Goal: Task Accomplishment & Management: Manage account settings

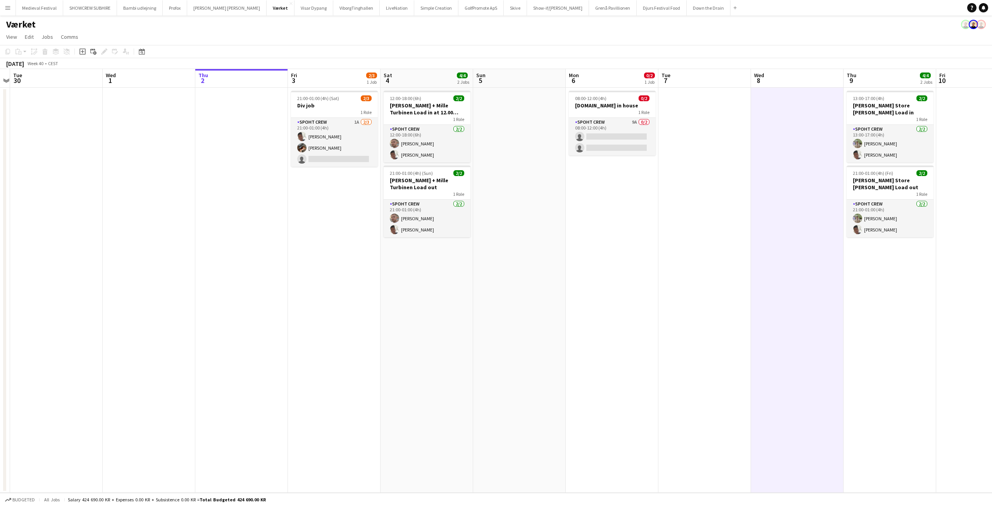
scroll to position [0, 245]
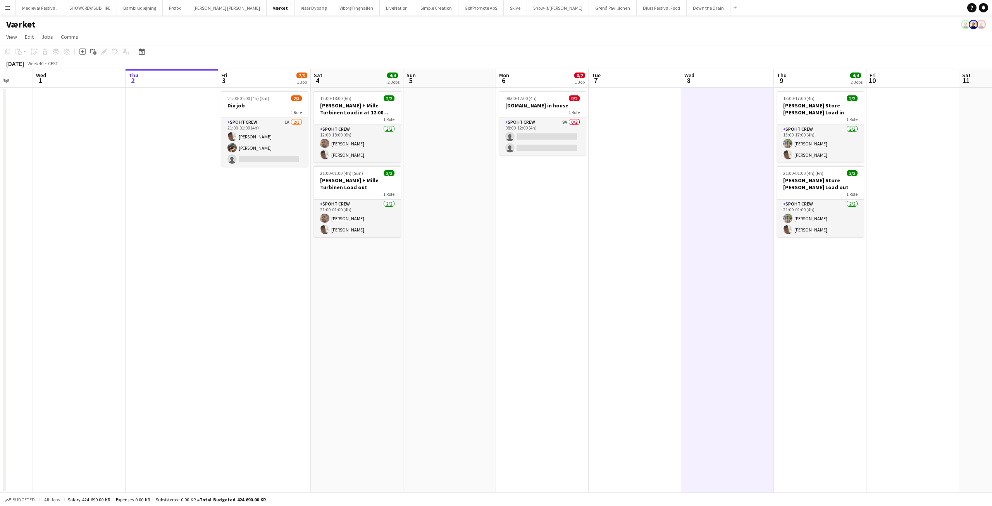
drag, startPoint x: 514, startPoint y: 181, endPoint x: 558, endPoint y: 190, distance: 44.8
click at [572, 193] on app-calendar-viewport "Sun 28 Mon 29 Tue 30 Wed 1 Thu 2 Fri 3 2/3 1 Job Sat 4 4/4 2 Jobs Sun 5 Mon 6 0…" at bounding box center [496, 280] width 992 height 423
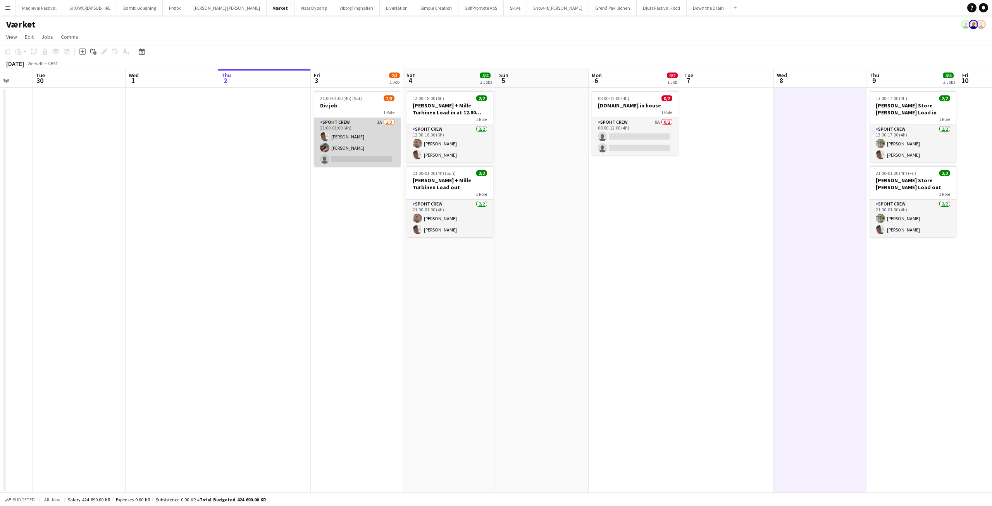
click at [352, 156] on app-card-role "Spoht Crew 1A [DATE] 21:00-01:00 (4h) [PERSON_NAME] [PERSON_NAME] single-neutra…" at bounding box center [357, 142] width 87 height 49
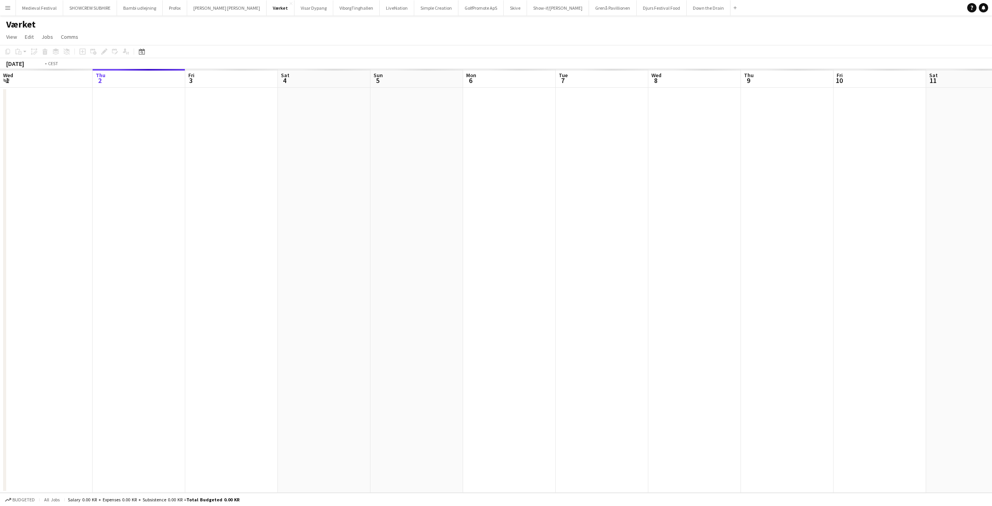
scroll to position [0, 267]
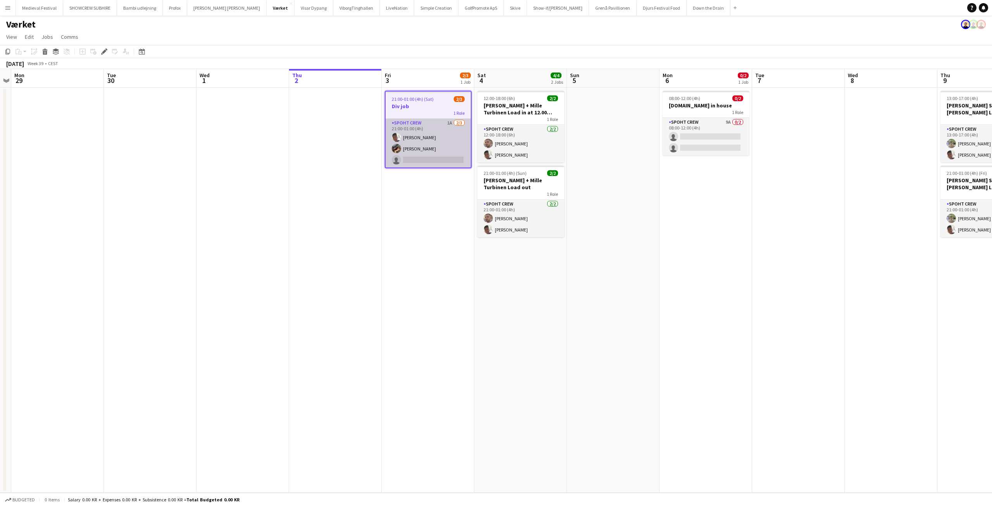
click at [447, 146] on app-card-role "Spoht Crew 1A 2/3 21:00-01:00 (4h) Seep Villadsen Oliver Jakobsen single-neutra…" at bounding box center [427, 143] width 85 height 49
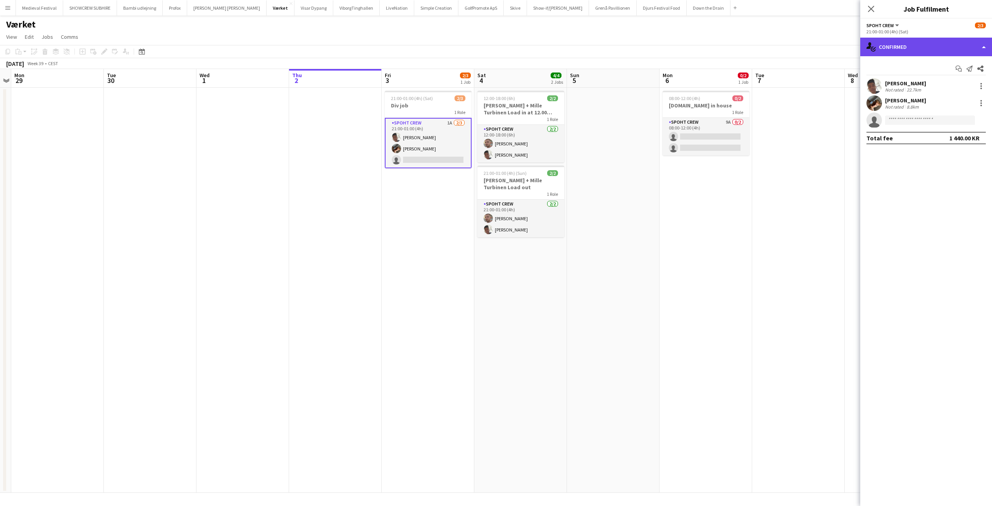
click at [903, 45] on div "single-neutral-actions-check-2 Confirmed" at bounding box center [926, 47] width 132 height 19
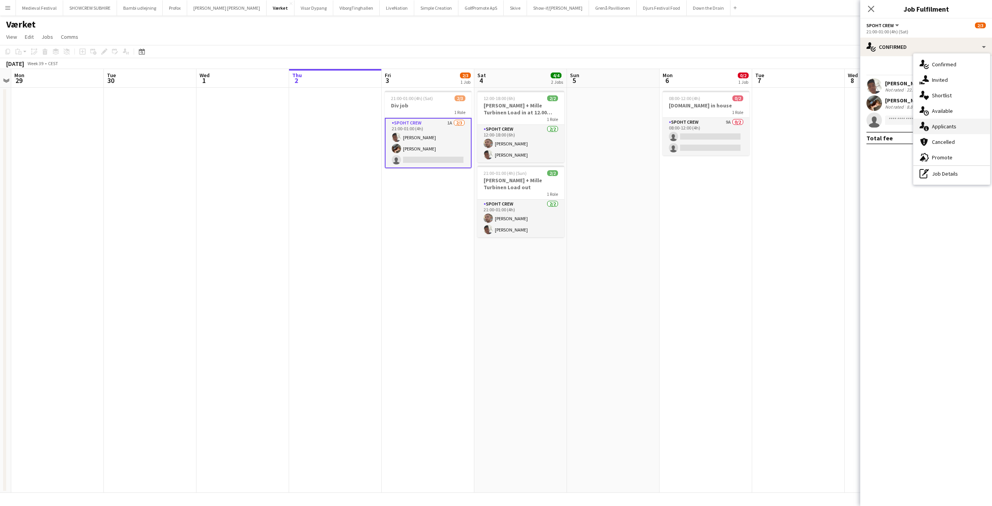
click at [948, 126] on span "Applicants" at bounding box center [944, 126] width 24 height 7
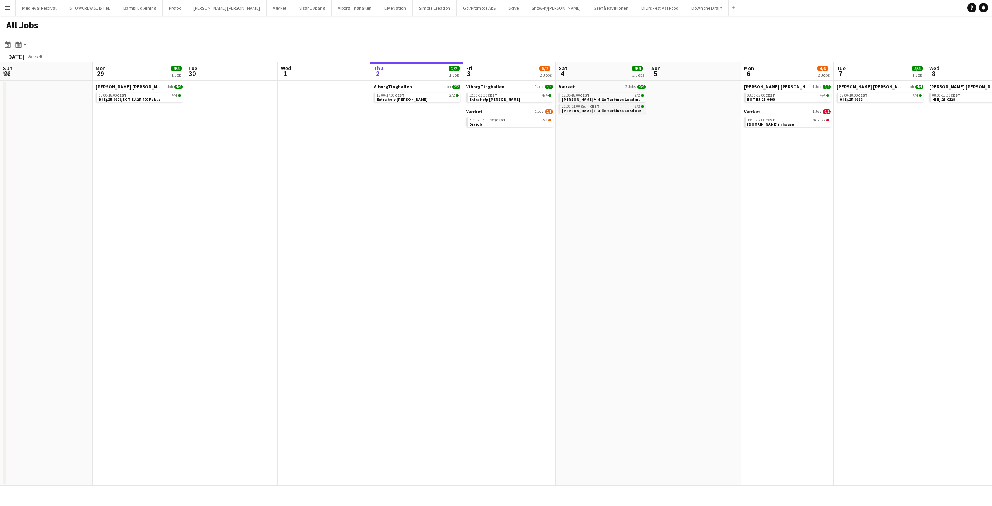
scroll to position [0, 209]
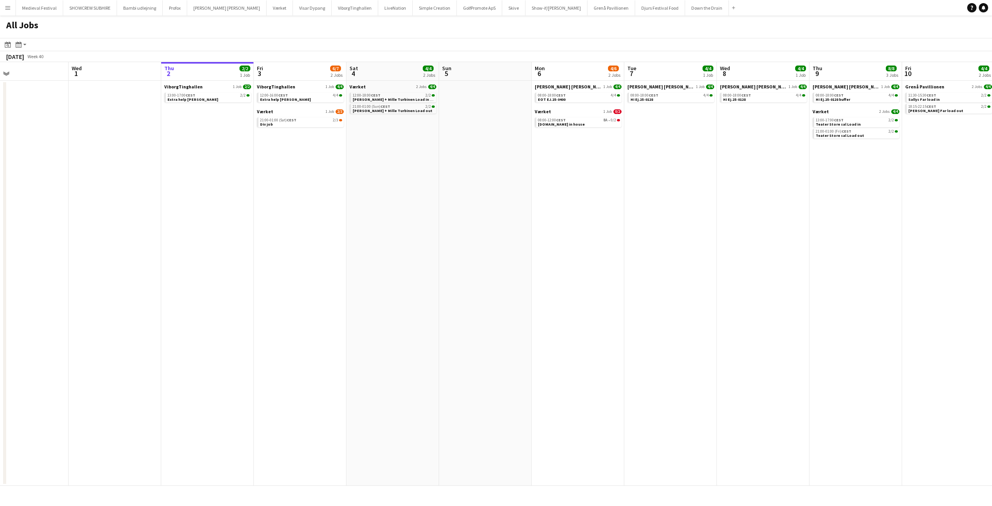
click at [310, 117] on app-calendar-brief-board "Værket 1 Job 2/3 21:00-01:00 (Sat) CEST 2/3 Div job" at bounding box center [300, 117] width 87 height 19
click at [312, 119] on div "21:00-01:00 (Sat) CEST 2/3" at bounding box center [301, 120] width 82 height 4
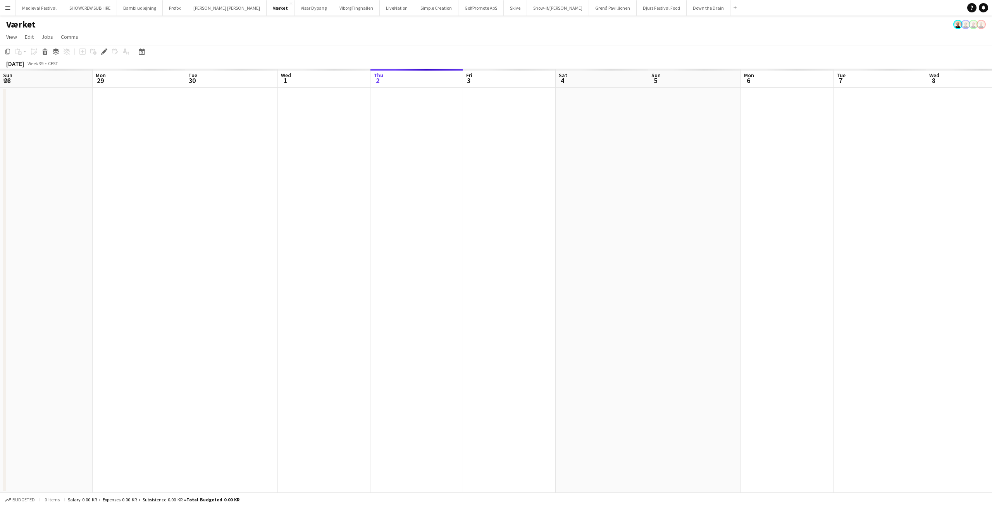
scroll to position [0, 267]
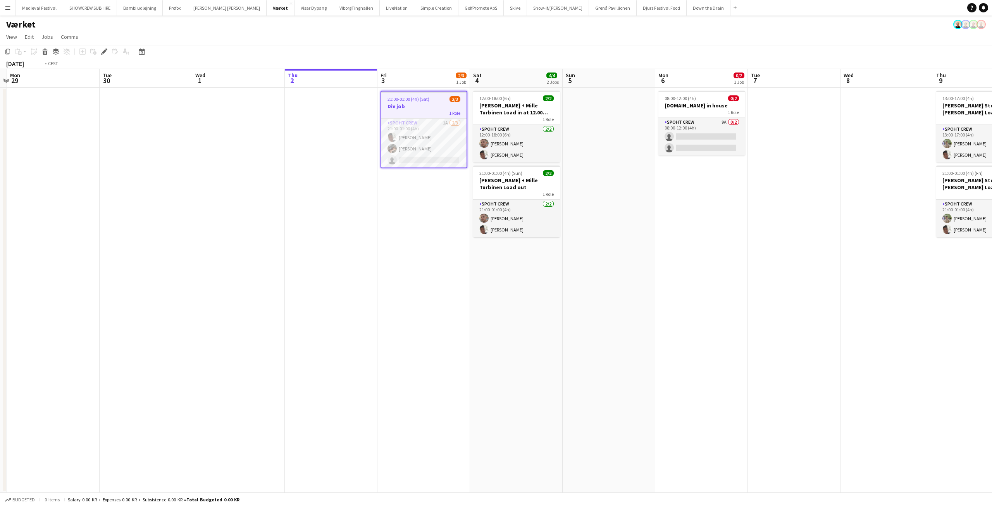
drag, startPoint x: 787, startPoint y: 227, endPoint x: 596, endPoint y: 216, distance: 191.3
click at [597, 217] on app-calendar-viewport "Fri 26 4/4 2 Jobs Sat 27 4/4 2 Jobs Sun 28 Mon 29 Tue 30 Wed 1 Thu 2 Fri 3 2/3 …" at bounding box center [496, 280] width 992 height 423
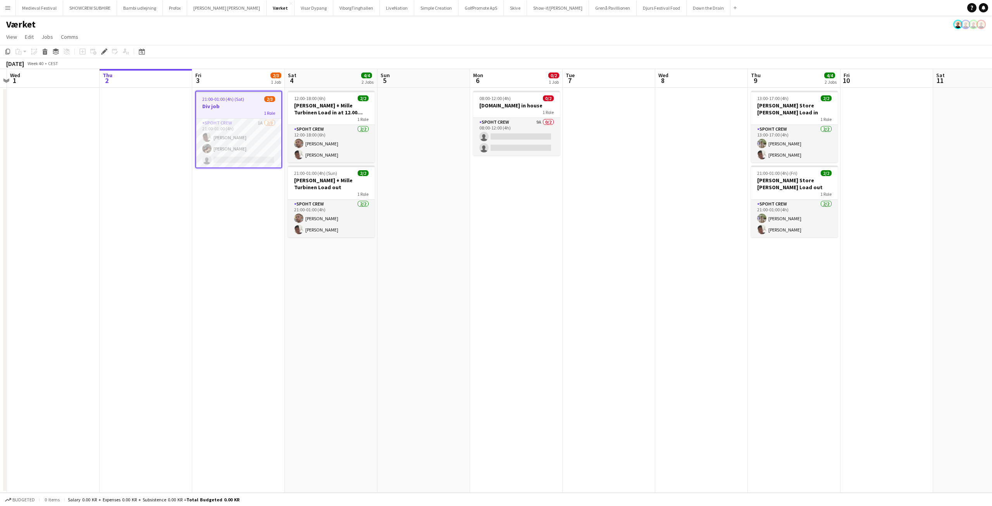
scroll to position [0, 271]
click at [537, 142] on app-card-role "Spoht Crew 9A 0/2 08:00-12:00 (4h) single-neutral-actions single-neutral-actions" at bounding box center [516, 137] width 87 height 38
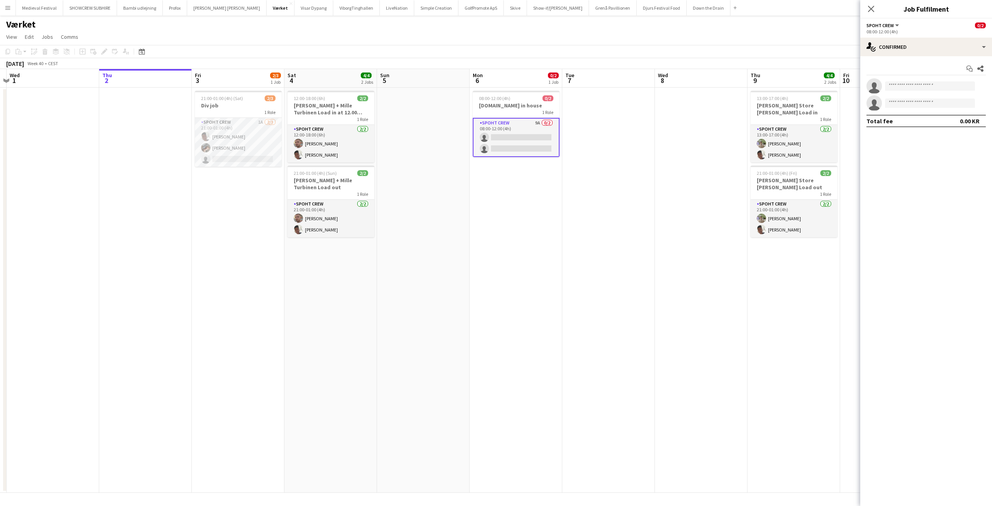
click at [893, 57] on div "Start chat Share single-neutral-actions single-neutral-actions Total fee 0.00 KR" at bounding box center [926, 94] width 132 height 77
click at [898, 52] on div "single-neutral-actions-check-2 Confirmed" at bounding box center [926, 47] width 132 height 19
click at [934, 127] on span "Applicants" at bounding box center [944, 126] width 24 height 7
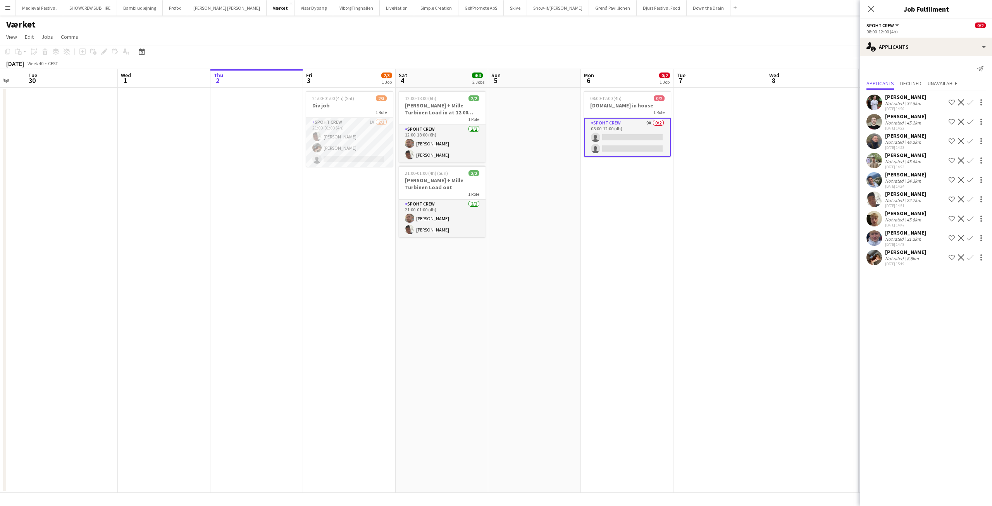
drag, startPoint x: 481, startPoint y: 235, endPoint x: 616, endPoint y: 241, distance: 135.3
click at [614, 243] on app-calendar-viewport "Sun 28 Mon 29 Tue 30 Wed 1 Thu 2 Fri 3 2/3 1 Job Sat 4 4/4 2 Jobs Sun 5 Mon 6 0…" at bounding box center [496, 280] width 992 height 423
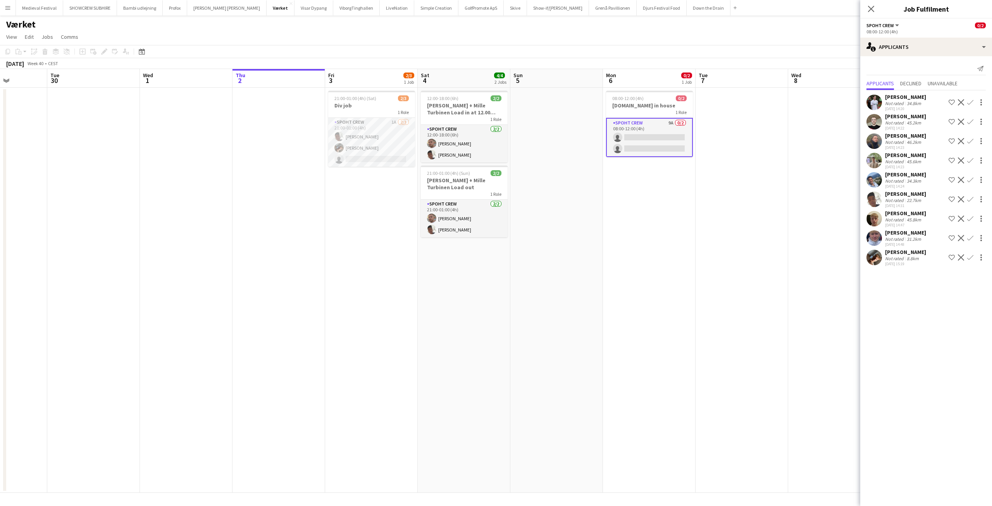
click at [592, 231] on app-date-cell at bounding box center [556, 290] width 93 height 405
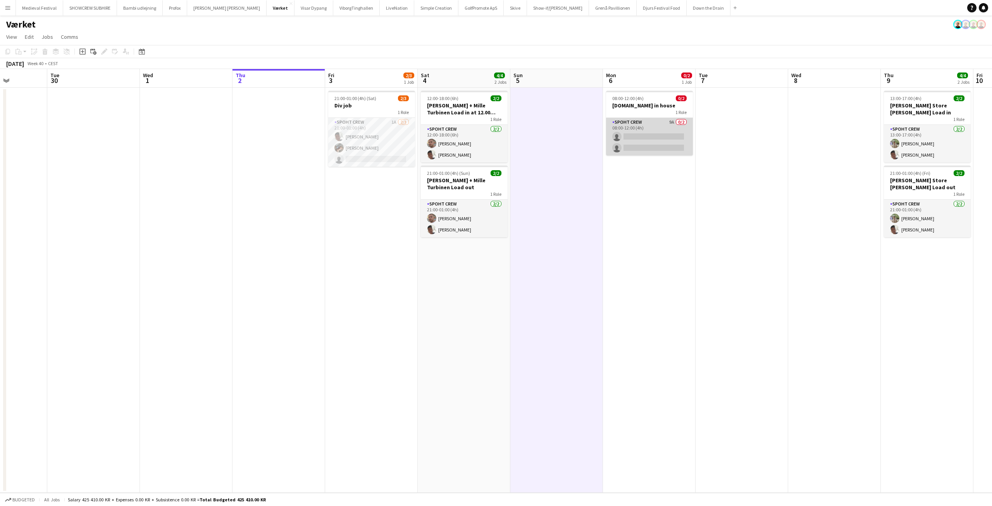
click at [645, 128] on app-card-role "Spoht Crew 9A 0/2 08:00-12:00 (4h) single-neutral-actions single-neutral-actions" at bounding box center [649, 137] width 87 height 38
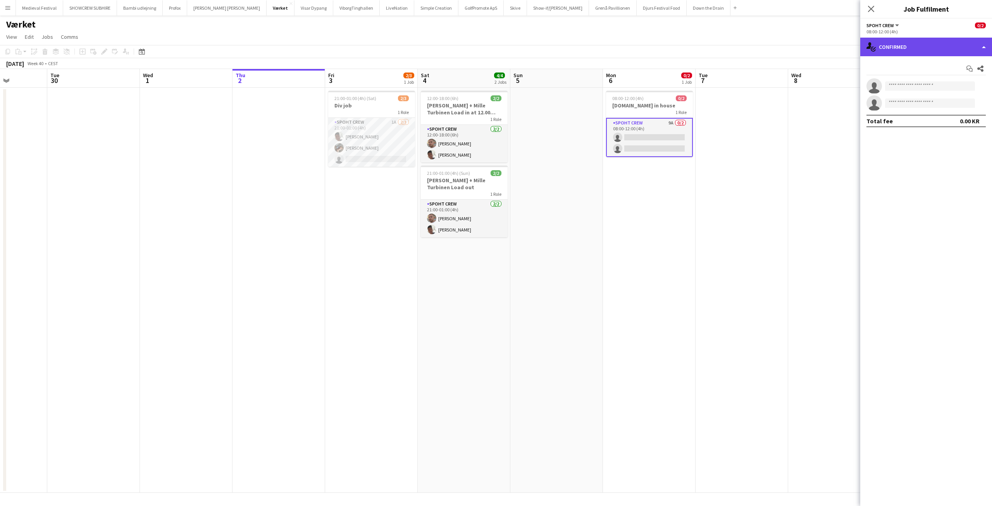
click at [944, 45] on div "single-neutral-actions-check-2 Confirmed" at bounding box center [926, 47] width 132 height 19
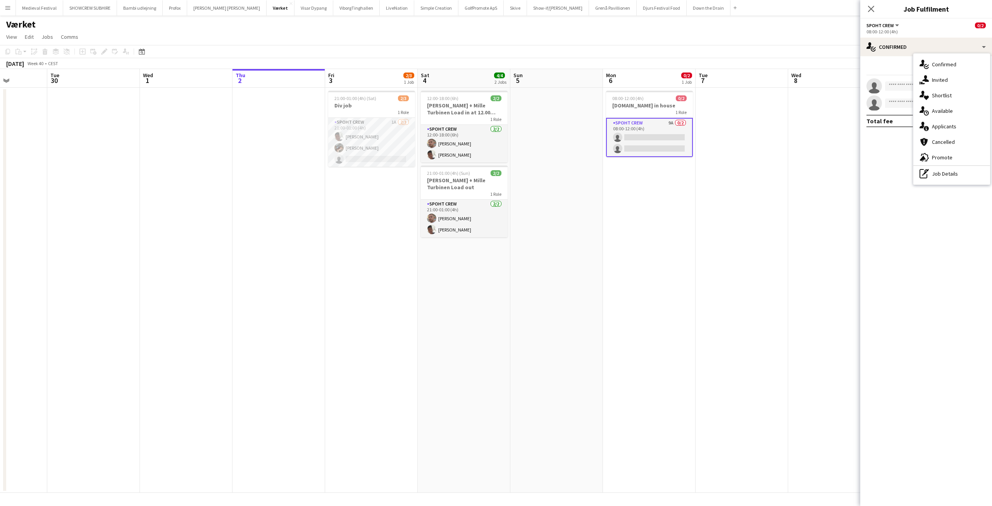
click at [619, 213] on app-date-cell "08:00-12:00 (4h) 0/2 Div.Jobs in house 1 Role Spoht Crew 9A 0/2 08:00-12:00 (4h…" at bounding box center [649, 290] width 93 height 405
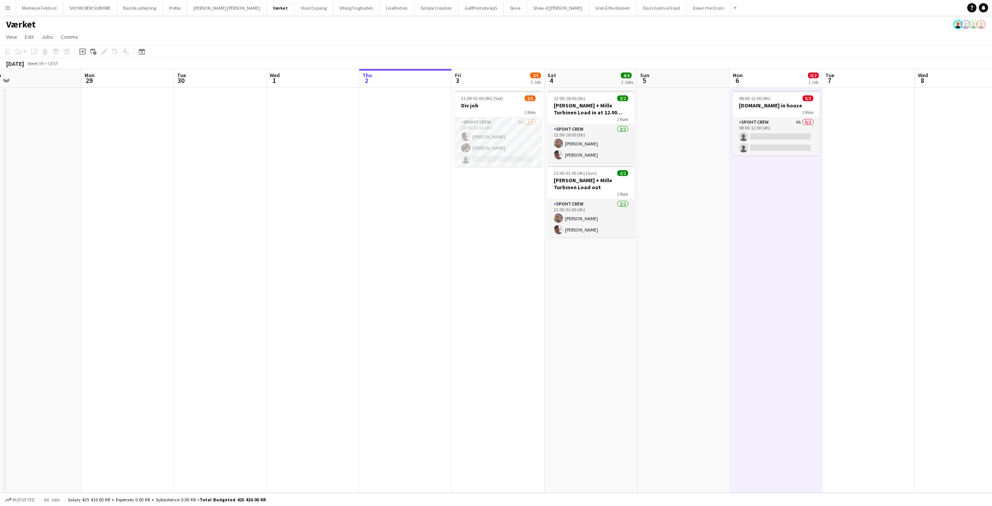
drag, startPoint x: 346, startPoint y: 241, endPoint x: 569, endPoint y: 267, distance: 224.6
click at [569, 267] on app-calendar-viewport "Fri 26 4/4 2 Jobs Sat 27 4/4 2 Jobs Sun 28 Mon 29 Tue 30 Wed 1 Thu 2 Fri 3 2/3 …" at bounding box center [496, 280] width 992 height 423
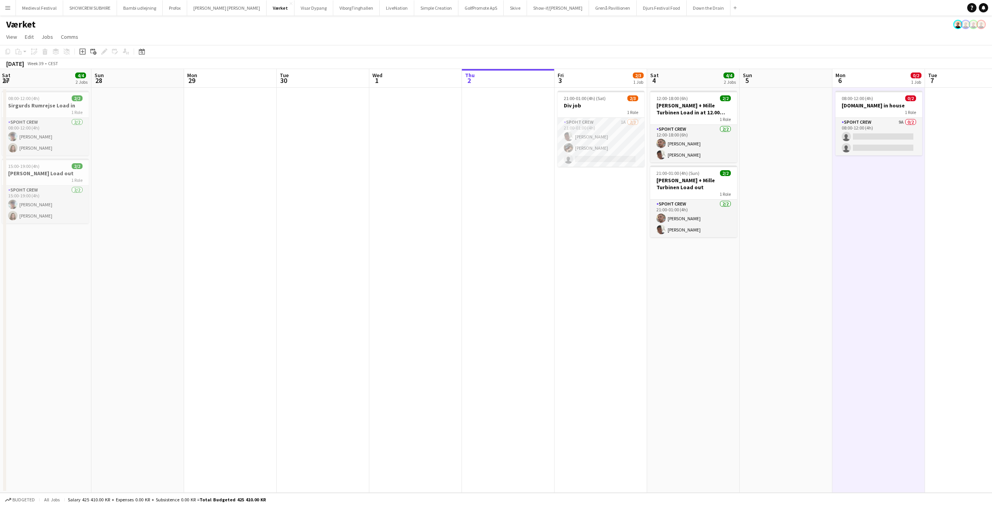
click at [471, 186] on app-date-cell at bounding box center [508, 290] width 93 height 405
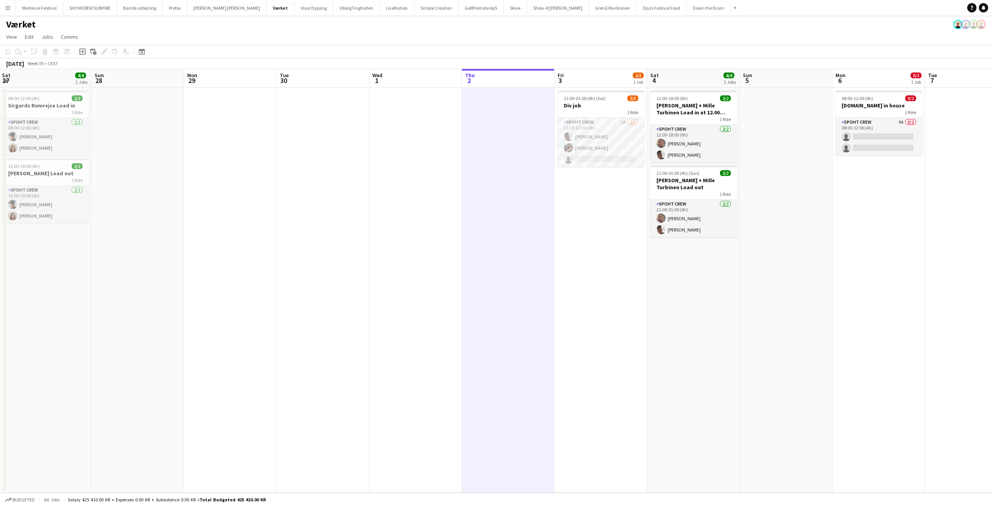
click at [11, 6] on button "Menu" at bounding box center [7, 7] width 15 height 15
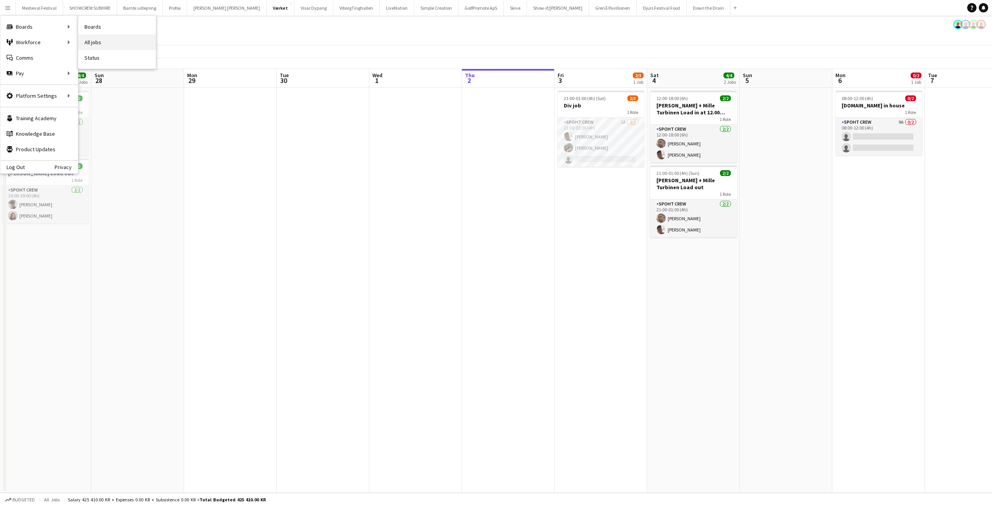
click at [102, 38] on link "All jobs" at bounding box center [116, 41] width 77 height 15
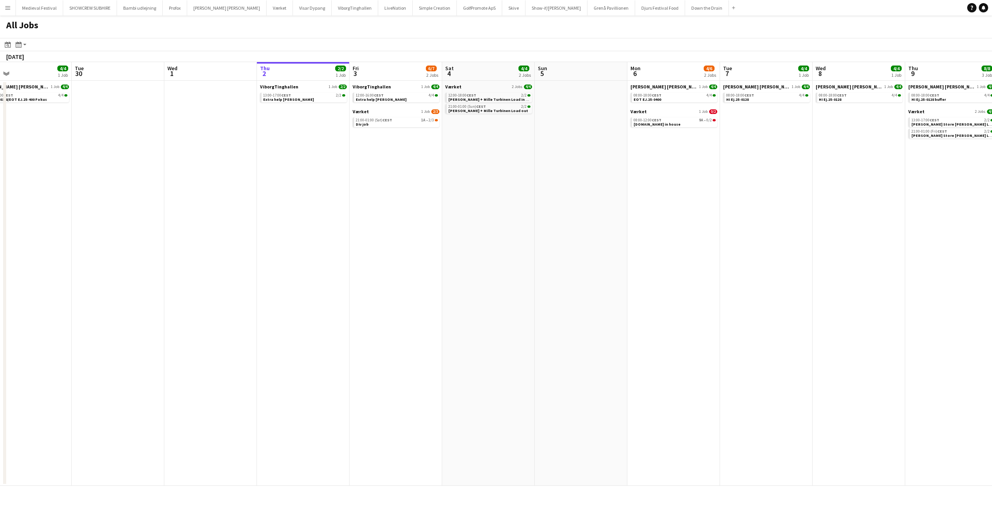
drag, startPoint x: 470, startPoint y: 150, endPoint x: 606, endPoint y: 167, distance: 137.4
click at [603, 167] on app-calendar-viewport "Sat 27 4/4 2 Jobs Sun 28 Mon 29 4/4 1 Job Tue 30 Wed 1 Thu 2 2/2 1 Job Fri 3 6/…" at bounding box center [496, 273] width 992 height 423
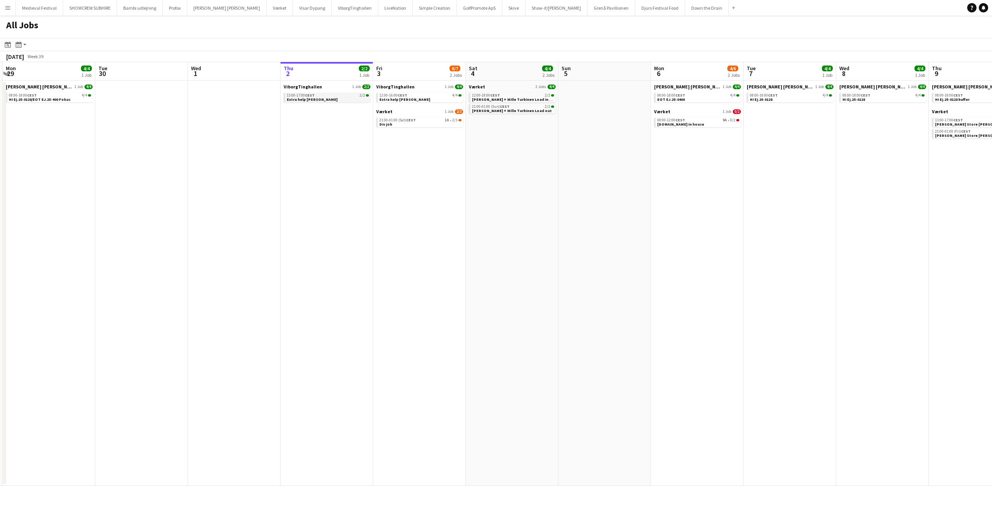
click at [318, 96] on div "13:00-17:00 CEST 2/2" at bounding box center [328, 95] width 82 height 4
click at [411, 121] on span "CEST" at bounding box center [411, 119] width 10 height 5
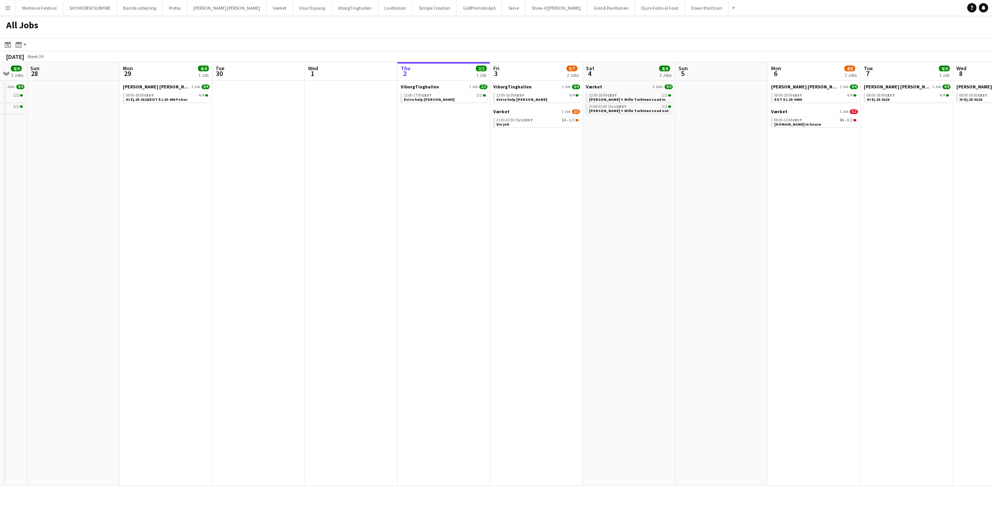
scroll to position [0, 224]
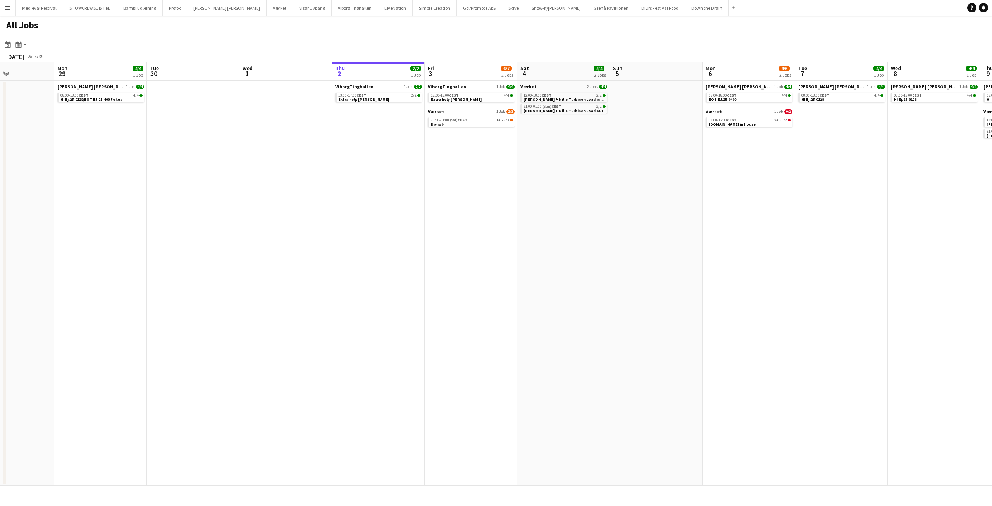
drag, startPoint x: 409, startPoint y: 133, endPoint x: 460, endPoint y: 142, distance: 52.3
click at [460, 142] on app-calendar-viewport "Fri 26 12/12 5 Jobs Sat 27 4/4 2 Jobs Sun 28 Mon 29 4/4 1 Job Tue 30 Wed 1 Thu …" at bounding box center [496, 273] width 992 height 423
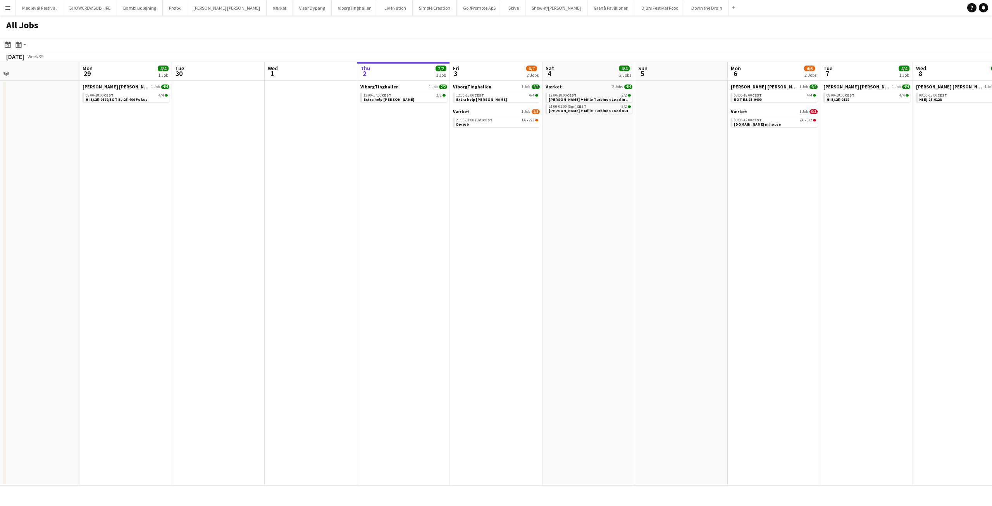
scroll to position [0, 168]
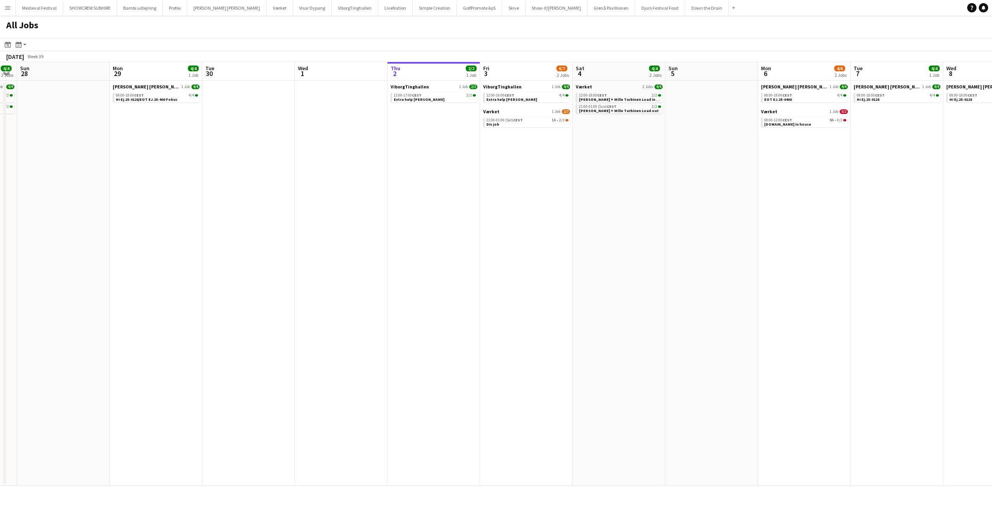
drag, startPoint x: 427, startPoint y: 141, endPoint x: 483, endPoint y: 141, distance: 56.2
click at [483, 145] on app-calendar-viewport "Fri 26 12/12 5 Jobs Sat 27 4/4 2 Jobs Sun 28 Mon 29 4/4 1 Job Tue 30 Wed 1 Thu …" at bounding box center [496, 273] width 992 height 423
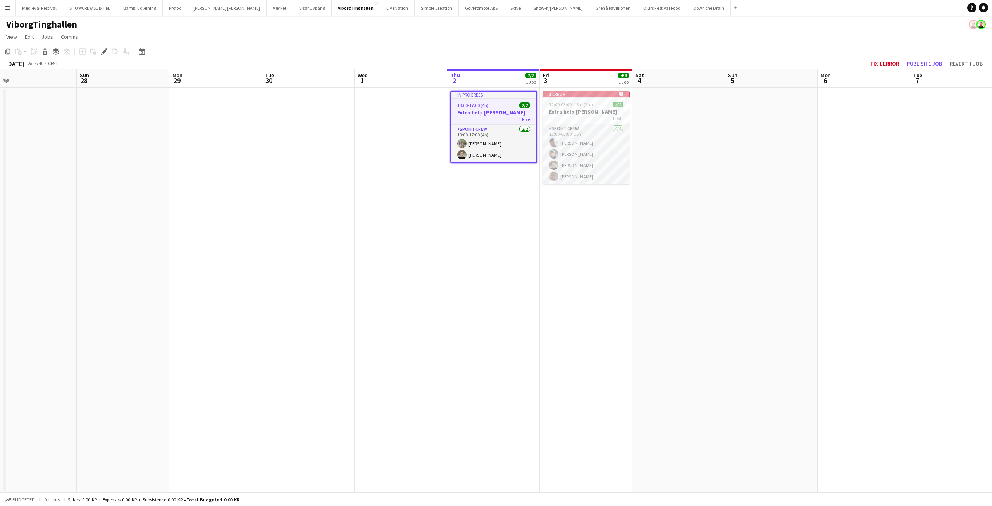
drag, startPoint x: 485, startPoint y: 183, endPoint x: 494, endPoint y: 182, distance: 8.9
click at [494, 182] on app-calendar-viewport "Thu 25 Fri 26 Sat 27 Sun 28 Mon 29 Tue 30 Wed 1 Thu 2 2/2 1 Job Fri 3 4/4 1 Job…" at bounding box center [496, 280] width 992 height 423
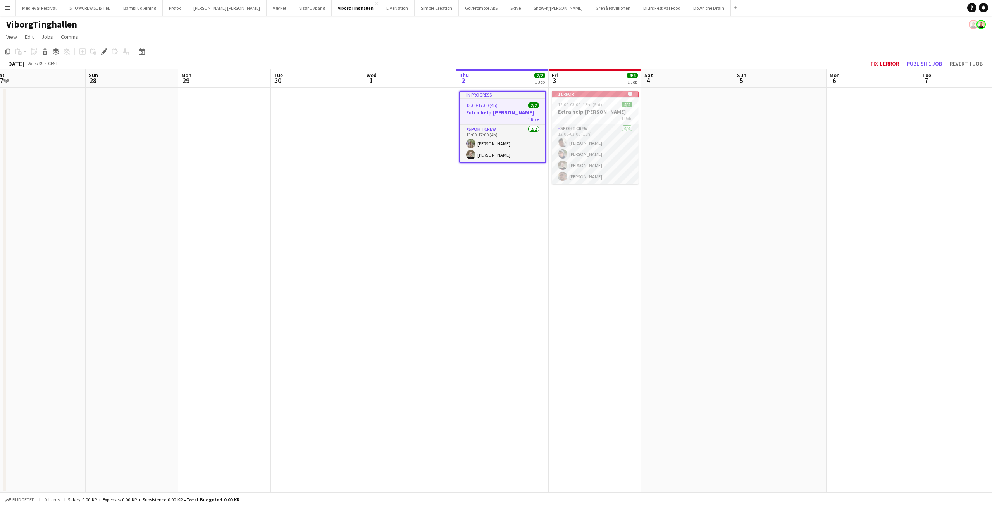
click at [499, 114] on h3 "Extra help [PERSON_NAME]" at bounding box center [502, 112] width 85 height 7
click at [501, 189] on app-date-cell "In progress 13:00-17:00 (4h) 2/2 Extra help Tinghallen 1 Role Spoht Crew 2/2 13…" at bounding box center [502, 290] width 93 height 405
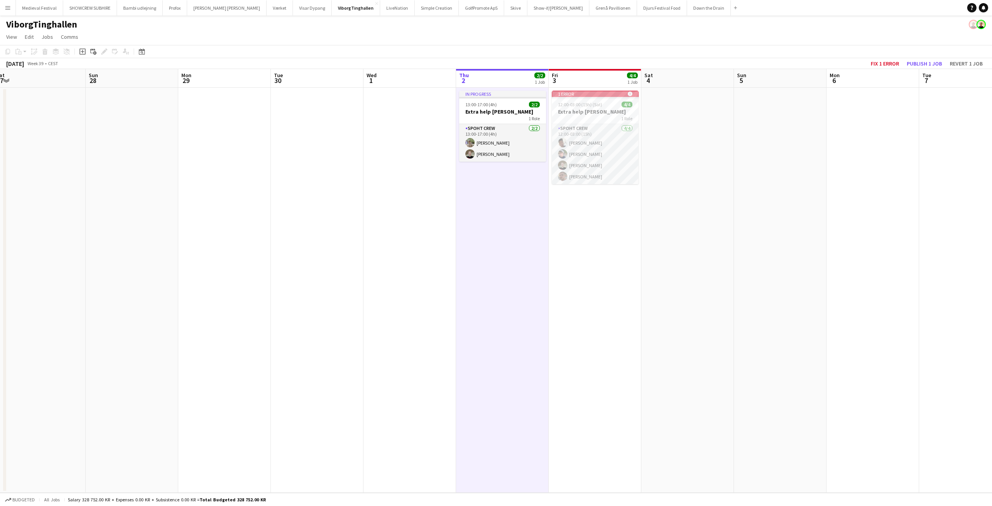
click at [501, 189] on app-date-cell "In progress 13:00-17:00 (4h) 2/2 Extra help Tinghallen 1 Role Spoht Crew 2/2 13…" at bounding box center [502, 290] width 93 height 405
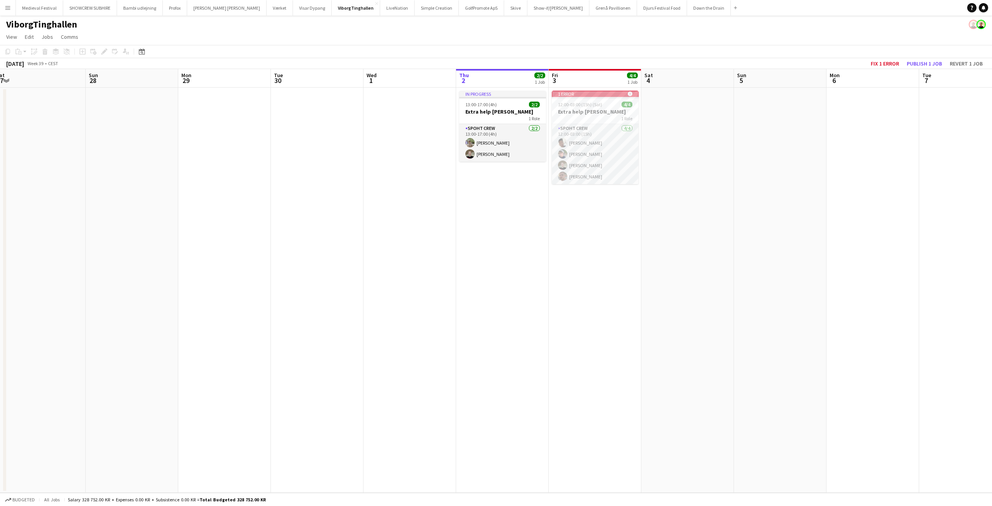
click at [501, 189] on app-date-cell "In progress 13:00-17:00 (4h) 2/2 Extra help Tinghallen 1 Role Spoht Crew 2/2 13…" at bounding box center [502, 290] width 93 height 405
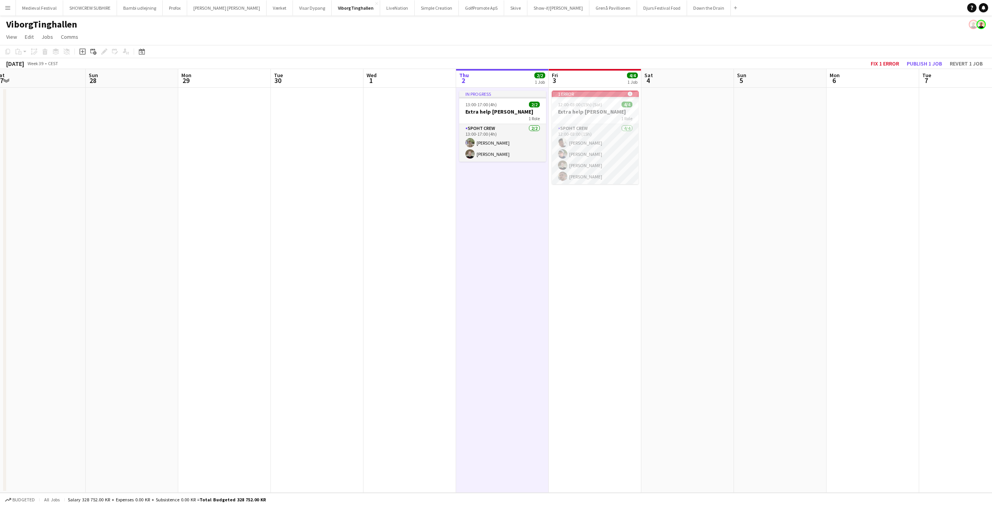
click at [501, 189] on app-date-cell "In progress 13:00-17:00 (4h) 2/2 Extra help Tinghallen 1 Role Spoht Crew 2/2 13…" at bounding box center [502, 290] width 93 height 405
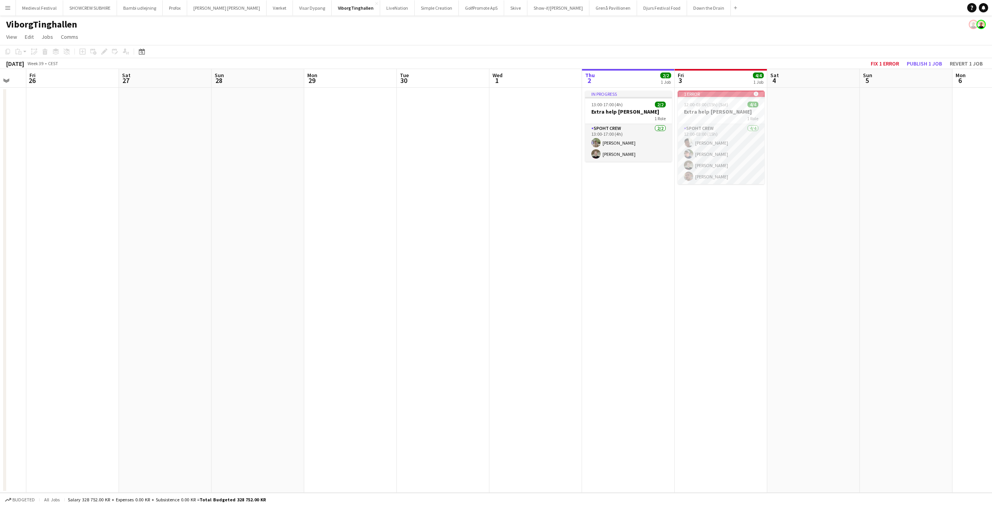
scroll to position [0, 222]
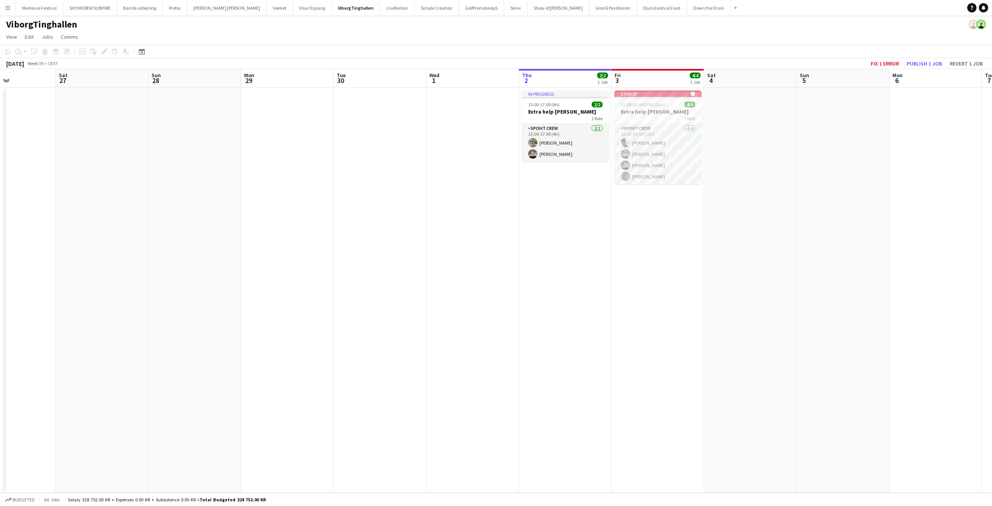
drag, startPoint x: 525, startPoint y: 200, endPoint x: 588, endPoint y: 208, distance: 63.3
click at [588, 208] on app-calendar-viewport "Wed 24 Thu 25 Fri 26 Sat 27 Sun 28 Mon 29 Tue 30 Wed 1 Thu 2 2/2 1 Job Fri 3 4/…" at bounding box center [496, 280] width 992 height 423
click at [569, 97] on div at bounding box center [565, 98] width 87 height 2
click at [552, 186] on app-date-cell "In progress 13:00-17:00 (4h) 2/2 Extra help Tinghallen 1 Role Spoht Crew 2/2 13…" at bounding box center [565, 290] width 93 height 405
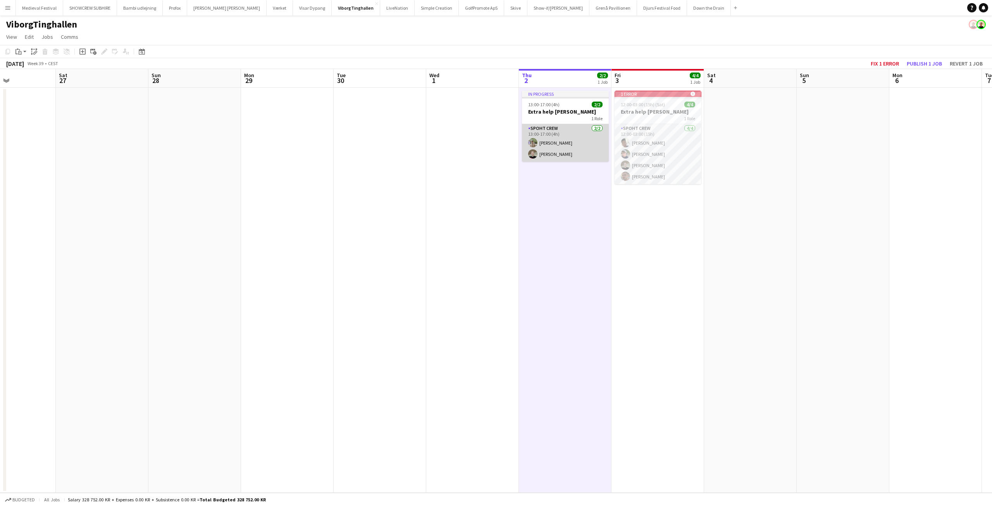
click at [570, 129] on app-card-role "Spoht Crew 2/2 13:00-17:00 (4h) Arthur Daval-Markussen Nicolai Schmidt" at bounding box center [565, 143] width 87 height 38
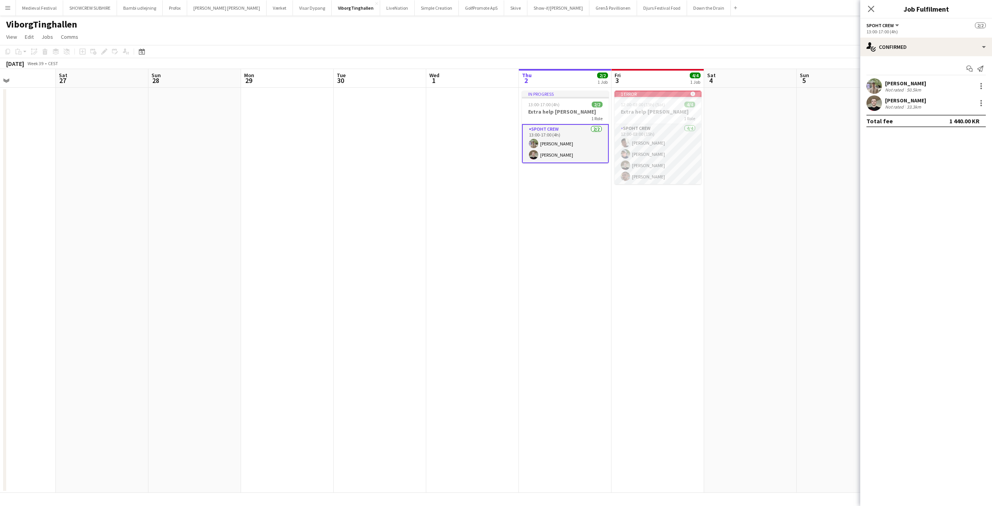
click at [509, 232] on app-date-cell at bounding box center [472, 290] width 93 height 405
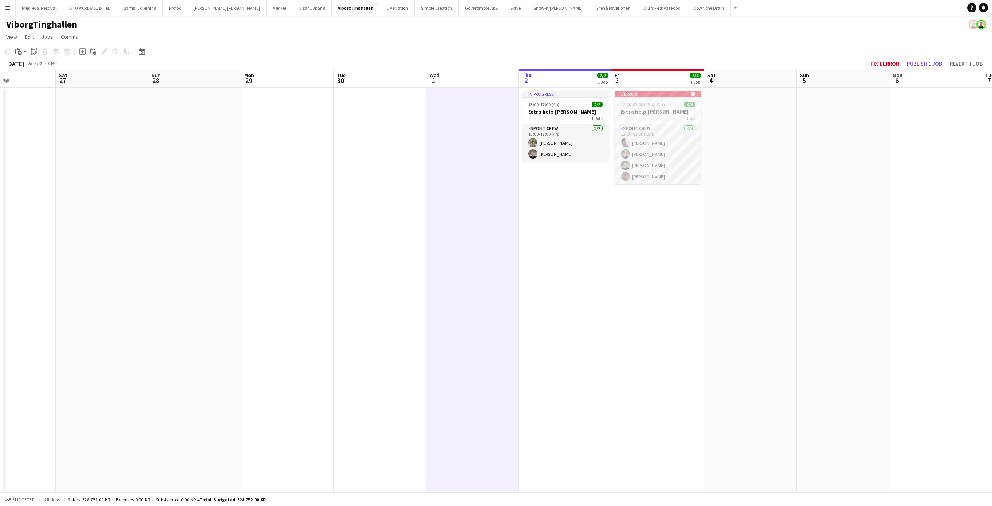
drag, startPoint x: 509, startPoint y: 230, endPoint x: 512, endPoint y: 224, distance: 6.2
click at [510, 228] on app-date-cell at bounding box center [472, 290] width 93 height 405
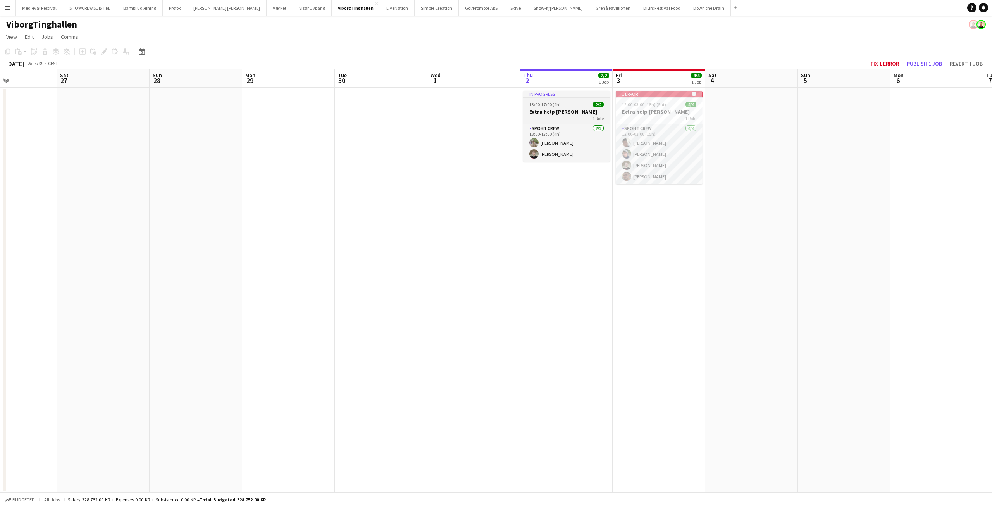
click at [568, 106] on div "13:00-17:00 (4h) 2/2" at bounding box center [566, 105] width 87 height 6
click at [559, 179] on app-date-cell "In progress 13:00-17:00 (4h) 2/2 Extra help Tinghallen 1 Role Spoht Crew 2/2 13…" at bounding box center [566, 290] width 93 height 405
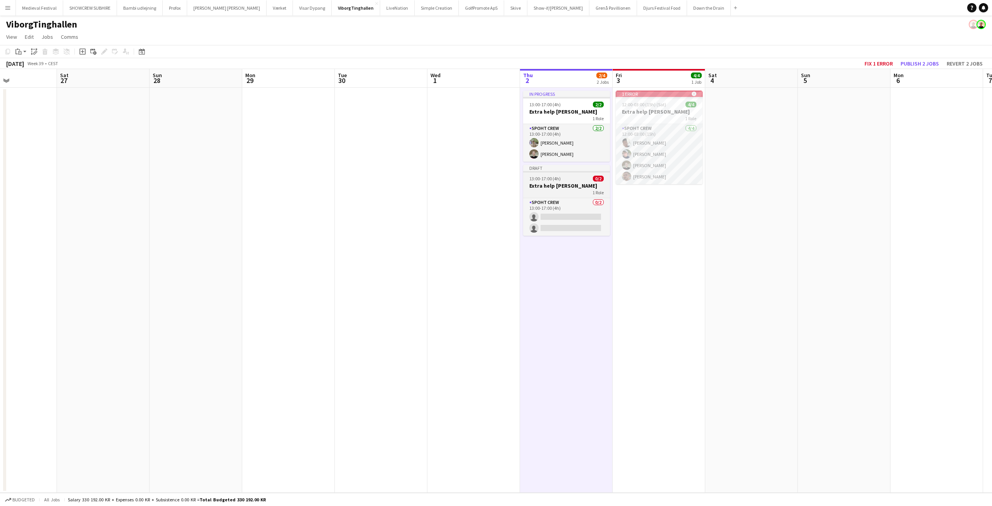
click at [560, 184] on h3 "Extra help Tinghallen" at bounding box center [566, 185] width 87 height 7
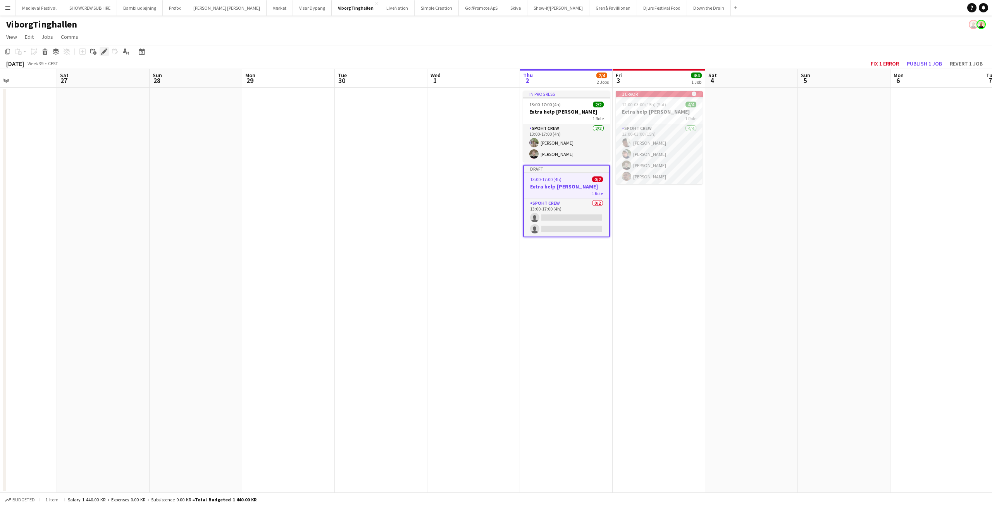
click at [100, 51] on div "Edit" at bounding box center [104, 51] width 9 height 9
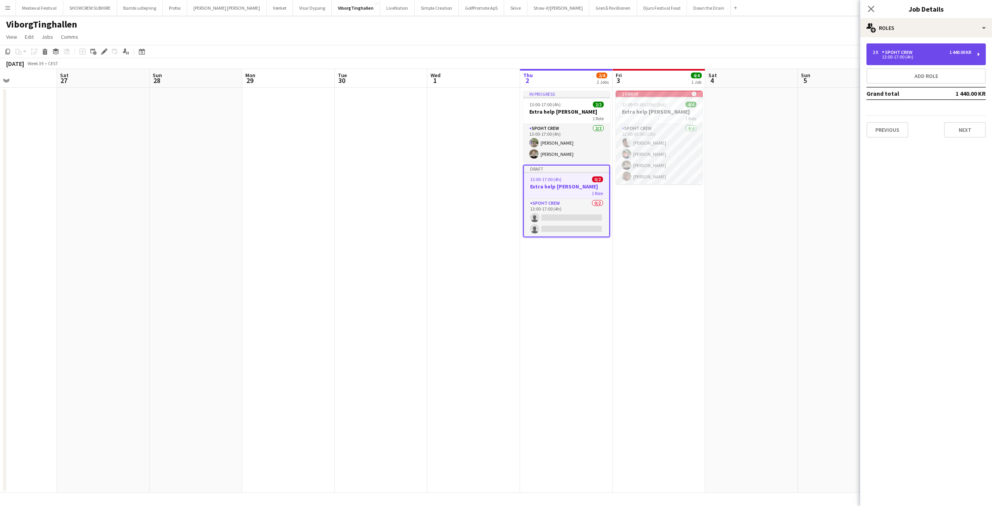
click at [888, 62] on div "2 x Spoht Crew 1 440.00 KR 13:00-17:00 (4h)" at bounding box center [925, 54] width 119 height 22
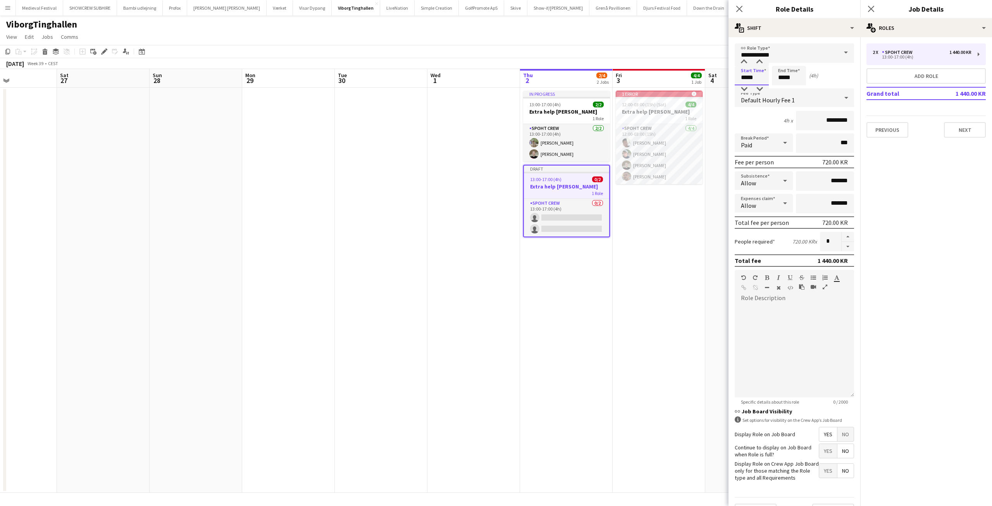
drag, startPoint x: 750, startPoint y: 78, endPoint x: 657, endPoint y: 77, distance: 93.4
click at [692, 77] on body "Menu Boards Boards Boards All jobs Status Workforce Workforce My Workforce Recr…" at bounding box center [496, 253] width 992 height 506
type input "*****"
drag, startPoint x: 797, startPoint y: 77, endPoint x: 707, endPoint y: 74, distance: 89.6
click at [712, 75] on body "Menu Boards Boards Boards All jobs Status Workforce Workforce My Workforce Recr…" at bounding box center [496, 253] width 992 height 506
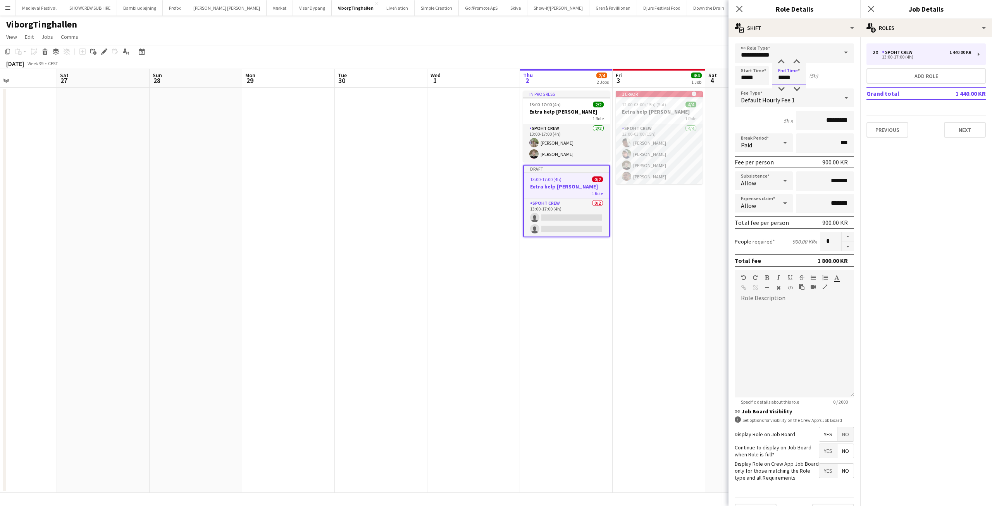
type input "*****"
click at [662, 227] on app-date-cell "1 error alert-circle 12:00-03:00 (15h) (Sat) 4/4 Extra help Tinghallen 1 Role S…" at bounding box center [659, 290] width 93 height 405
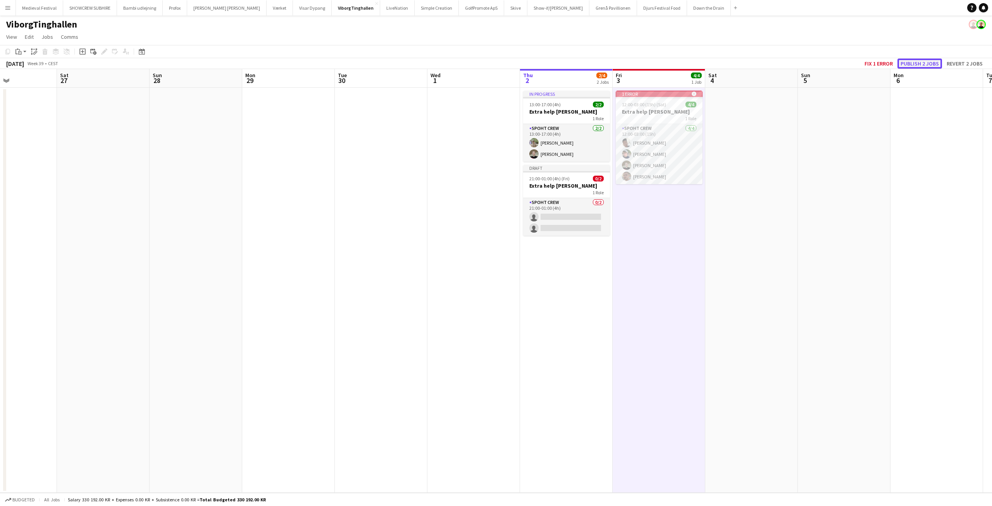
click at [910, 62] on button "Publish 2 jobs" at bounding box center [919, 63] width 45 height 10
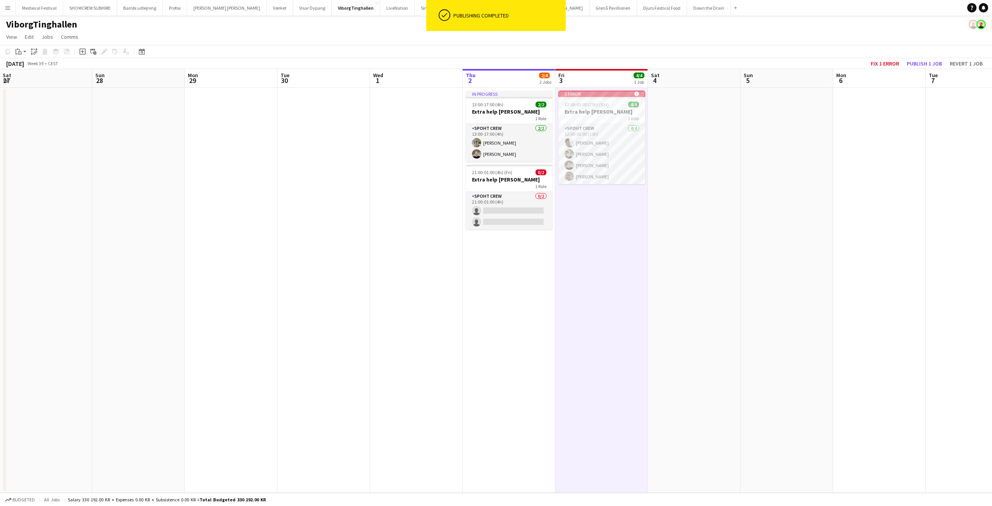
drag, startPoint x: 686, startPoint y: 212, endPoint x: 552, endPoint y: 219, distance: 133.8
click at [553, 219] on app-calendar-viewport "Wed 24 Thu 25 Fri 26 Sat 27 Sun 28 Mon 29 Tue 30 Wed 1 Thu 2 2/4 2 Jobs Fri 3 4…" at bounding box center [496, 280] width 992 height 423
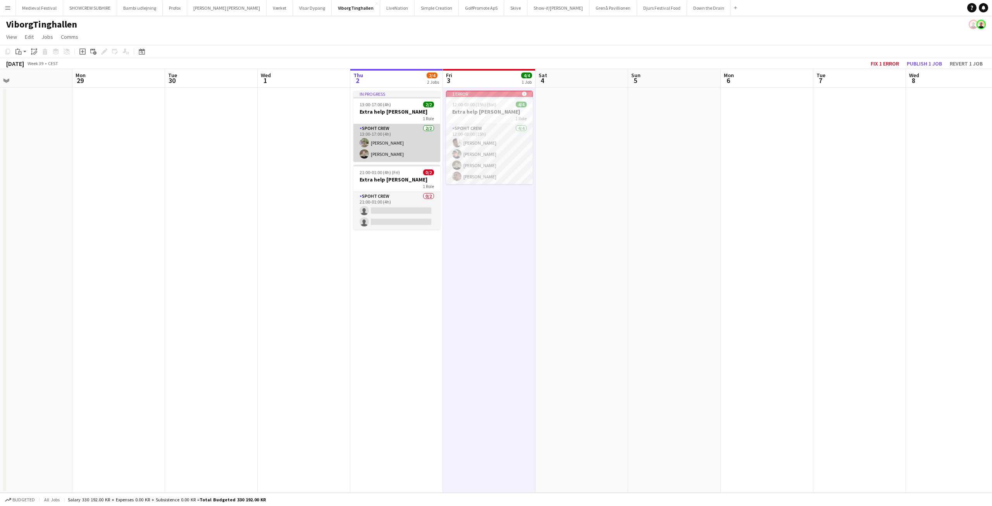
click at [382, 141] on app-card-role "Spoht Crew 2/2 13:00-17:00 (4h) Arthur Daval-Markussen Nicolai Schmidt" at bounding box center [396, 143] width 87 height 38
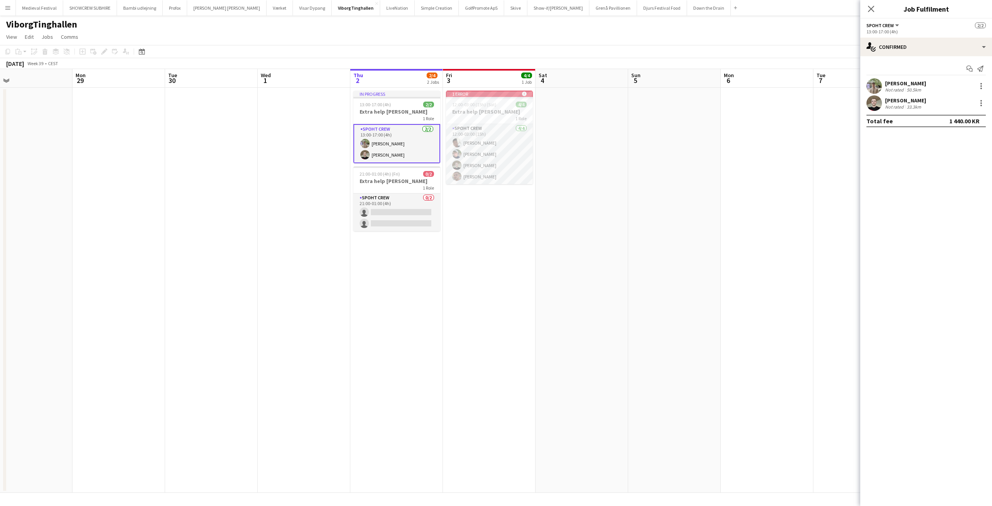
click at [916, 80] on div "[PERSON_NAME]" at bounding box center [905, 83] width 41 height 7
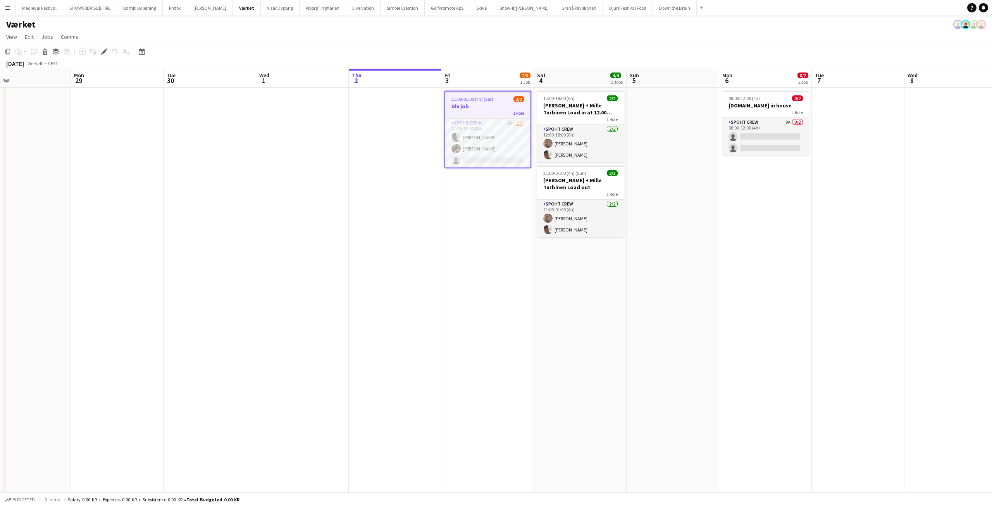
scroll to position [0, 168]
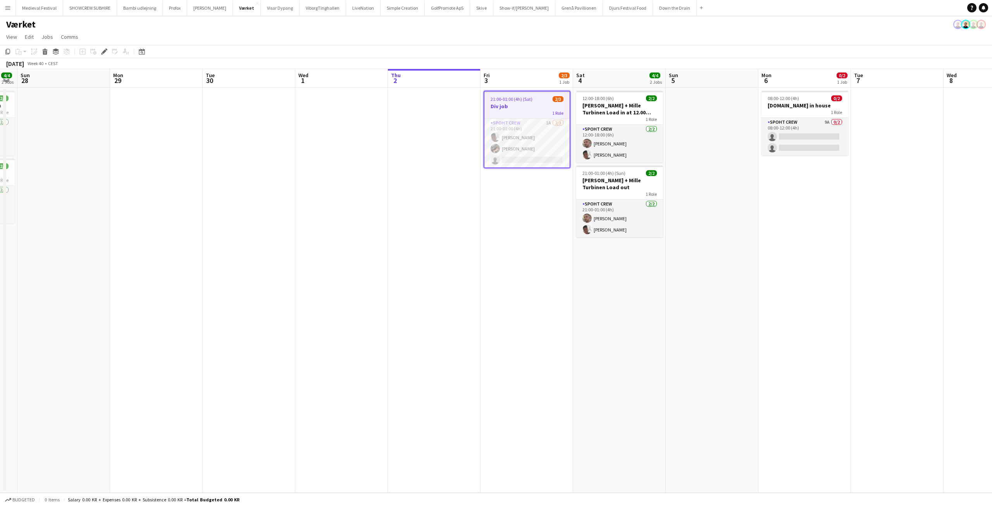
drag, startPoint x: 432, startPoint y: 162, endPoint x: 509, endPoint y: 177, distance: 78.6
click at [512, 182] on app-calendar-viewport "Fri 26 4/4 2 Jobs Sat 27 4/4 2 Jobs Sun 28 Mon 29 Tue 30 Wed 1 Thu 2 Fri 3 2/3 …" at bounding box center [496, 280] width 992 height 423
click at [531, 157] on app-card-role "Spoht Crew 1A 2/3 21:00-01:00 (4h) Seep Villadsen Oliver Jakobsen single-neutra…" at bounding box center [526, 143] width 85 height 49
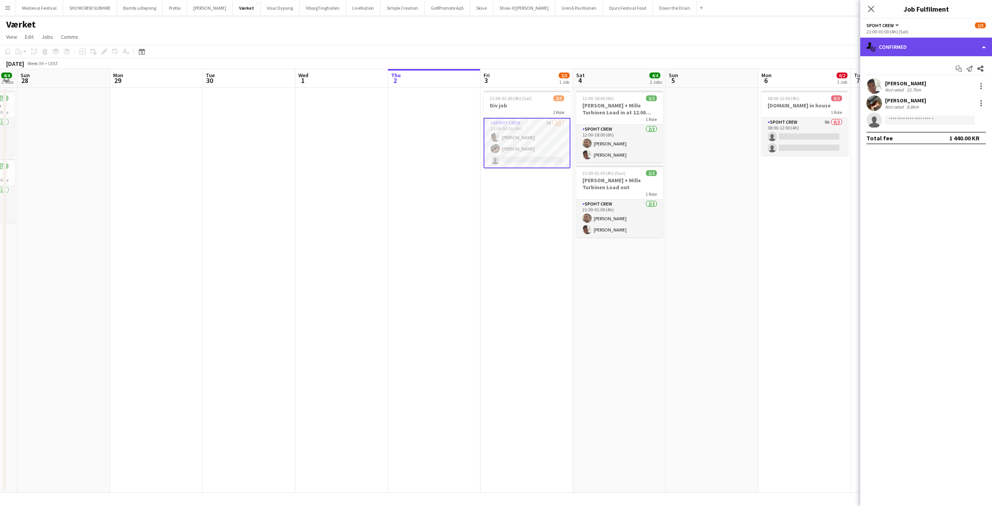
click at [920, 55] on div "single-neutral-actions-check-2 Confirmed" at bounding box center [926, 47] width 132 height 19
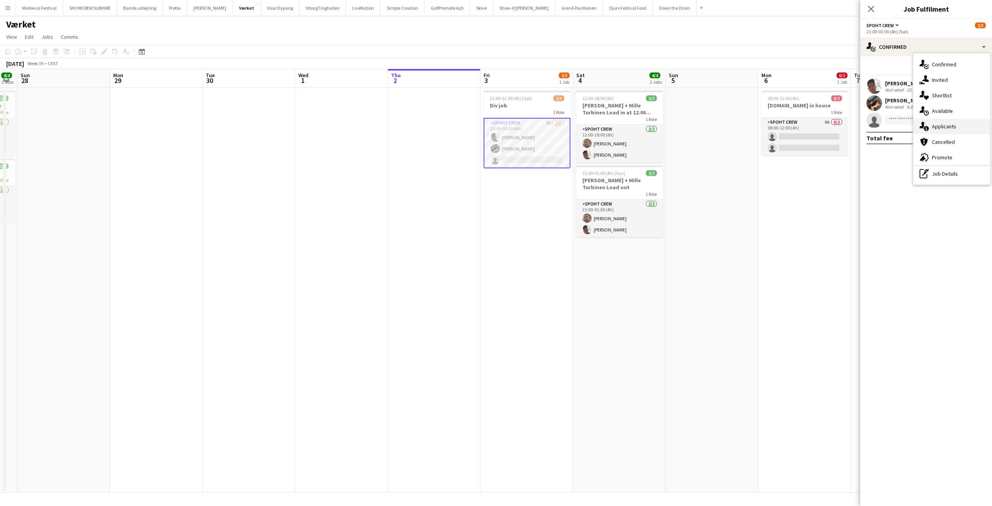
click at [939, 129] on span "Applicants" at bounding box center [944, 126] width 24 height 7
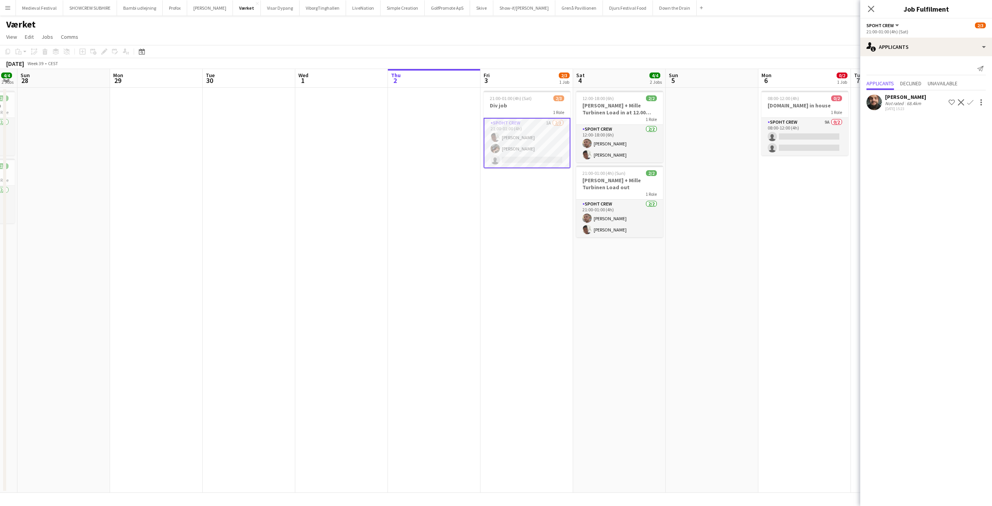
click at [971, 103] on app-icon "Confirm" at bounding box center [970, 102] width 6 height 6
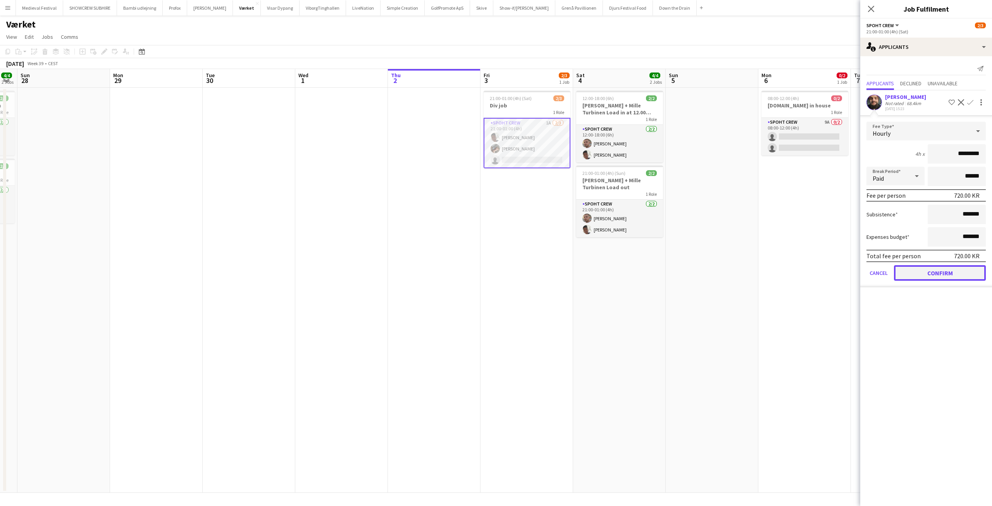
click at [930, 273] on button "Confirm" at bounding box center [940, 272] width 92 height 15
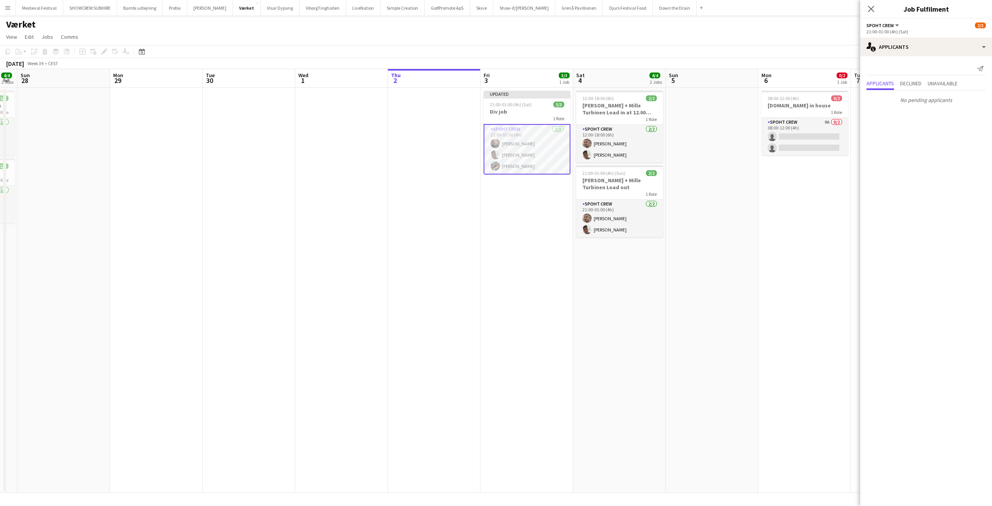
drag, startPoint x: 532, startPoint y: 235, endPoint x: 513, endPoint y: 203, distance: 37.5
click at [532, 234] on app-date-cell "Updated 21:00-01:00 (4h) (Sat) 3/3 Div job 1 Role Spoht Crew 3/3 21:00-01:00 (4…" at bounding box center [526, 290] width 93 height 405
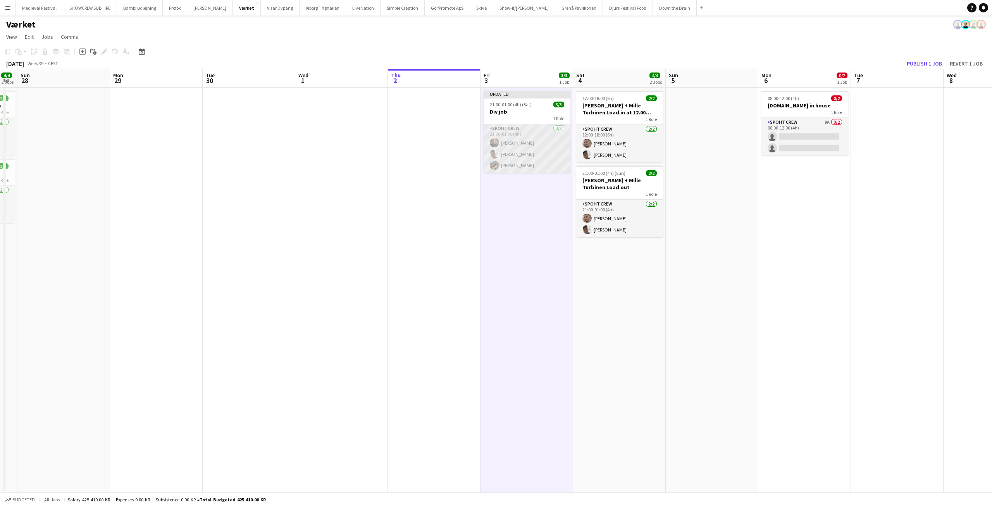
click at [517, 151] on app-card-role "Spoht Crew 3/3 21:00-01:00 (4h) Adam Shem Abraham Seep Villadsen Oliver Jakobsen" at bounding box center [526, 148] width 87 height 49
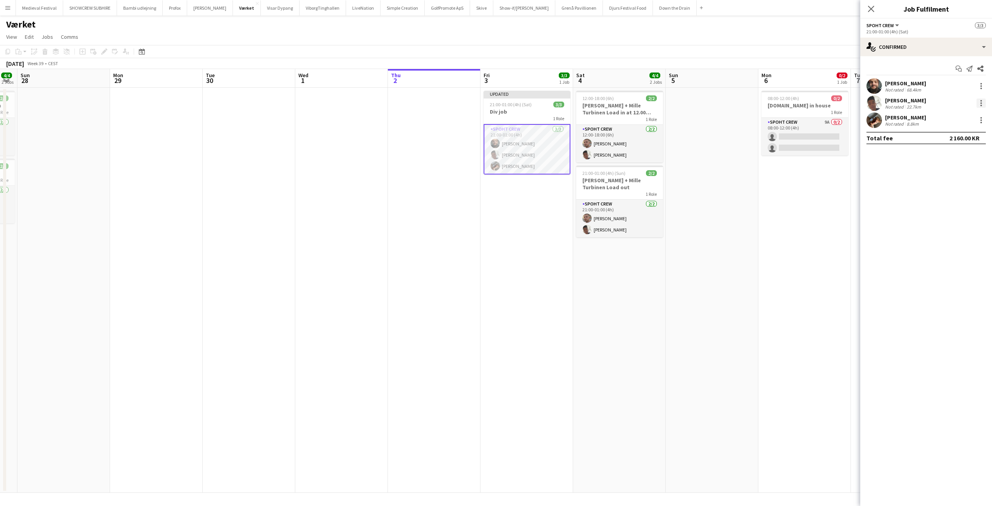
click at [980, 103] on div at bounding box center [981, 103] width 2 height 2
click at [940, 191] on span "Remove" at bounding box center [942, 191] width 23 height 7
click at [787, 212] on app-date-cell "08:00-12:00 (4h) 0/2 Div.Jobs in house 1 Role Spoht Crew 9A 0/2 08:00-12:00 (4h…" at bounding box center [804, 290] width 93 height 405
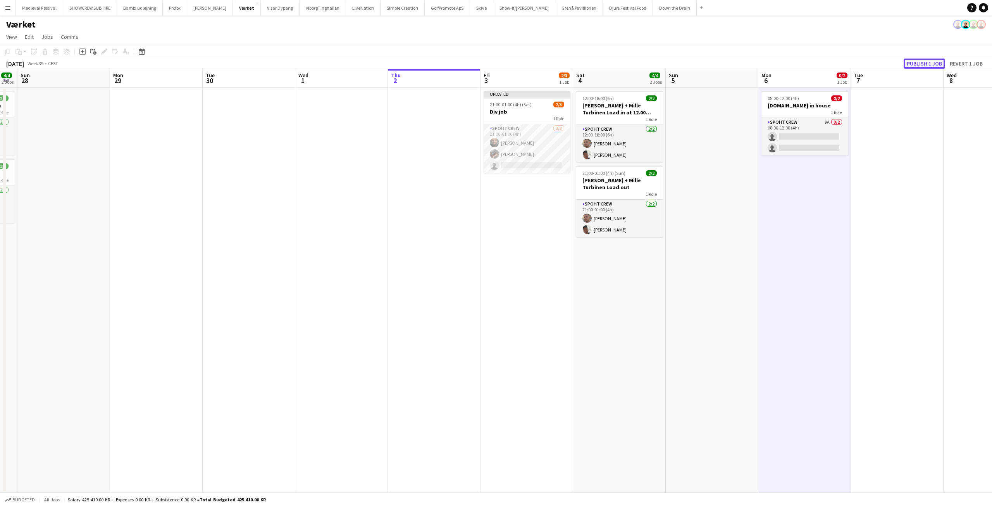
click at [920, 58] on button "Publish 1 job" at bounding box center [923, 63] width 41 height 10
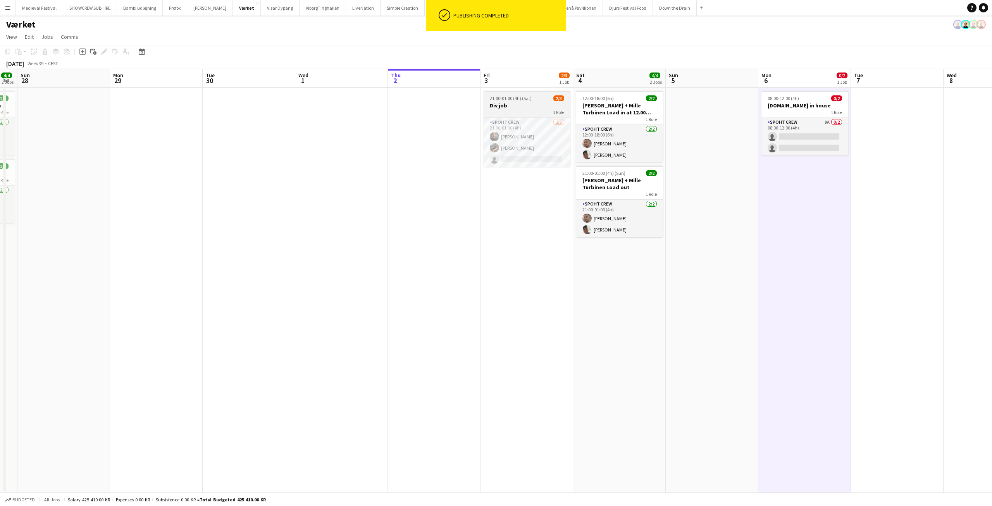
click at [515, 107] on h3 "Div job" at bounding box center [526, 105] width 87 height 7
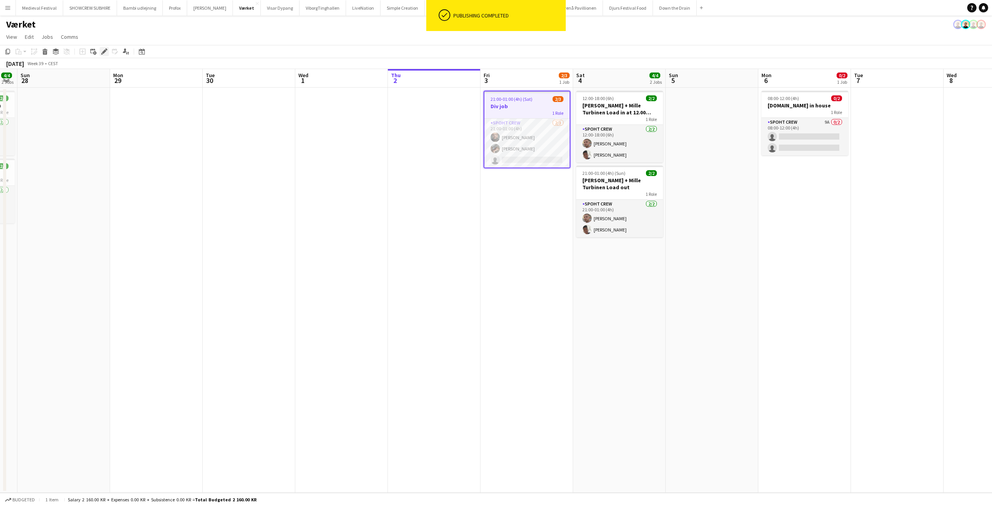
click at [105, 53] on icon "Edit" at bounding box center [104, 51] width 6 height 6
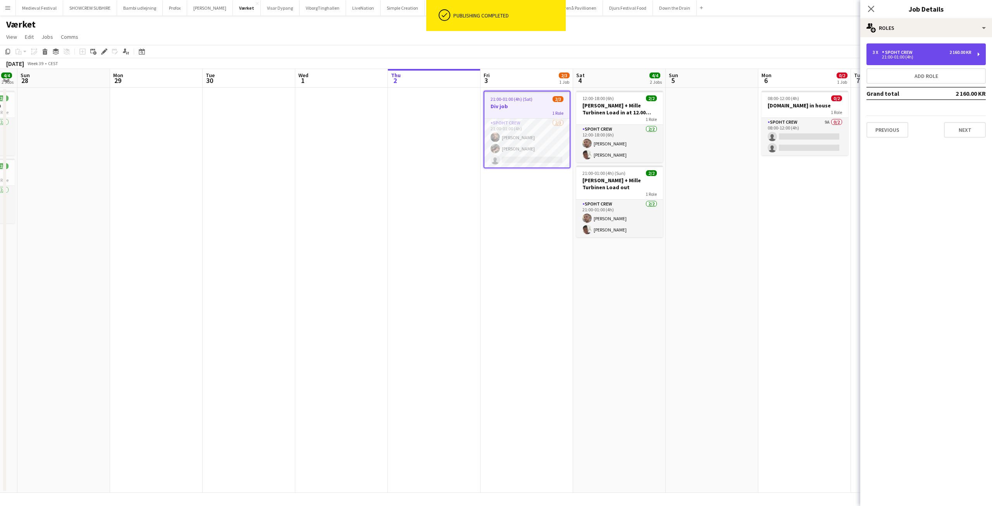
click at [951, 48] on div "3 x Spoht Crew 2 160.00 KR 21:00-01:00 (4h)" at bounding box center [925, 54] width 119 height 22
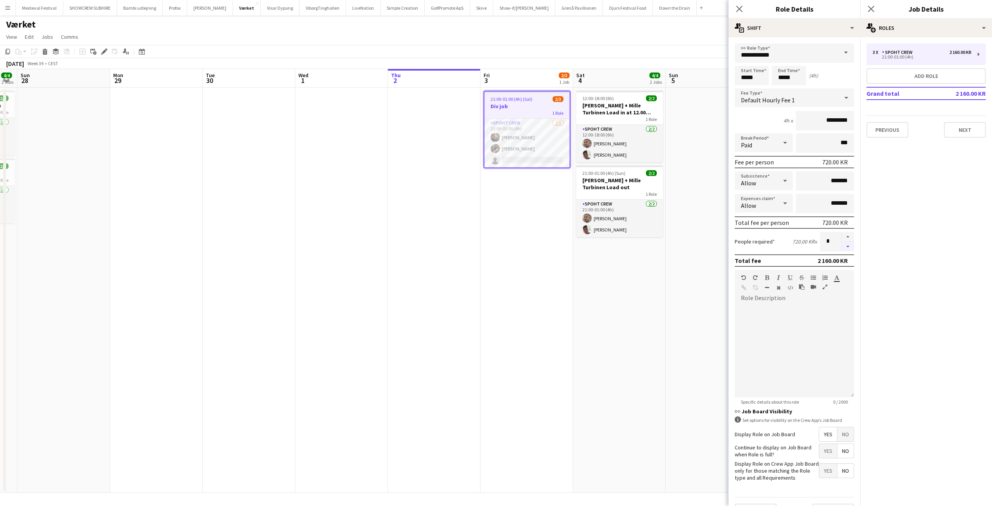
click at [843, 247] on button "button" at bounding box center [847, 247] width 12 height 10
type input "*"
click at [525, 258] on app-date-cell "21:00-01:00 (4h) (Sat) 2/3 Div job 1 Role Spoht Crew 2/3 21:00-01:00 (4h) Adam …" at bounding box center [526, 290] width 93 height 405
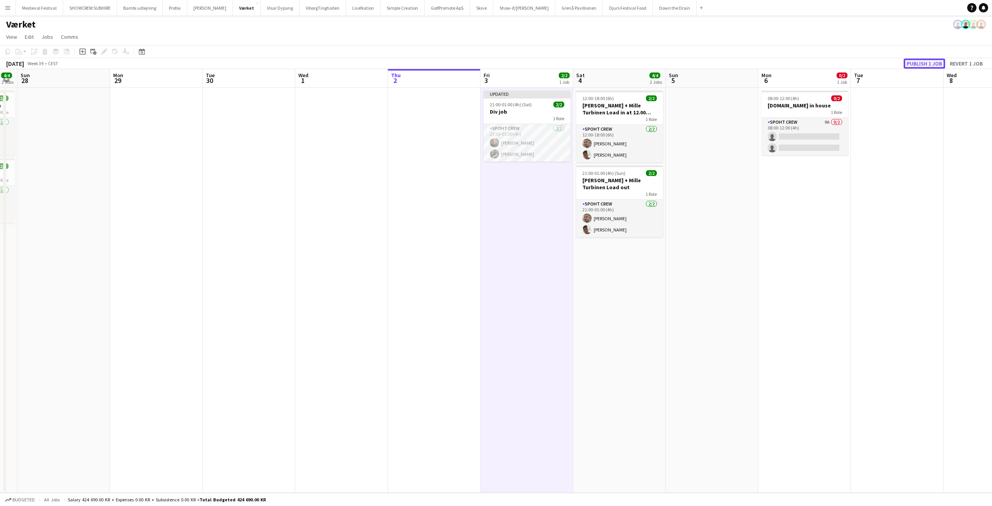
click at [917, 61] on button "Publish 1 job" at bounding box center [923, 63] width 41 height 10
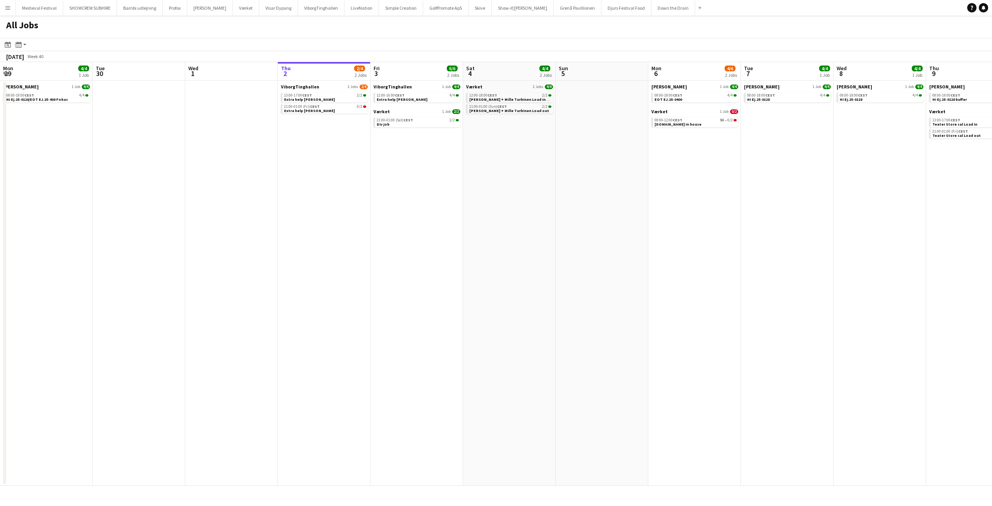
scroll to position [0, 185]
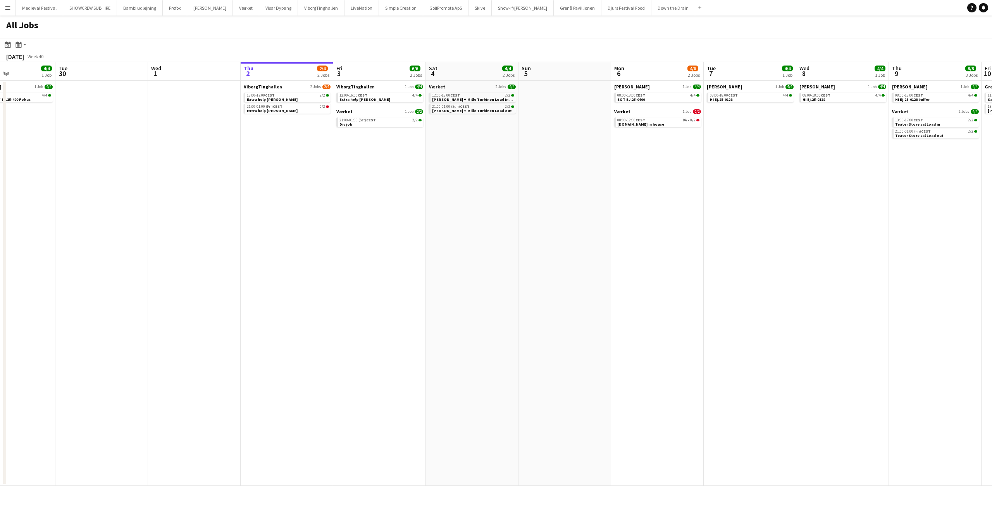
drag, startPoint x: 451, startPoint y: 161, endPoint x: 546, endPoint y: 163, distance: 95.0
click at [538, 164] on app-calendar-viewport "Sat 27 4/4 2 Jobs Sun 28 Mon 29 4/4 1 Job Tue 30 Wed 1 Thu 2 2/4 2 Jobs Fri 3 6…" at bounding box center [496, 273] width 992 height 423
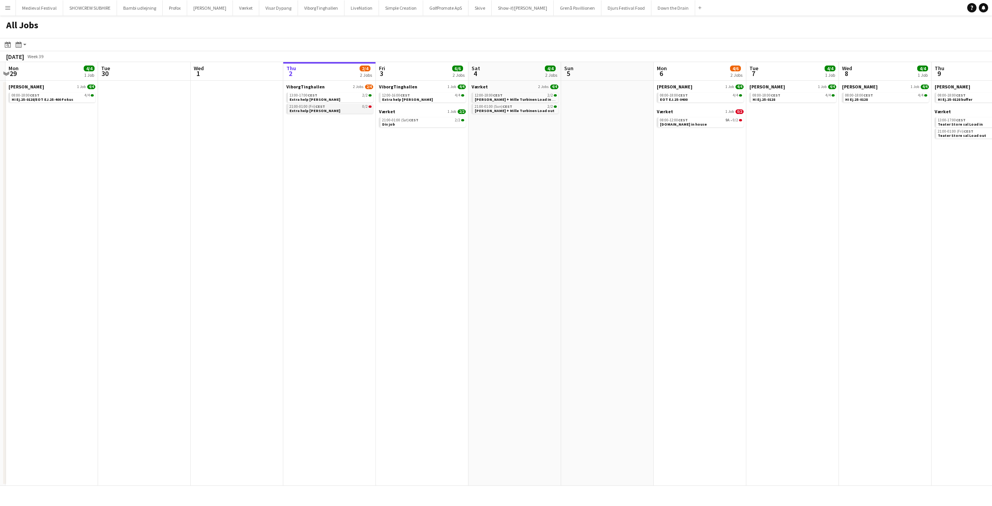
click at [346, 109] on link "21:00-01:00 (Fri) CEST 0/2 Extra help Tinghallen" at bounding box center [330, 108] width 82 height 9
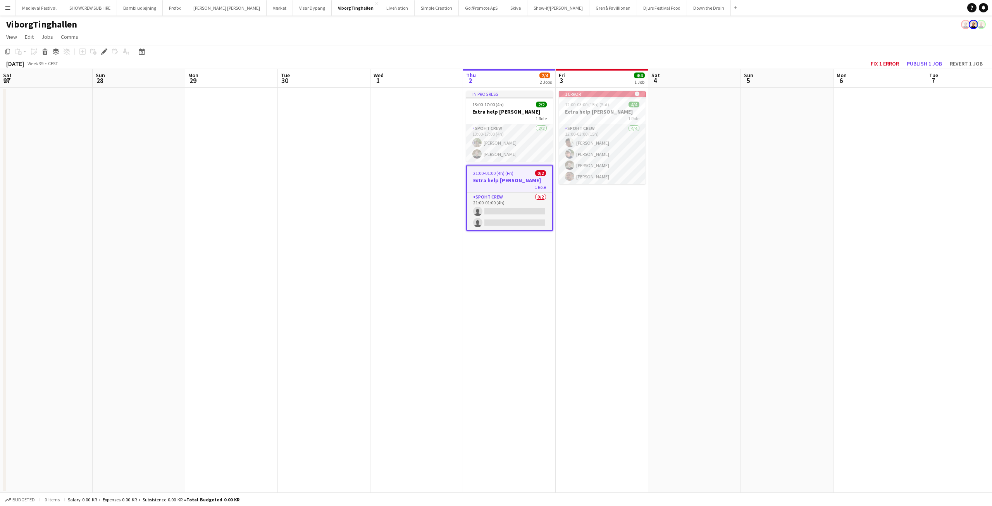
scroll to position [0, 267]
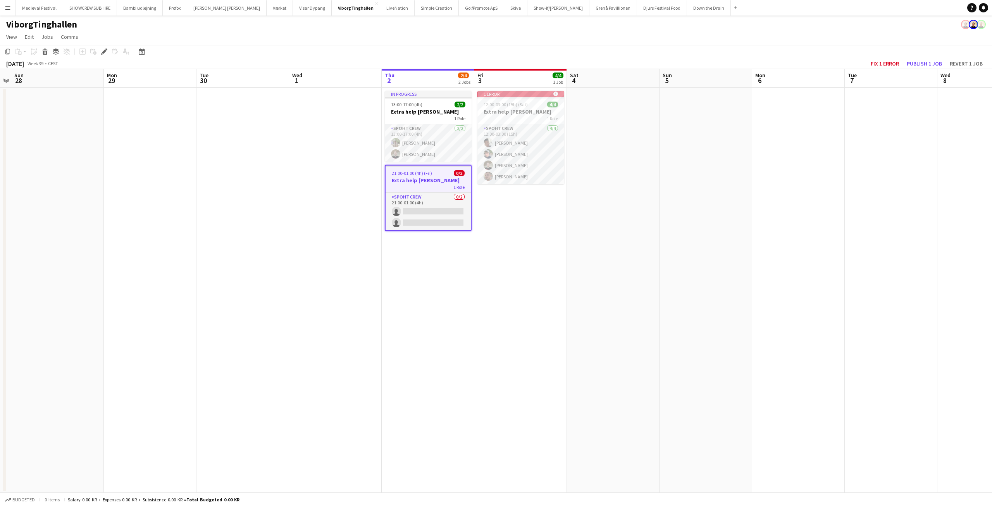
click at [515, 205] on app-date-cell "1 error alert-circle 12:00-03:00 (15h) (Sat) 4/4 Extra help Tinghallen 1 Role S…" at bounding box center [520, 290] width 93 height 405
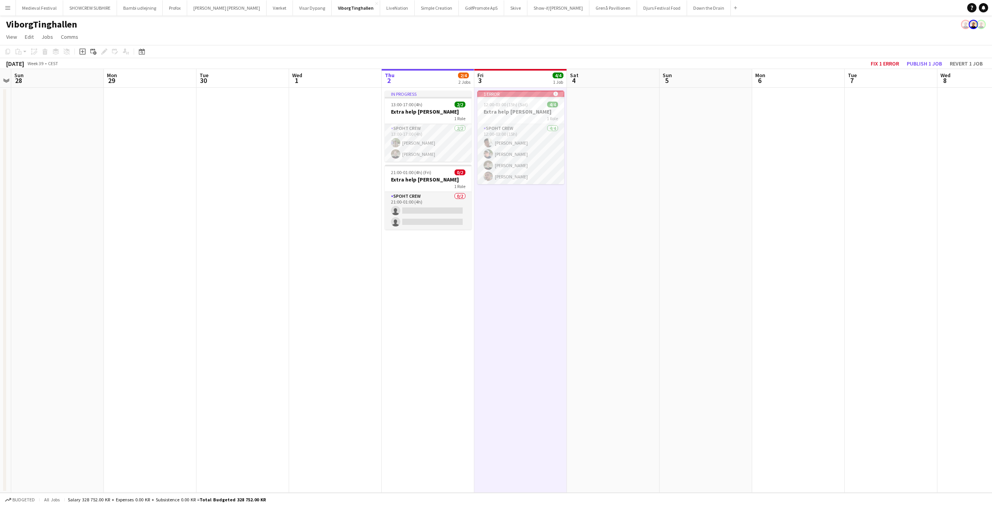
scroll to position [0, 234]
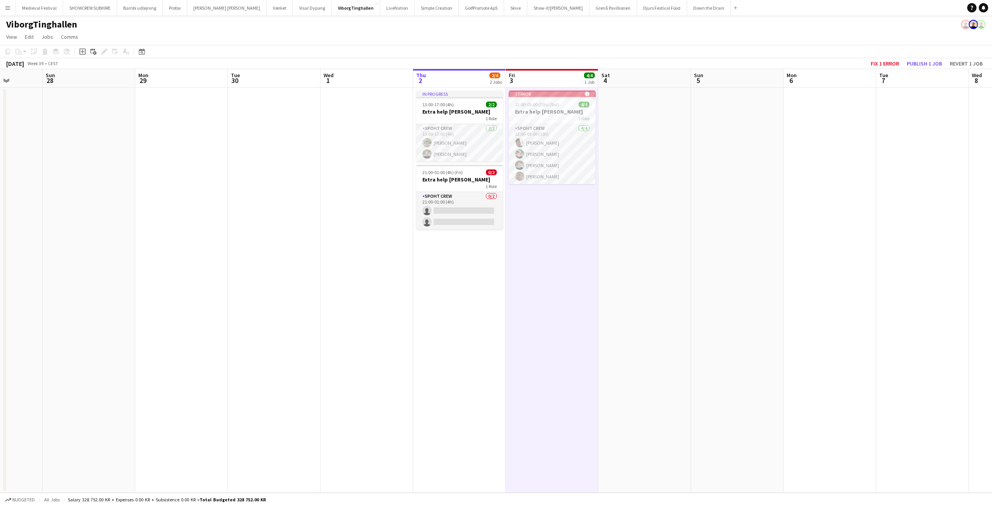
drag, startPoint x: 502, startPoint y: 207, endPoint x: 534, endPoint y: 213, distance: 33.0
click at [534, 213] on app-calendar-viewport "Thu 25 Fri 26 Sat 27 Sun 28 Mon 29 Tue 30 Wed 1 Thu 2 2/4 2 Jobs Fri 3 4/4 1 Jo…" at bounding box center [496, 280] width 992 height 423
click at [526, 212] on app-date-cell "1 error alert-circle 12:00-03:00 (15h) (Sat) 4/4 Extra help Tinghallen 1 Role S…" at bounding box center [553, 290] width 93 height 405
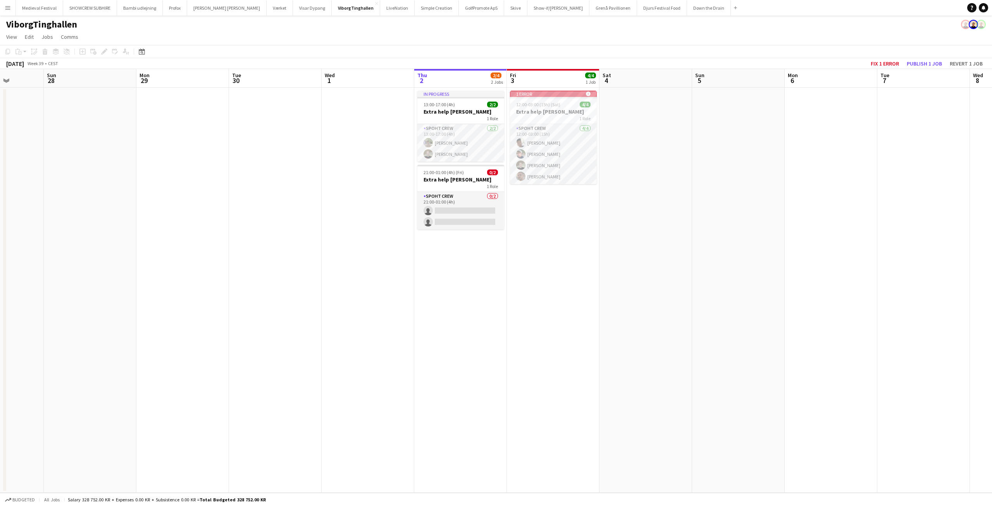
click at [526, 212] on app-date-cell "1 error alert-circle 12:00-03:00 (15h) (Sat) 4/4 Extra help Tinghallen 1 Role S…" at bounding box center [553, 290] width 93 height 405
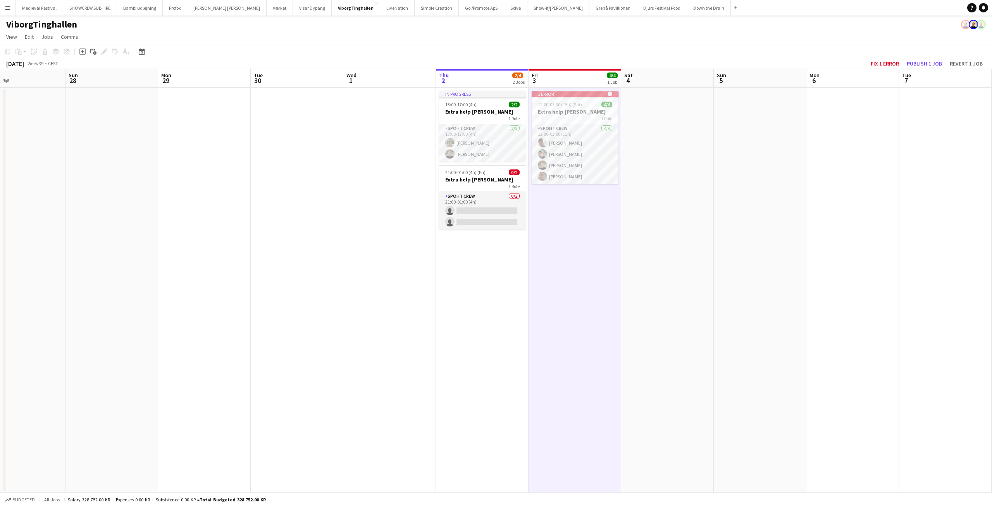
drag, startPoint x: 526, startPoint y: 212, endPoint x: 563, endPoint y: 213, distance: 36.4
click at [562, 213] on app-calendar-viewport "Thu 25 Fri 26 Sat 27 Sun 28 Mon 29 Tue 30 Wed 1 Thu 2 2/4 2 Jobs Fri 3 4/4 1 Jo…" at bounding box center [496, 280] width 992 height 423
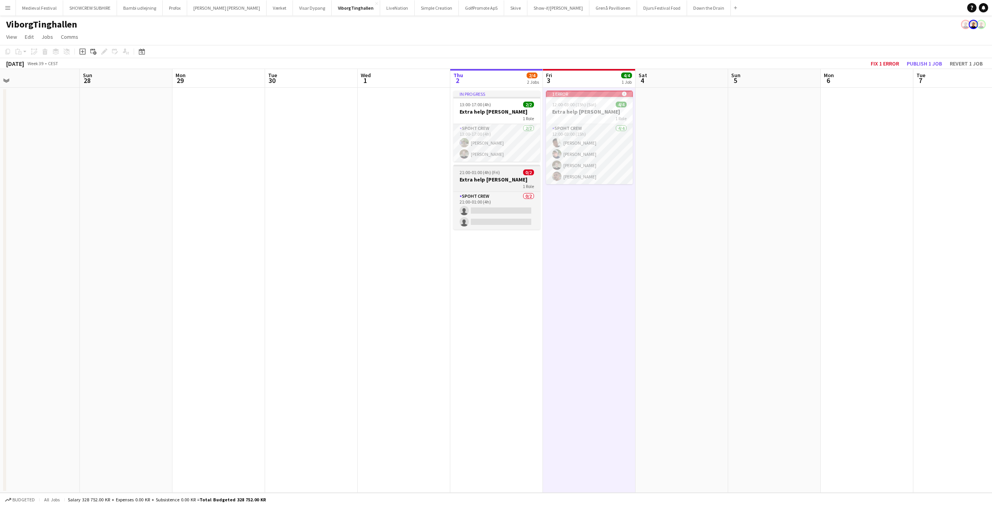
click at [497, 172] on span "21:00-01:00 (4h) (Fri)" at bounding box center [479, 172] width 40 height 6
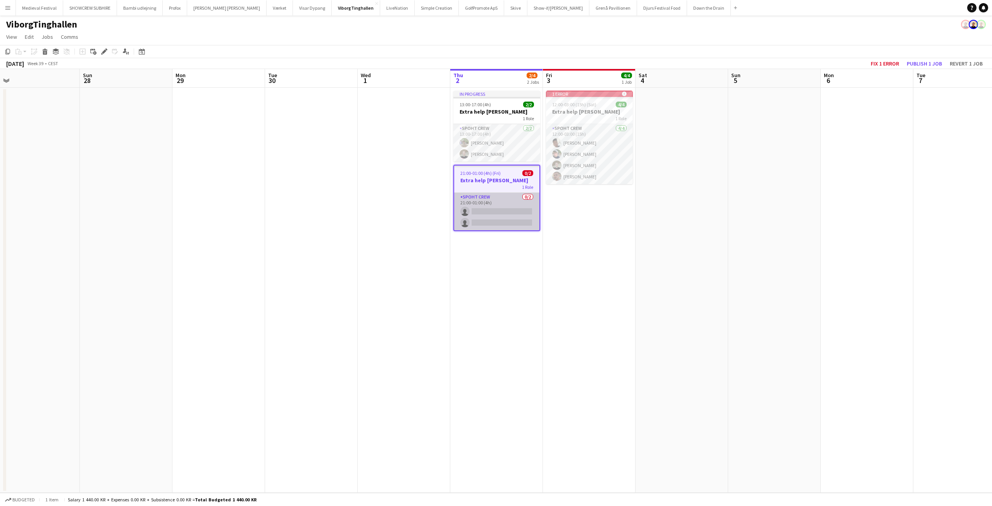
click at [505, 200] on app-card-role "Spoht Crew 0/2 21:00-01:00 (4h) single-neutral-actions single-neutral-actions" at bounding box center [496, 212] width 85 height 38
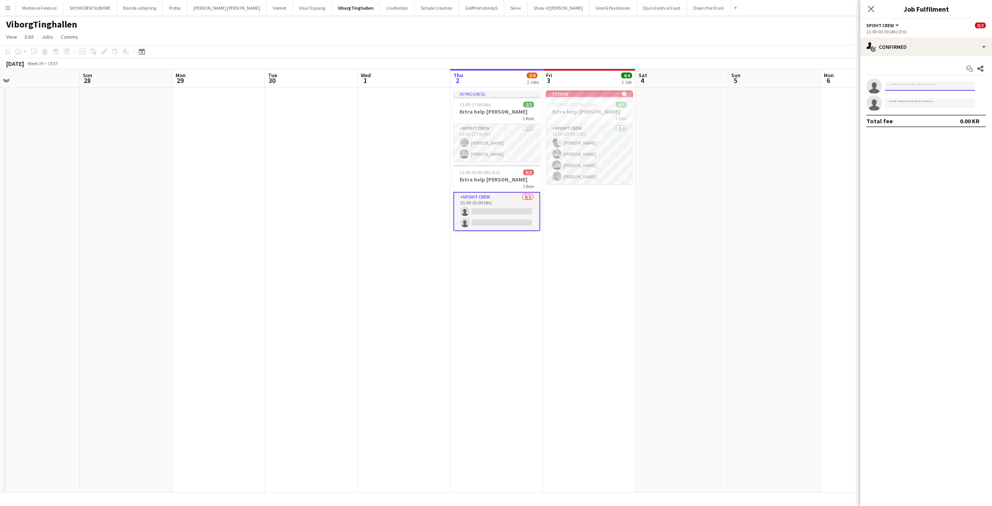
click at [910, 87] on input at bounding box center [930, 85] width 90 height 9
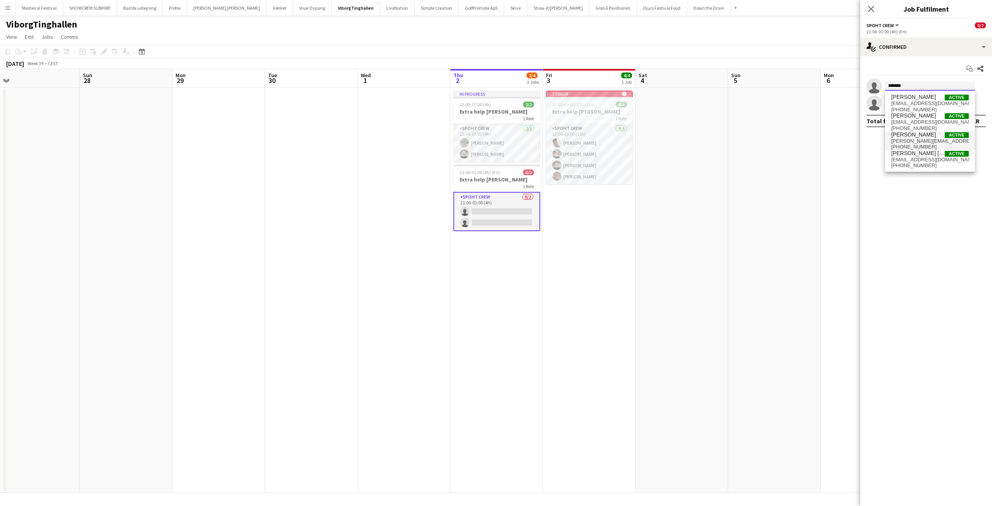
type input "*******"
click at [932, 137] on span "Nicolai Schmidt Active" at bounding box center [929, 134] width 77 height 7
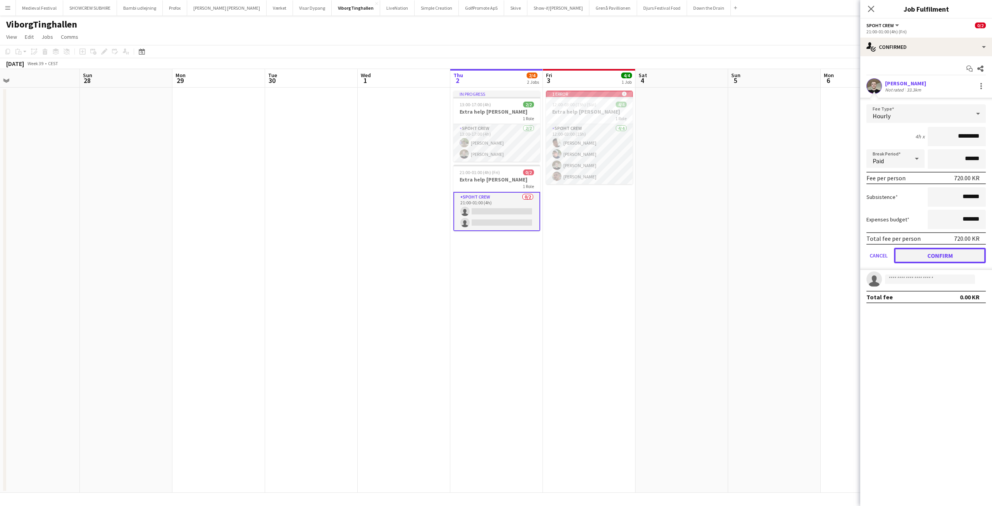
click at [932, 256] on button "Confirm" at bounding box center [940, 255] width 92 height 15
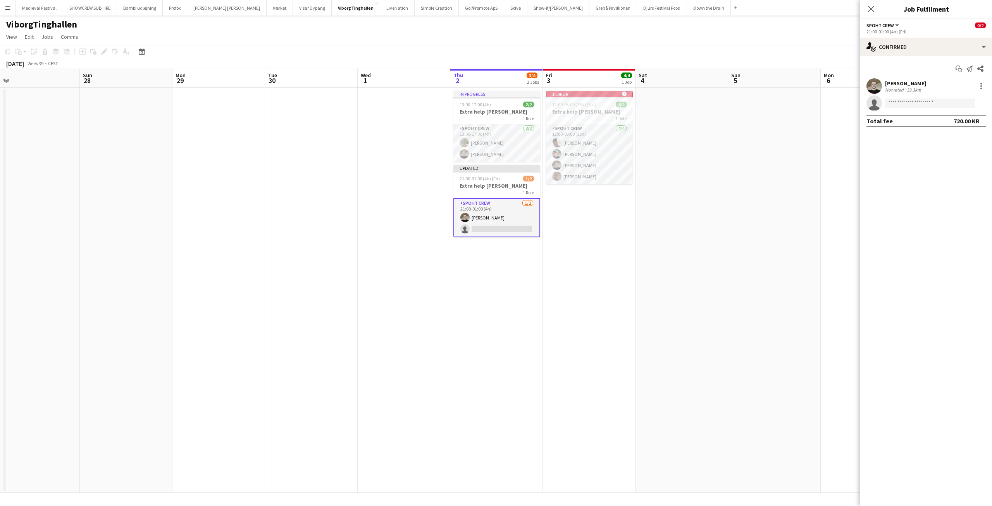
click at [784, 208] on app-date-cell at bounding box center [774, 290] width 93 height 405
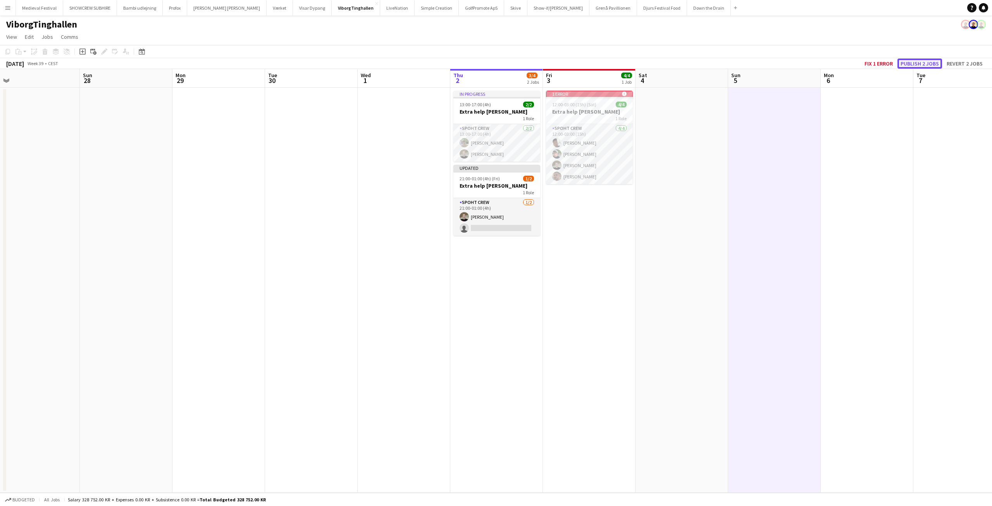
click at [912, 62] on button "Publish 2 jobs" at bounding box center [919, 63] width 45 height 10
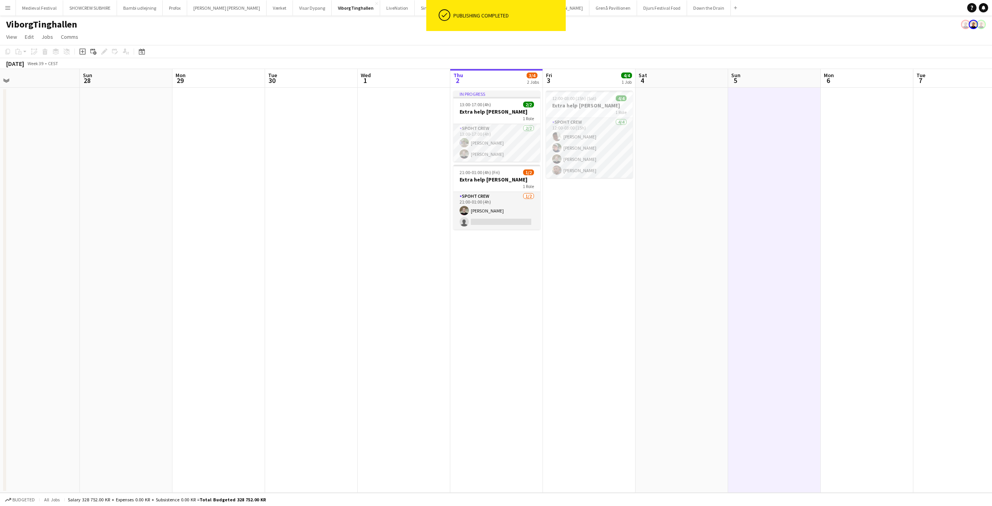
click at [729, 211] on app-date-cell at bounding box center [774, 290] width 93 height 405
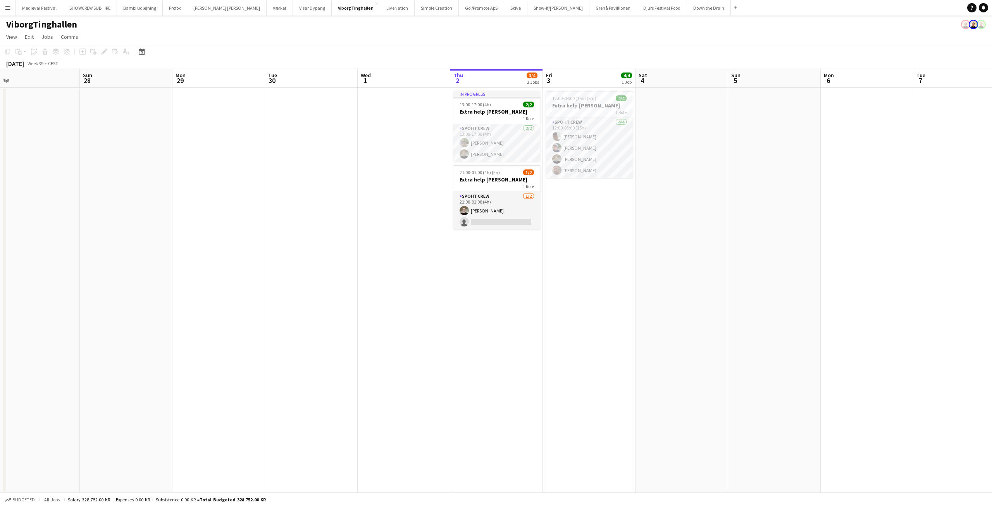
click at [592, 357] on app-date-cell "12:00-03:00 (15h) (Sat) 4/4 Extra help Tinghallen 1 Role Spoht Crew 4/4 12:00-0…" at bounding box center [589, 290] width 93 height 405
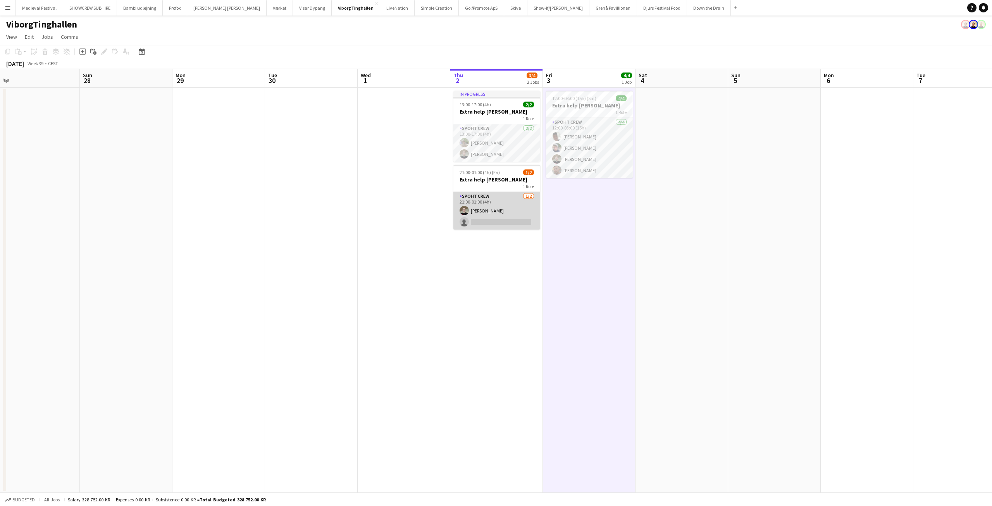
click at [502, 206] on app-card-role "Spoht Crew [DATE] 21:00-01:00 (4h) [PERSON_NAME] single-neutral-actions" at bounding box center [496, 211] width 87 height 38
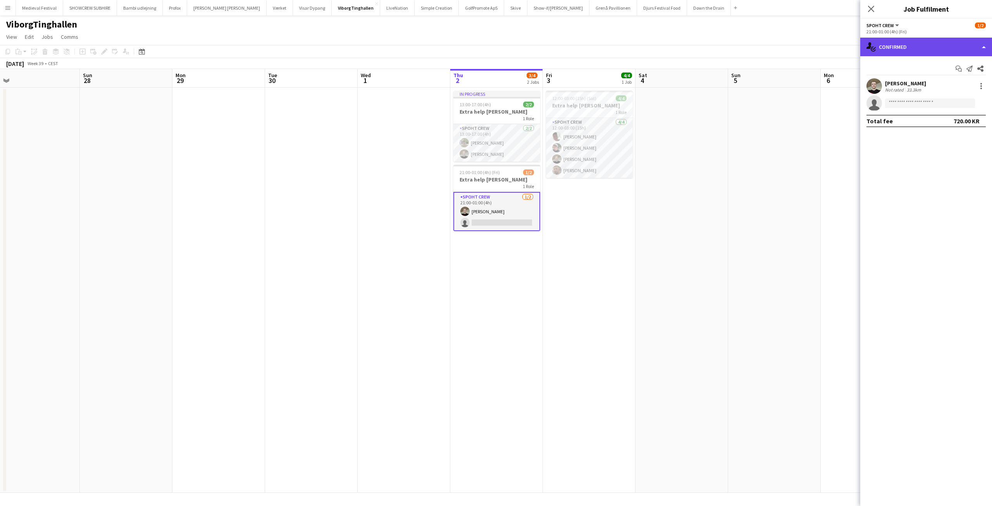
click at [924, 38] on div "single-neutral-actions-check-2 Confirmed" at bounding box center [926, 47] width 132 height 19
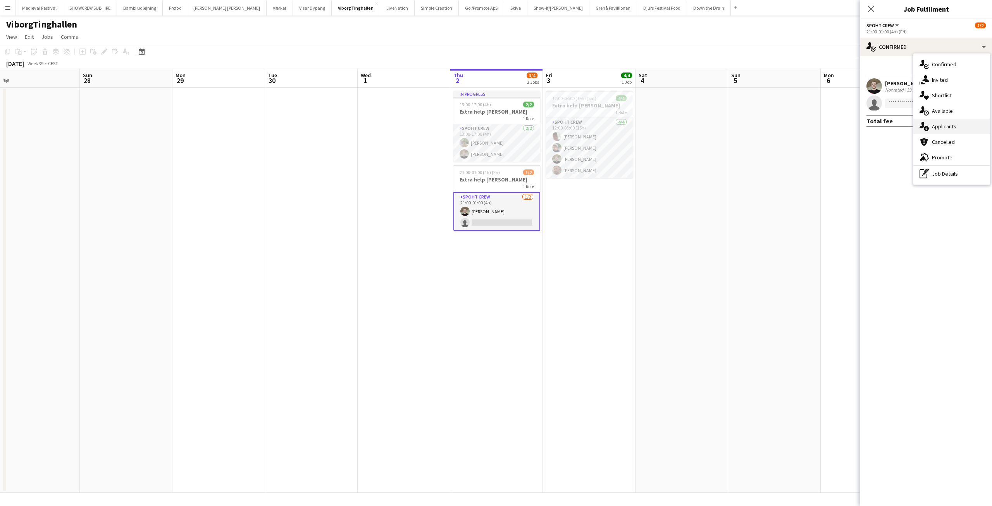
click at [952, 126] on span "Applicants" at bounding box center [944, 126] width 24 height 7
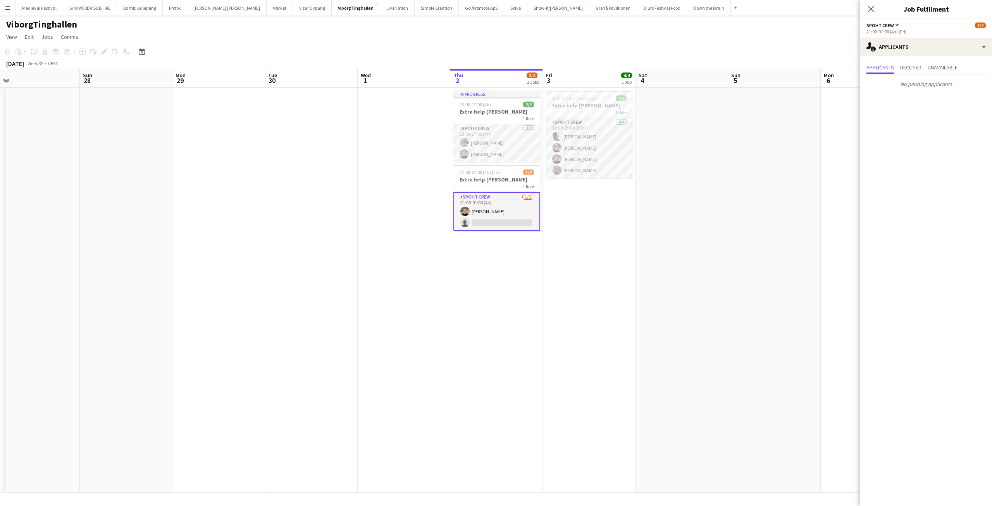
click at [809, 131] on app-date-cell at bounding box center [774, 290] width 93 height 405
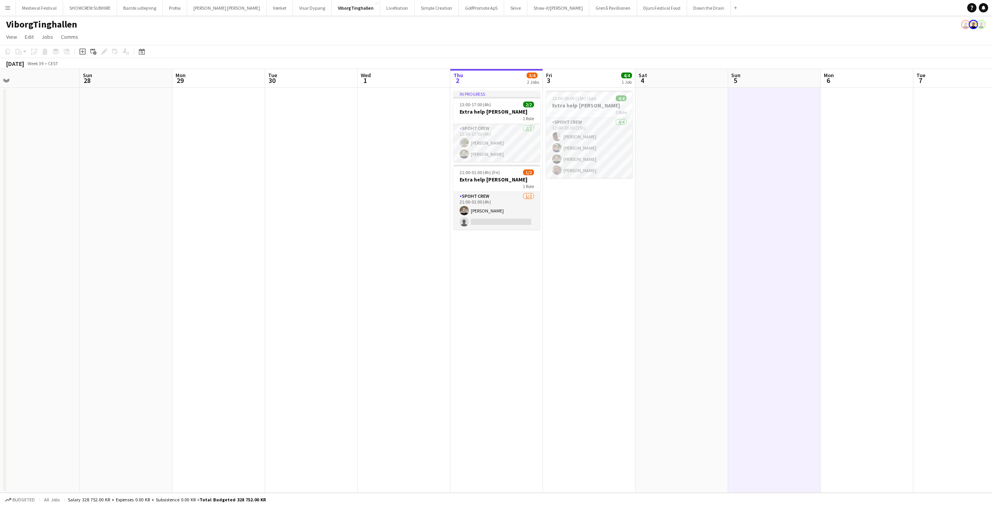
click at [658, 393] on app-date-cell at bounding box center [681, 290] width 93 height 405
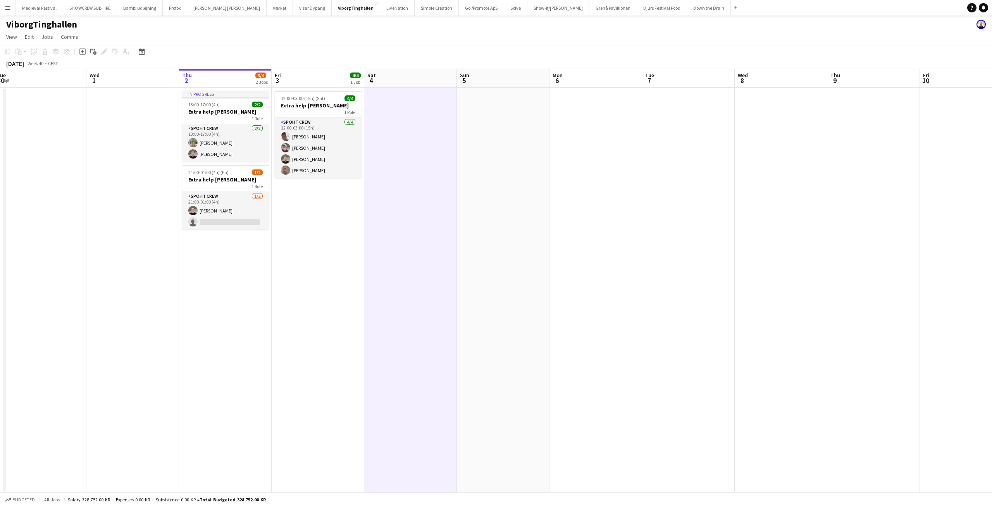
scroll to position [0, 247]
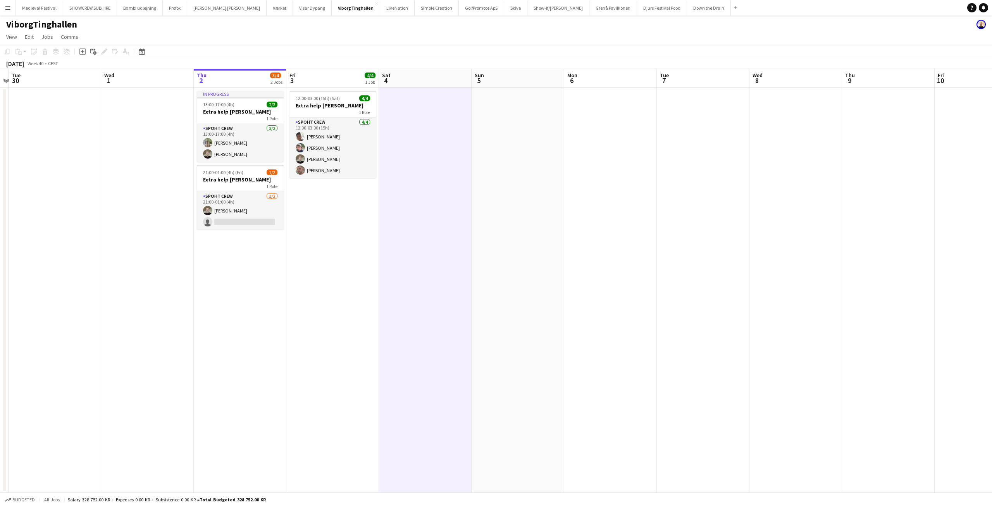
drag, startPoint x: 672, startPoint y: 224, endPoint x: 340, endPoint y: 227, distance: 332.4
click at [346, 230] on app-calendar-viewport "Sat 27 Sun 28 Mon 29 Tue 30 Wed 1 Thu 2 3/4 2 Jobs Fri 3 4/4 1 Job Sat 4 Sun 5 …" at bounding box center [496, 280] width 992 height 423
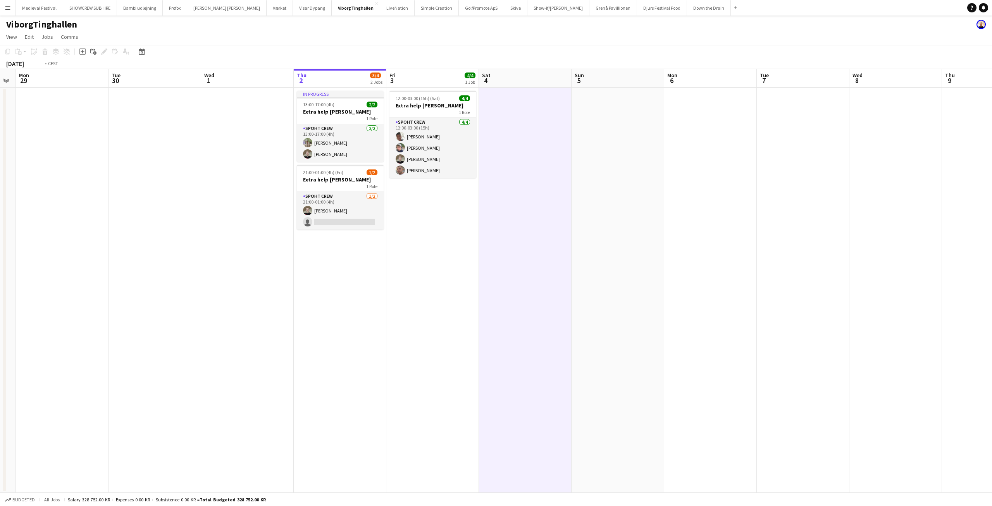
drag, startPoint x: 358, startPoint y: 200, endPoint x: 454, endPoint y: 208, distance: 96.4
click at [453, 208] on app-calendar-viewport "Sat 27 Sun 28 Mon 29 Tue 30 Wed 1 Thu 2 3/4 2 Jobs Fri 3 4/4 1 Job Sat 4 Sun 5 …" at bounding box center [496, 280] width 992 height 423
click at [362, 215] on app-card-role "Spoht Crew [DATE] 21:00-01:00 (4h) [PERSON_NAME] single-neutral-actions" at bounding box center [342, 211] width 87 height 38
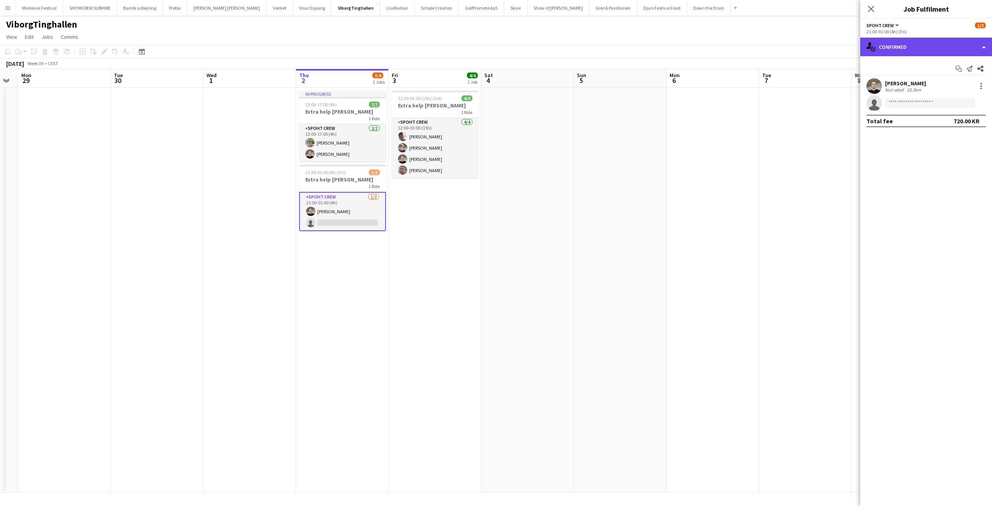
click at [915, 43] on div "single-neutral-actions-check-2 Confirmed" at bounding box center [926, 47] width 132 height 19
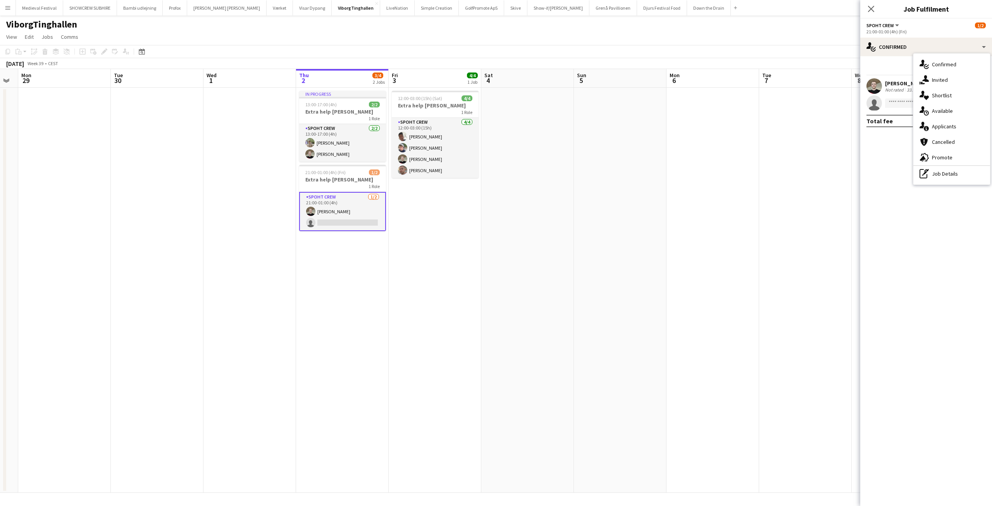
click at [717, 170] on app-date-cell at bounding box center [712, 290] width 93 height 405
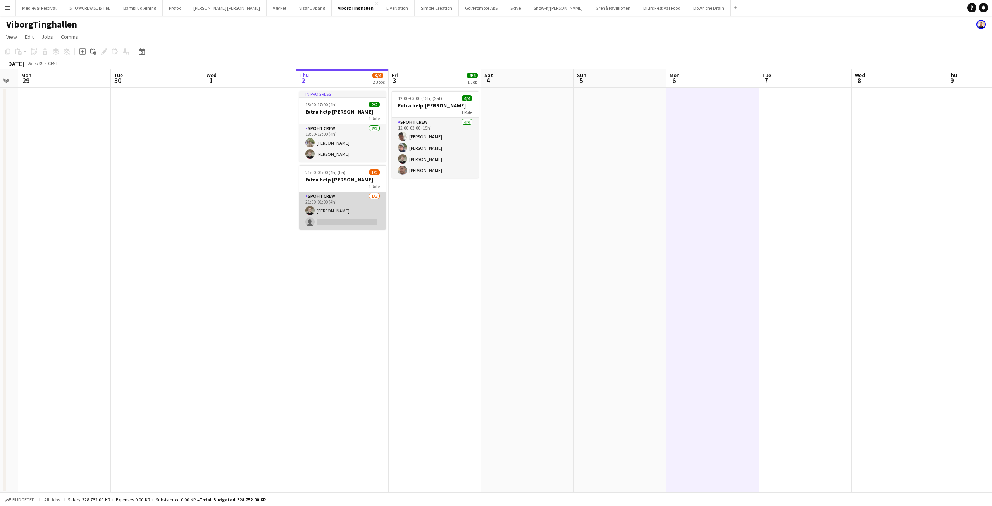
click at [352, 212] on app-card-role "Spoht Crew [DATE] 21:00-01:00 (4h) [PERSON_NAME] single-neutral-actions" at bounding box center [342, 211] width 87 height 38
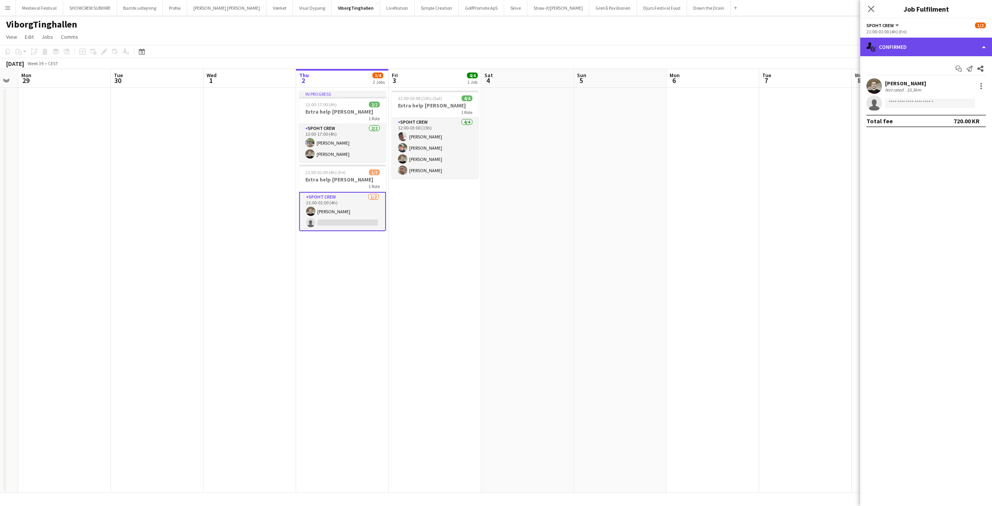
click at [933, 40] on div "single-neutral-actions-check-2 Confirmed" at bounding box center [926, 47] width 132 height 19
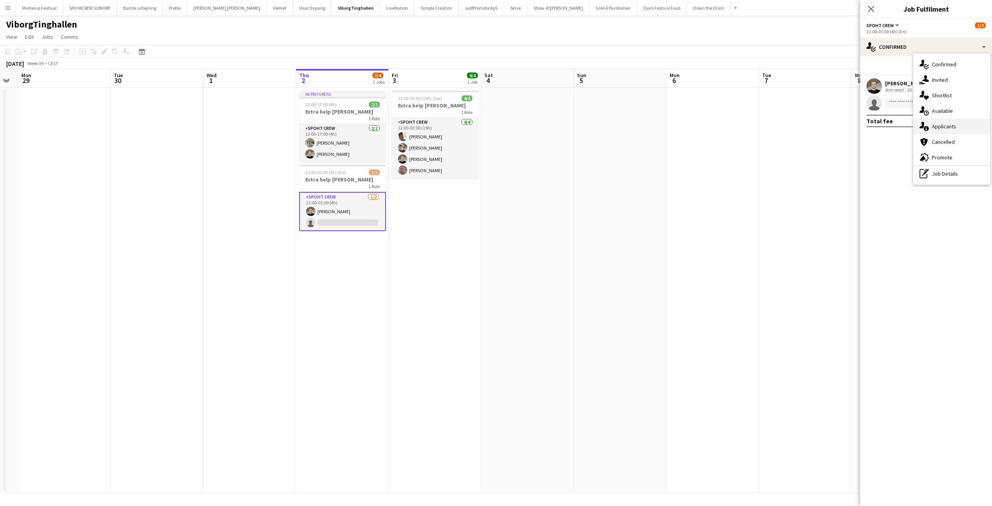
click at [939, 124] on span "Applicants" at bounding box center [944, 126] width 24 height 7
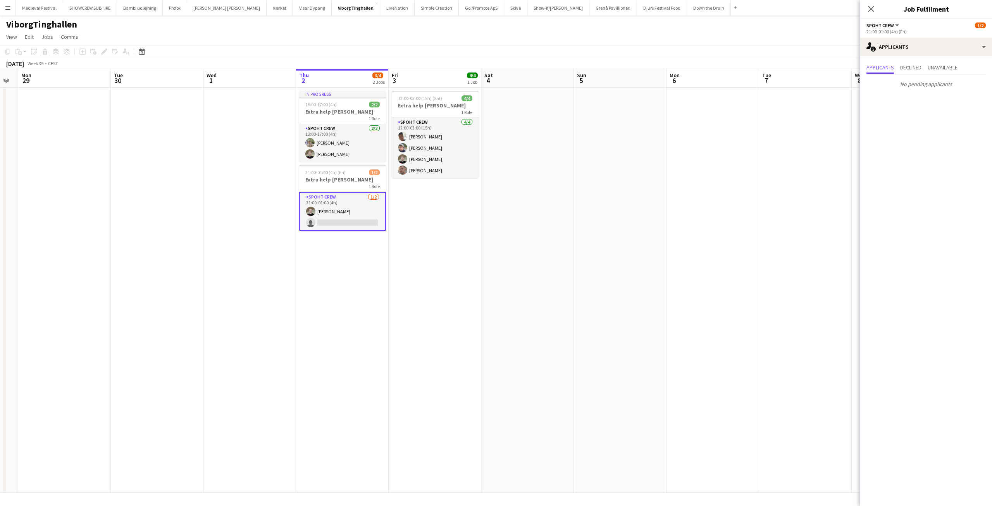
click at [361, 214] on app-card-role "Spoht Crew [DATE] 21:00-01:00 (4h) [PERSON_NAME] single-neutral-actions" at bounding box center [342, 211] width 87 height 39
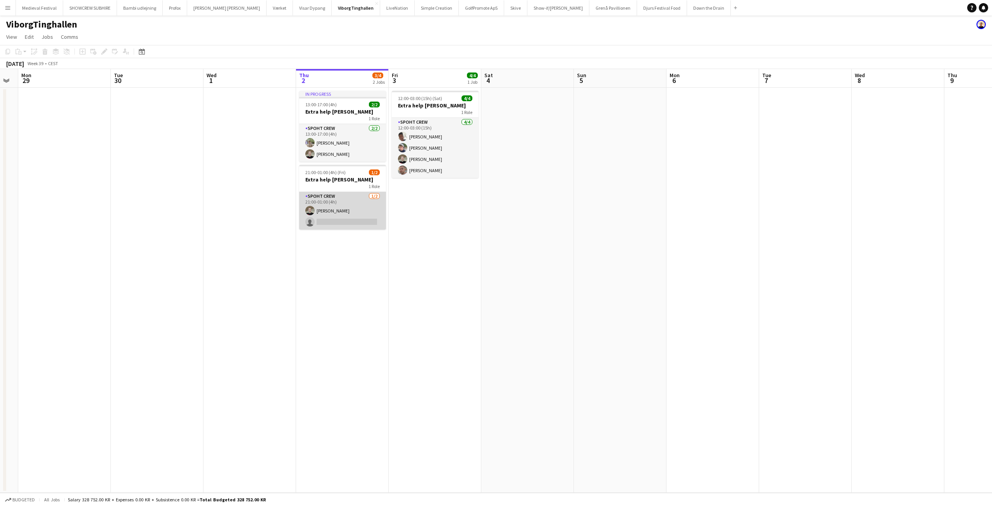
click at [353, 217] on app-card-role "Spoht Crew [DATE] 21:00-01:00 (4h) [PERSON_NAME] single-neutral-actions" at bounding box center [342, 211] width 87 height 38
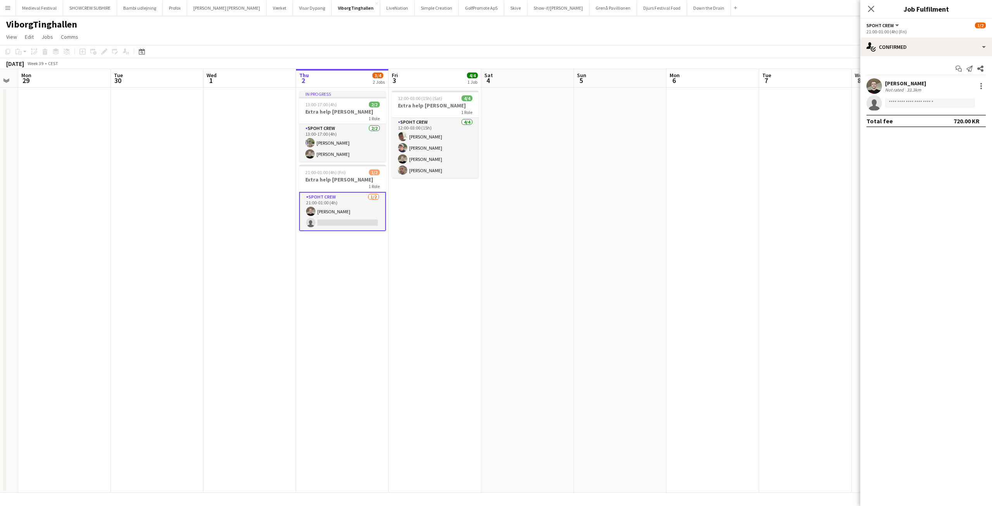
click at [351, 219] on app-card-role "Spoht Crew [DATE] 21:00-01:00 (4h) [PERSON_NAME] single-neutral-actions" at bounding box center [342, 211] width 87 height 39
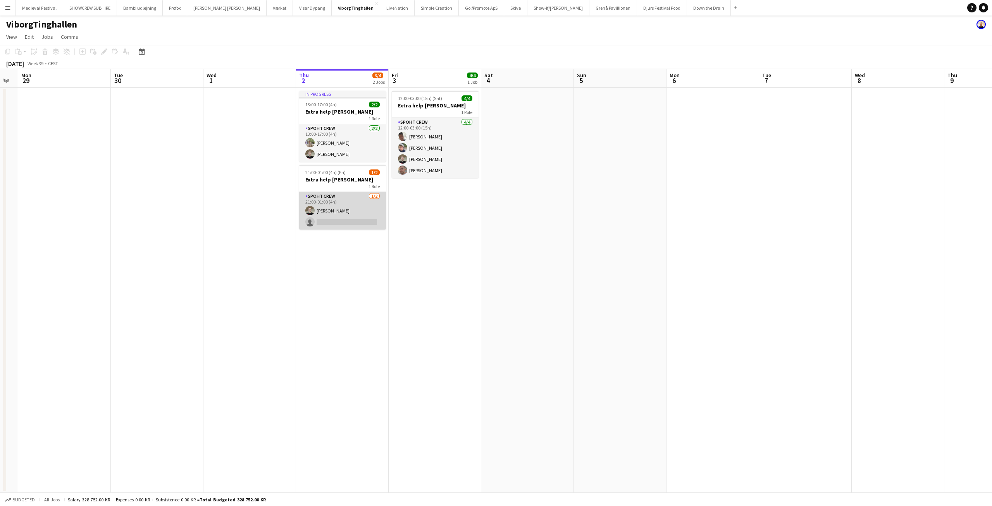
click at [345, 206] on app-card-role "Spoht Crew [DATE] 21:00-01:00 (4h) [PERSON_NAME] single-neutral-actions" at bounding box center [342, 211] width 87 height 38
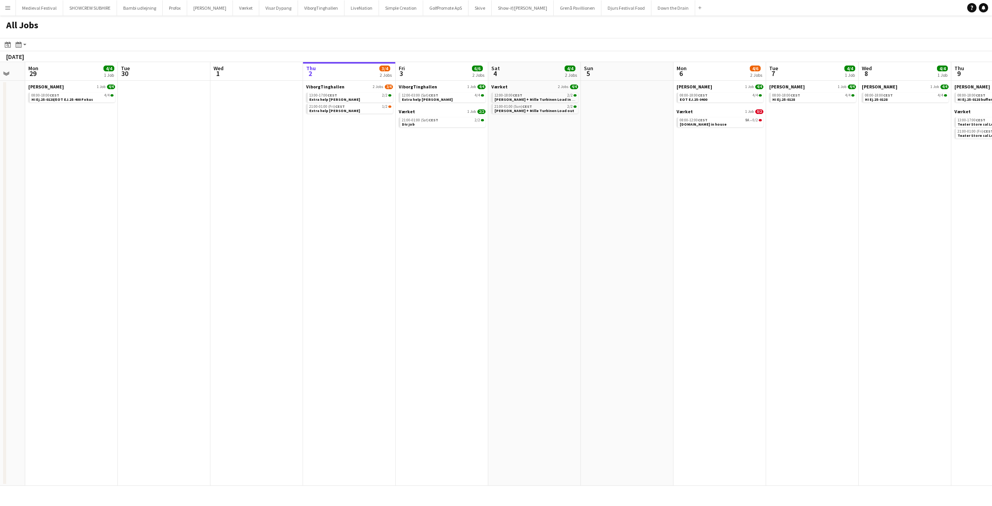
scroll to position [0, 236]
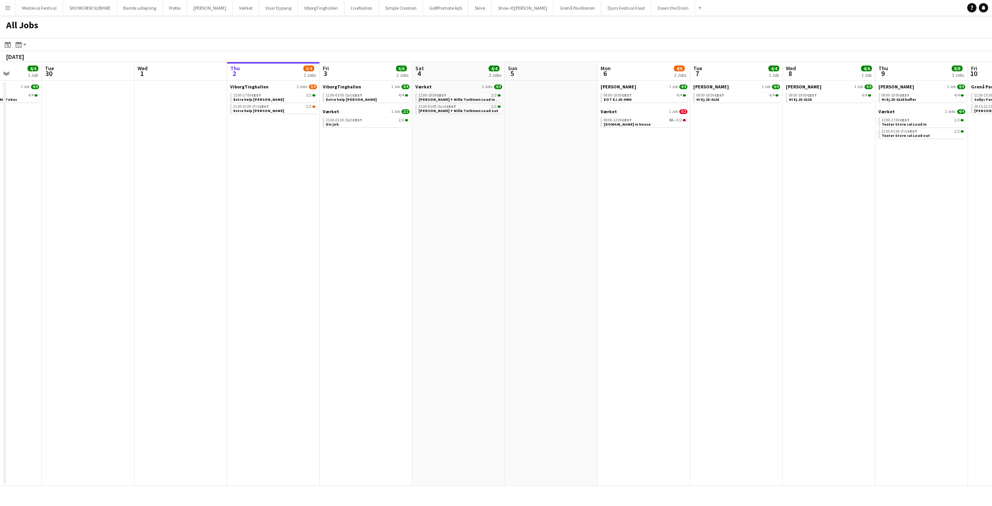
drag, startPoint x: 322, startPoint y: 141, endPoint x: 547, endPoint y: 191, distance: 230.6
click at [549, 193] on app-calendar-viewport "Sat 27 4/4 2 Jobs Sun 28 Mon 29 4/4 1 Job Tue 30 Wed 1 Thu 2 3/4 2 Jobs Fri 3 6…" at bounding box center [496, 273] width 992 height 423
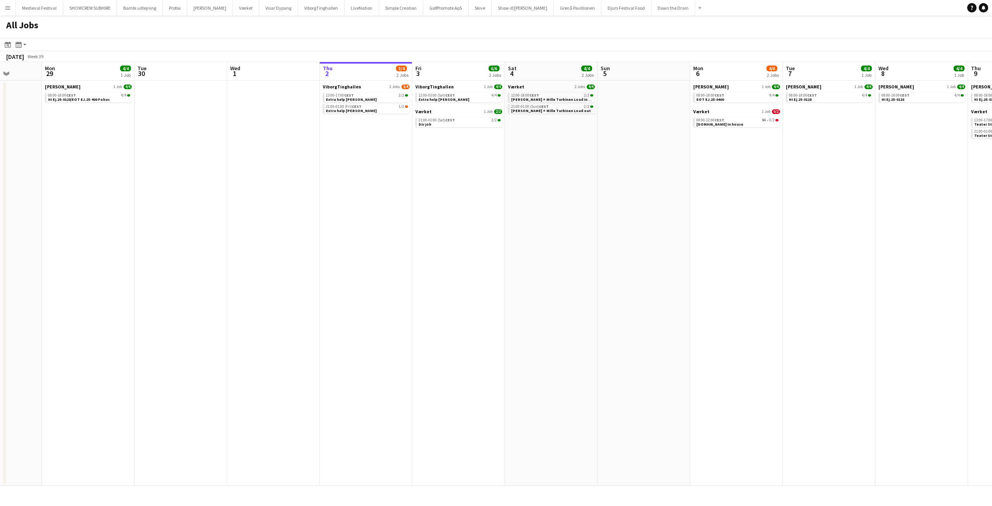
scroll to position [0, 186]
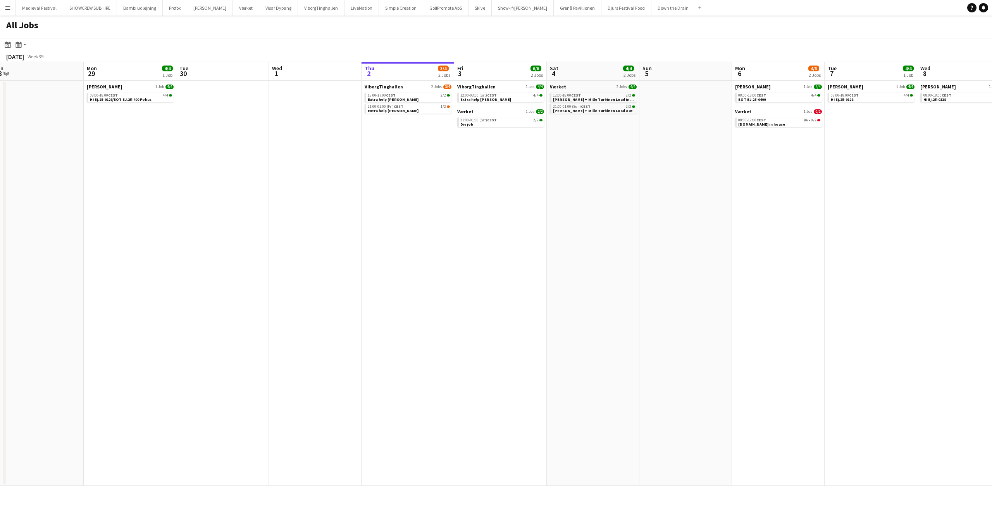
drag, startPoint x: 478, startPoint y: 142, endPoint x: 499, endPoint y: 144, distance: 21.4
click at [497, 144] on app-calendar-viewport "Fri 26 12/12 5 Jobs Sat 27 4/4 2 Jobs Sun 28 Mon 29 4/4 1 Job Tue 30 Wed 1 Thu …" at bounding box center [496, 273] width 992 height 423
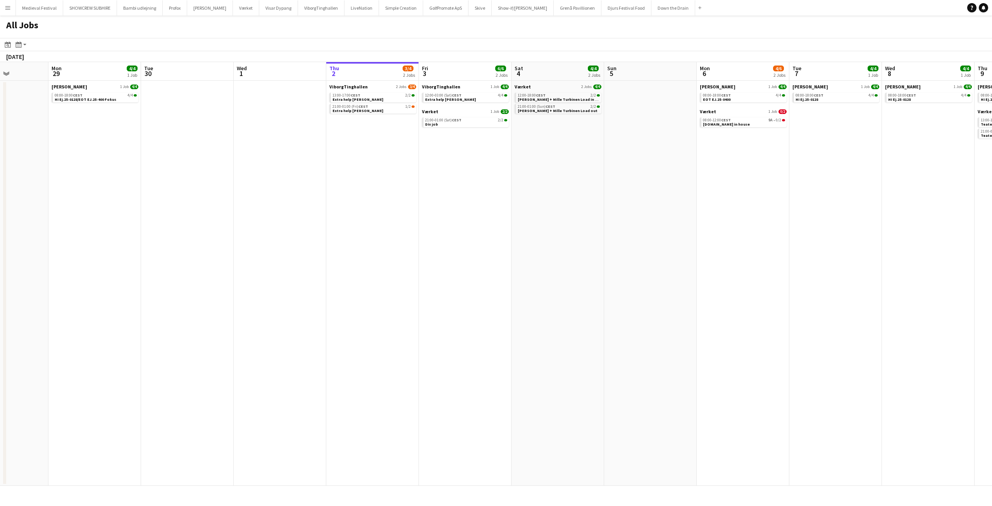
drag, startPoint x: 679, startPoint y: 143, endPoint x: 571, endPoint y: 170, distance: 111.8
click at [569, 163] on app-calendar-viewport "Fri 26 12/12 5 Jobs Sat 27 4/4 2 Jobs Sun 28 Mon 29 4/4 1 Job Tue 30 Wed 1 Thu …" at bounding box center [496, 273] width 992 height 423
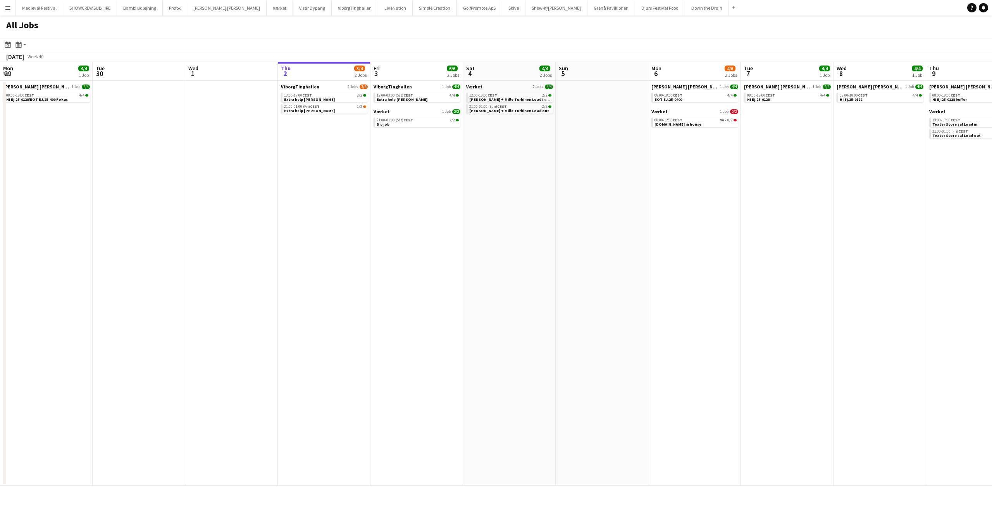
scroll to position [0, 185]
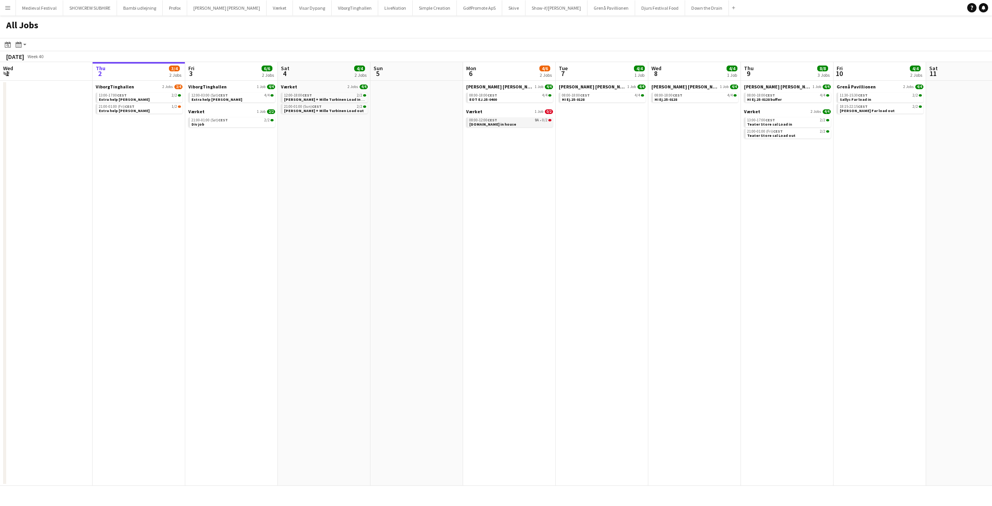
click at [528, 119] on div "08:00-12:00 CEST 9A • 0/2" at bounding box center [510, 120] width 82 height 4
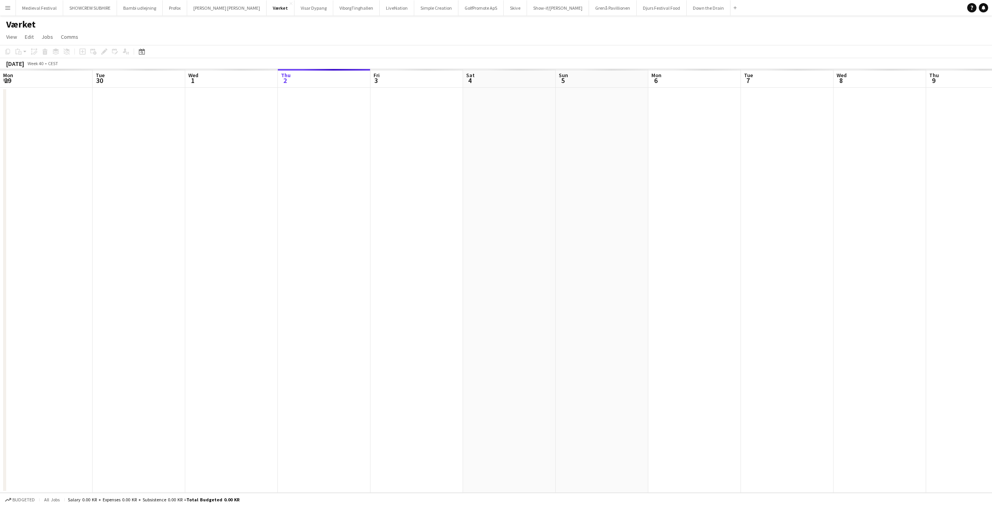
scroll to position [0, 267]
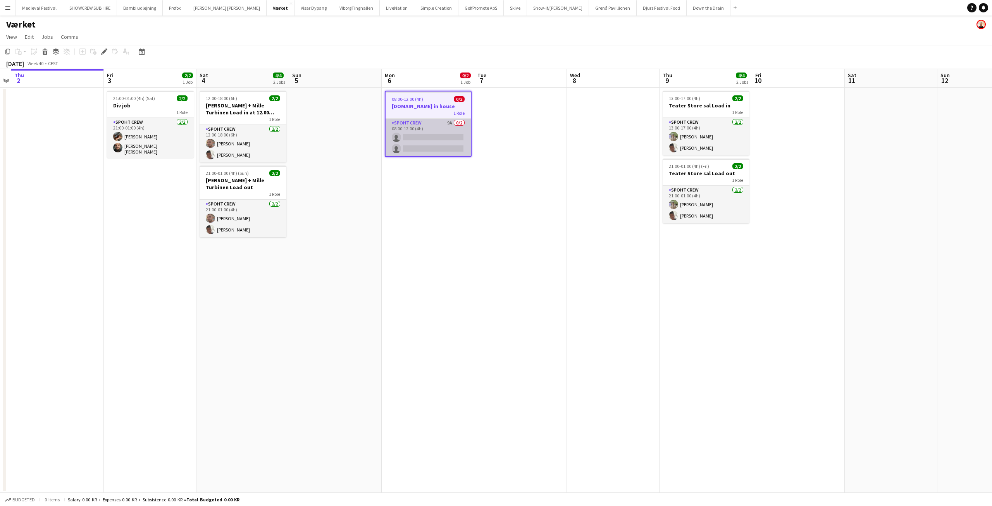
click at [425, 138] on app-card-role "Spoht Crew 9A 0/2 08:00-12:00 (4h) single-neutral-actions single-neutral-actions" at bounding box center [427, 138] width 85 height 38
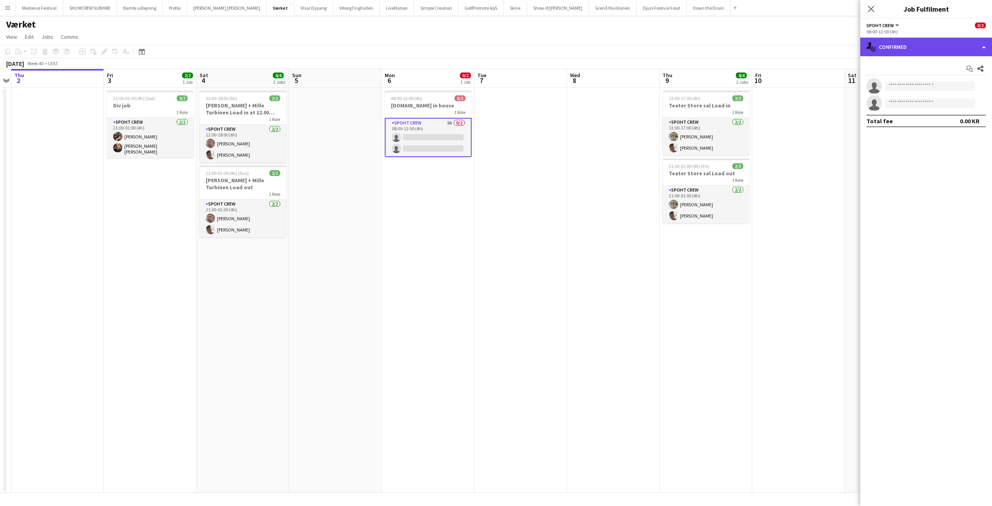
click at [929, 46] on div "single-neutral-actions-check-2 Confirmed" at bounding box center [926, 47] width 132 height 19
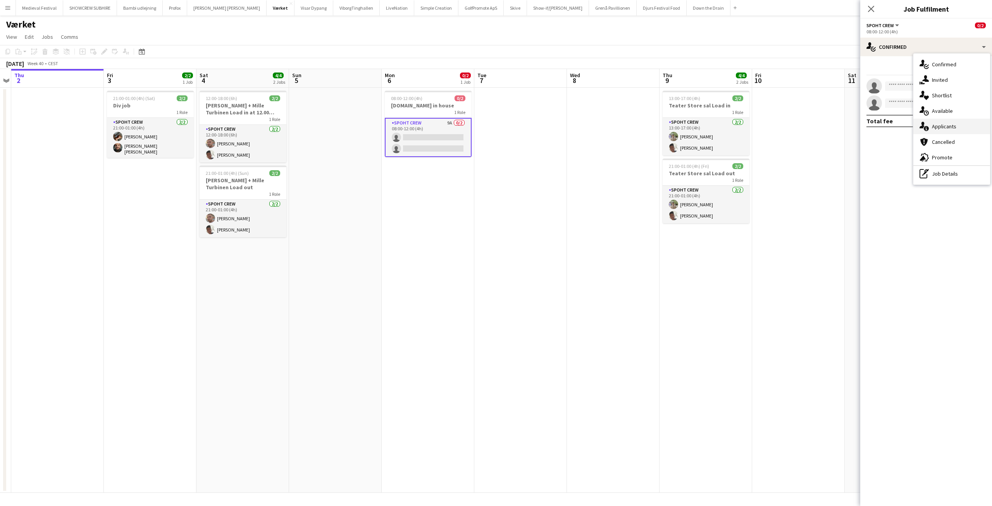
click at [943, 131] on div "single-neutral-actions-information Applicants" at bounding box center [951, 126] width 77 height 15
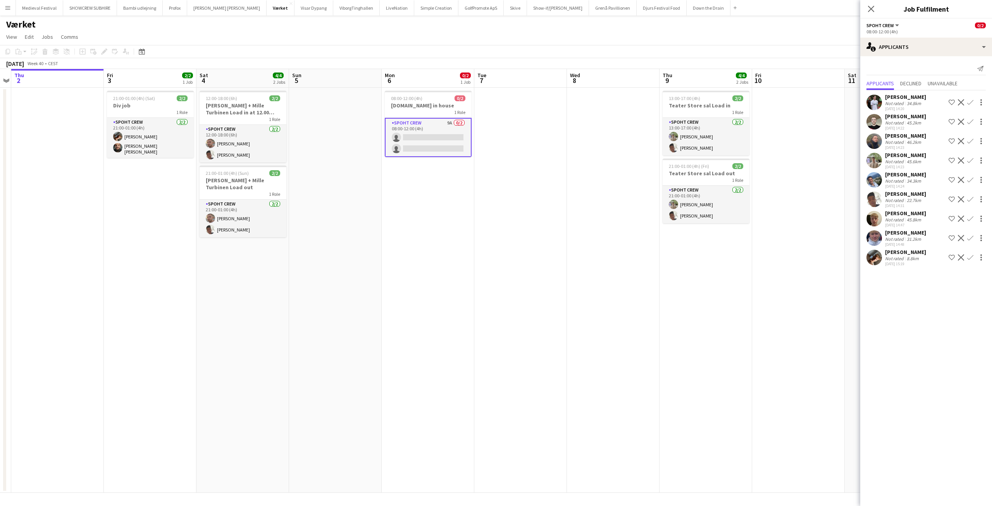
click at [967, 163] on app-icon "Confirm" at bounding box center [970, 160] width 6 height 6
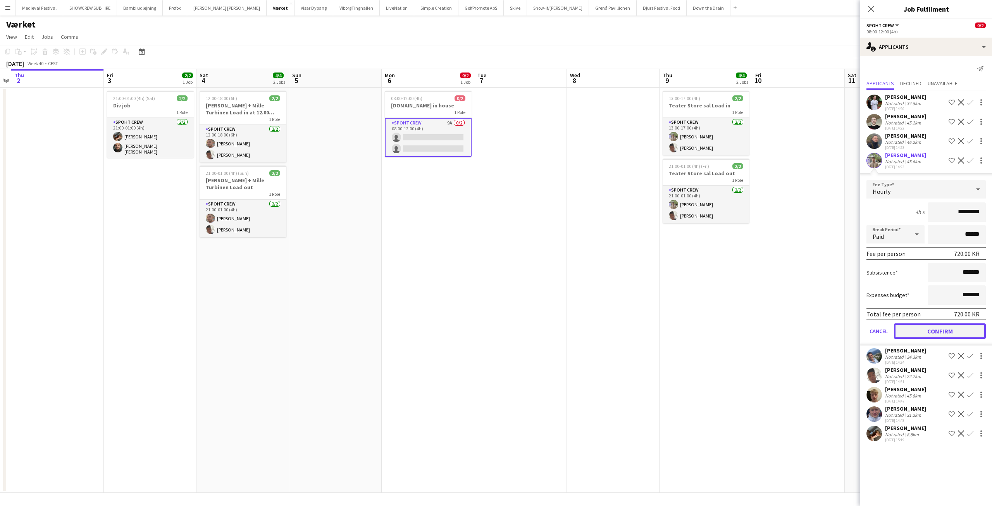
click at [923, 329] on button "Confirm" at bounding box center [940, 330] width 92 height 15
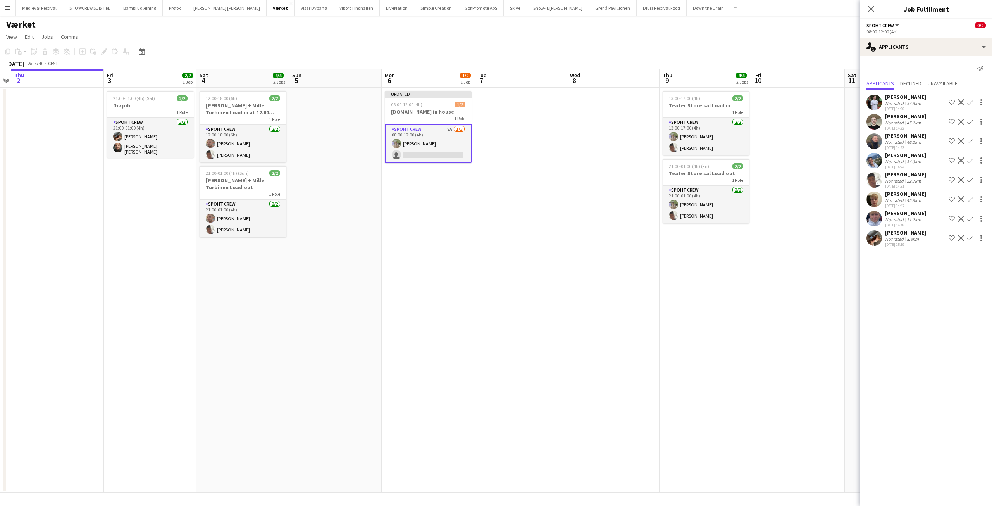
click at [975, 179] on div at bounding box center [980, 179] width 11 height 9
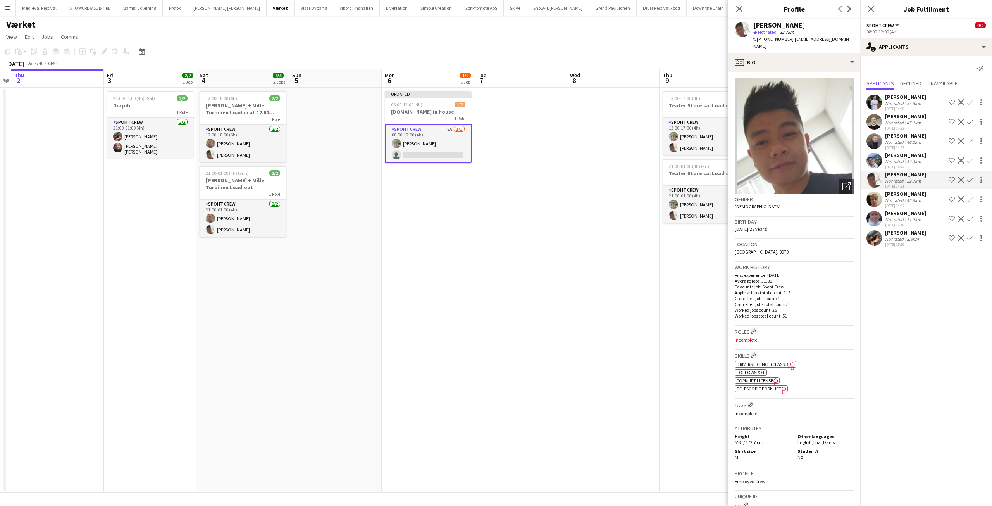
click at [969, 181] on app-icon "Confirm" at bounding box center [970, 180] width 6 height 6
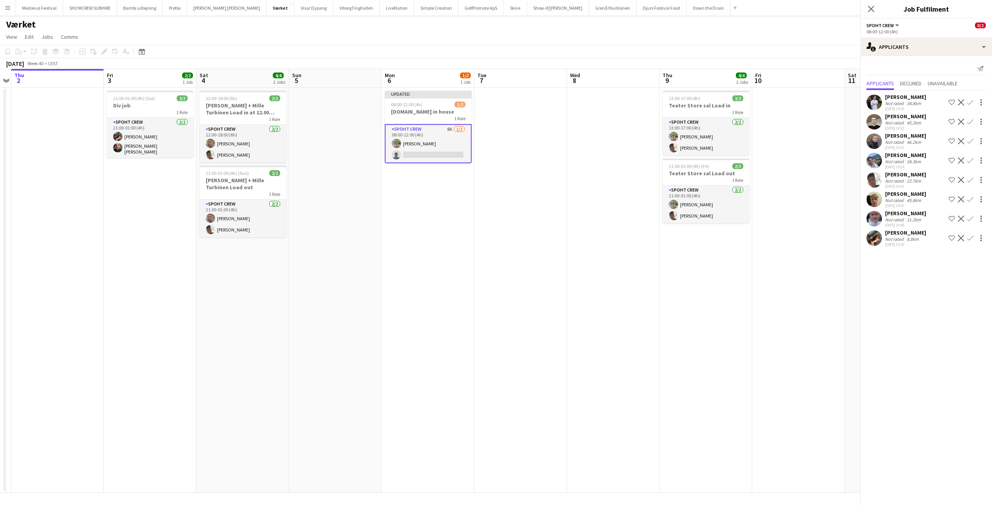
click at [969, 181] on app-icon "Confirm" at bounding box center [970, 180] width 6 height 6
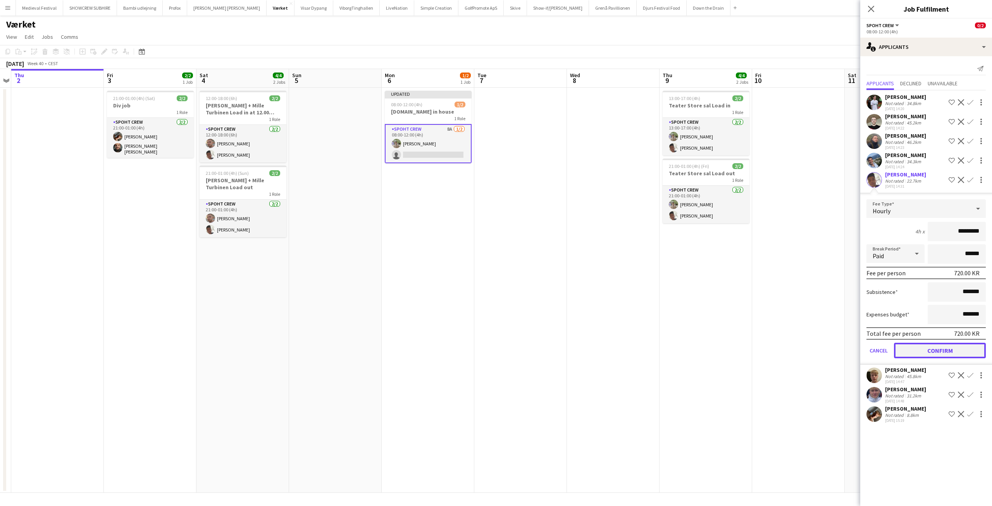
click at [931, 348] on button "Confirm" at bounding box center [940, 349] width 92 height 15
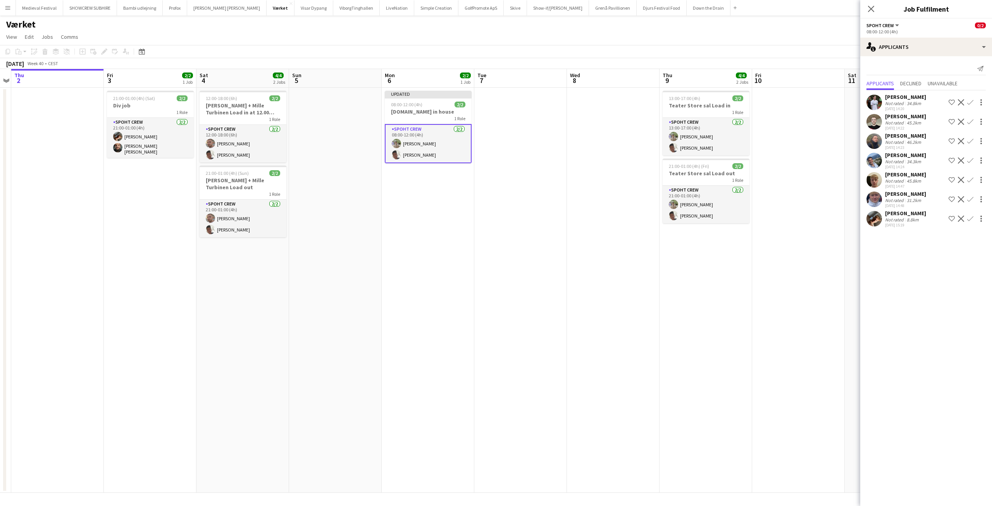
click at [668, 226] on app-date-cell "13:00-17:00 (4h) 2/2 [PERSON_NAME] Store [PERSON_NAME] Load in 1 Role Spoht Cre…" at bounding box center [705, 290] width 93 height 405
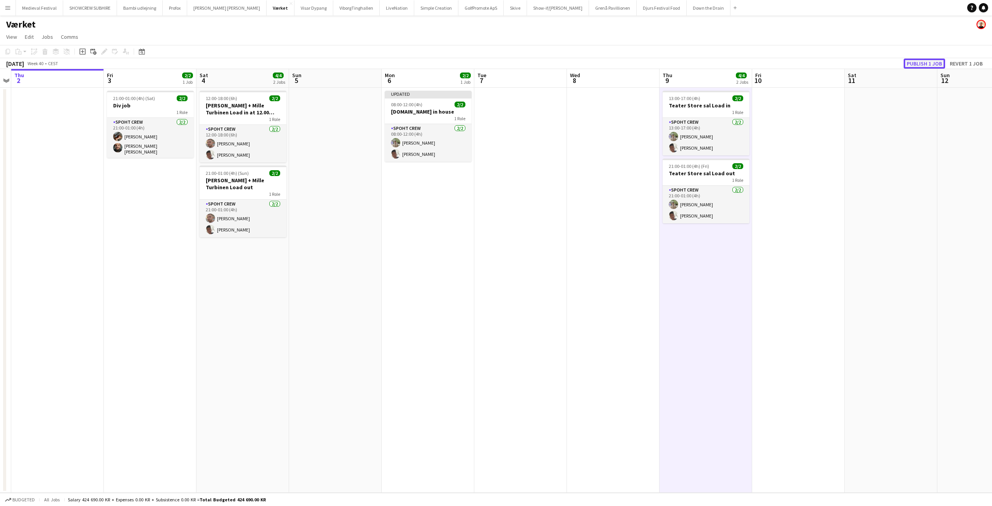
click at [913, 62] on button "Publish 1 job" at bounding box center [923, 63] width 41 height 10
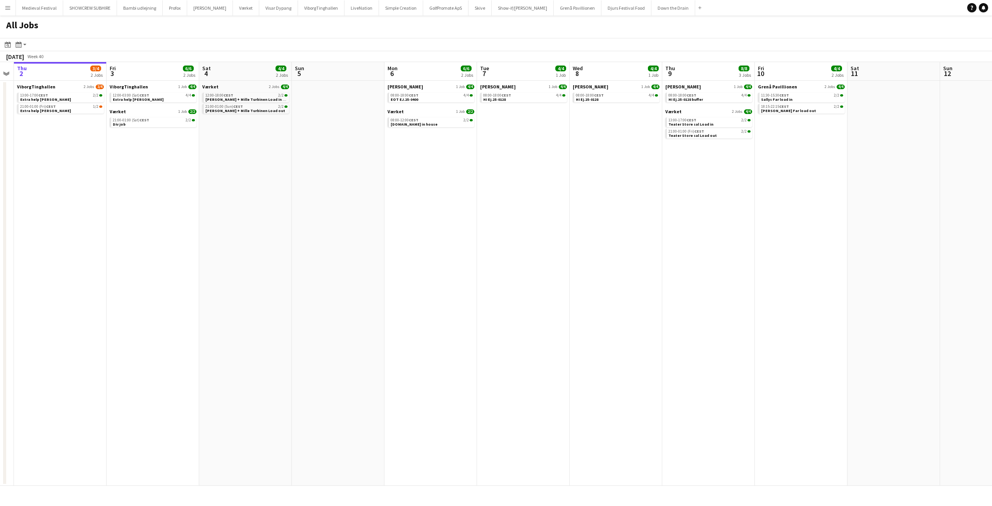
drag, startPoint x: 614, startPoint y: 153, endPoint x: 298, endPoint y: 163, distance: 316.3
click at [298, 163] on app-calendar-viewport "Mon 29 4/4 1 Job Tue 30 Wed 1 Thu 2 3/4 2 Jobs Fri 3 6/6 2 Jobs Sat 4 4/4 2 Job…" at bounding box center [496, 273] width 992 height 423
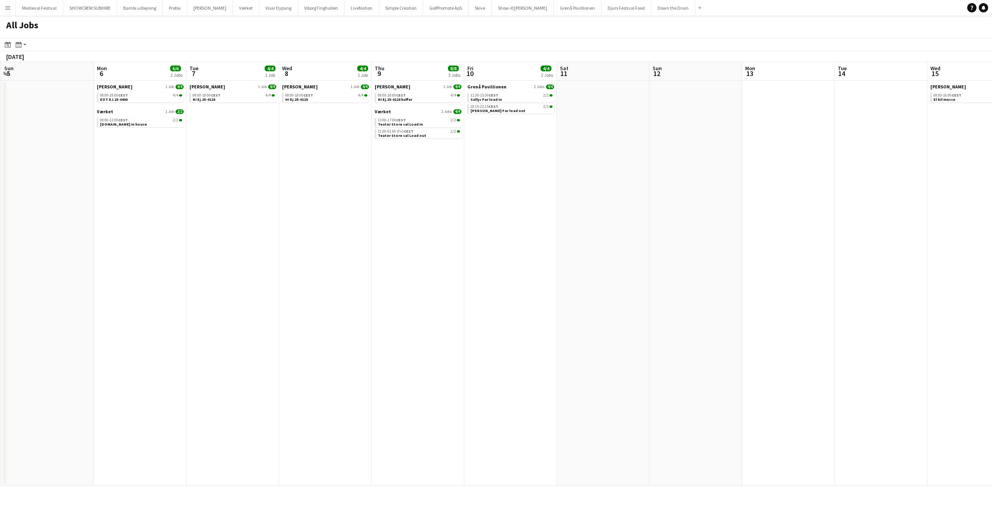
drag, startPoint x: 588, startPoint y: 184, endPoint x: 236, endPoint y: 183, distance: 352.5
click at [222, 186] on app-calendar-viewport "Thu 2 3/4 2 Jobs Fri 3 6/6 2 Jobs Sat 4 4/4 2 Jobs Sun 5 Mon 6 6/6 2 Jobs Tue 7…" at bounding box center [496, 273] width 992 height 423
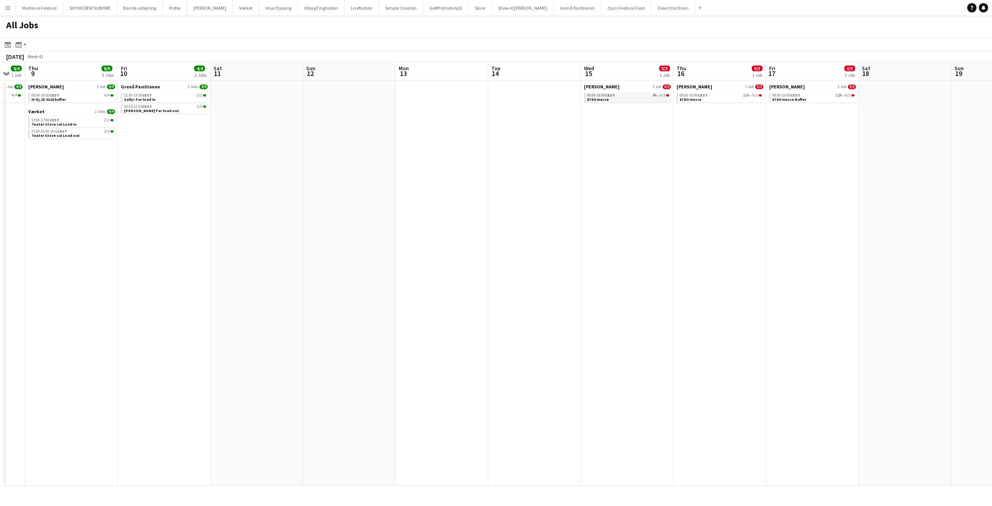
click at [632, 97] on link "08:00-16:00 CEST 9A • 0/3 El bil messe" at bounding box center [628, 97] width 82 height 9
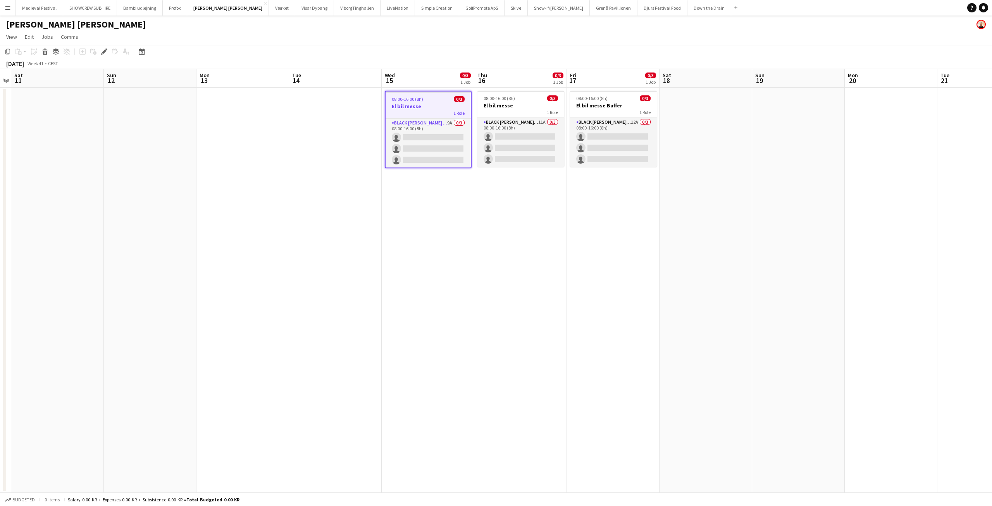
click at [423, 107] on h3 "El bil messe" at bounding box center [427, 106] width 85 height 7
click at [423, 107] on h3 "El bil messe" at bounding box center [428, 105] width 87 height 7
click at [410, 145] on app-card-role "Black [PERSON_NAME] Crew ([PERSON_NAME]) 9A 0/3 08:00-16:00 (8h) single-neutral…" at bounding box center [427, 143] width 85 height 49
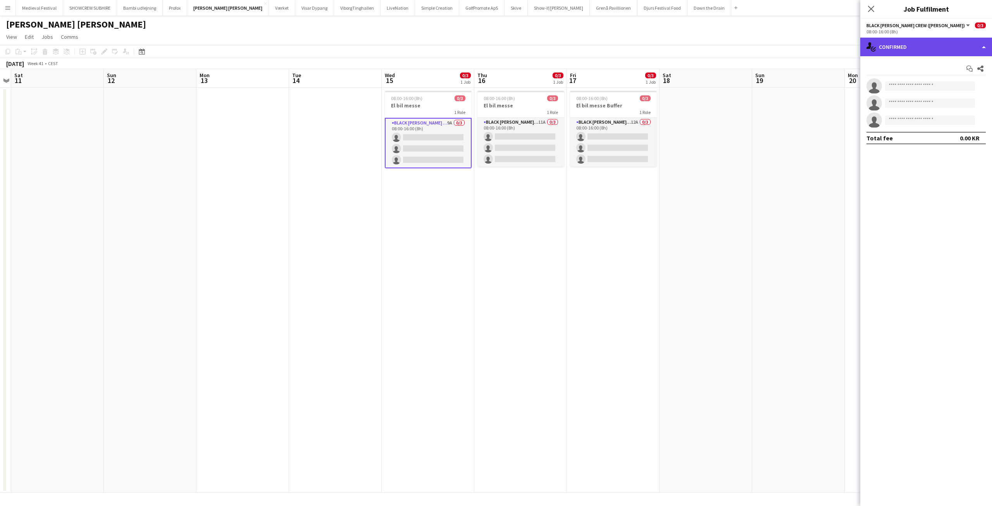
click at [926, 48] on div "single-neutral-actions-check-2 Confirmed" at bounding box center [926, 47] width 132 height 19
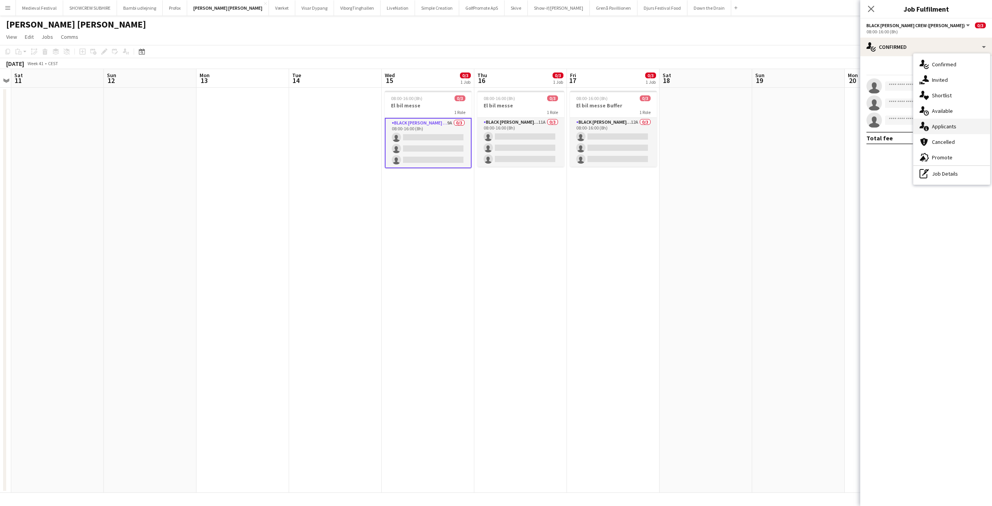
click at [941, 127] on span "Applicants" at bounding box center [944, 126] width 24 height 7
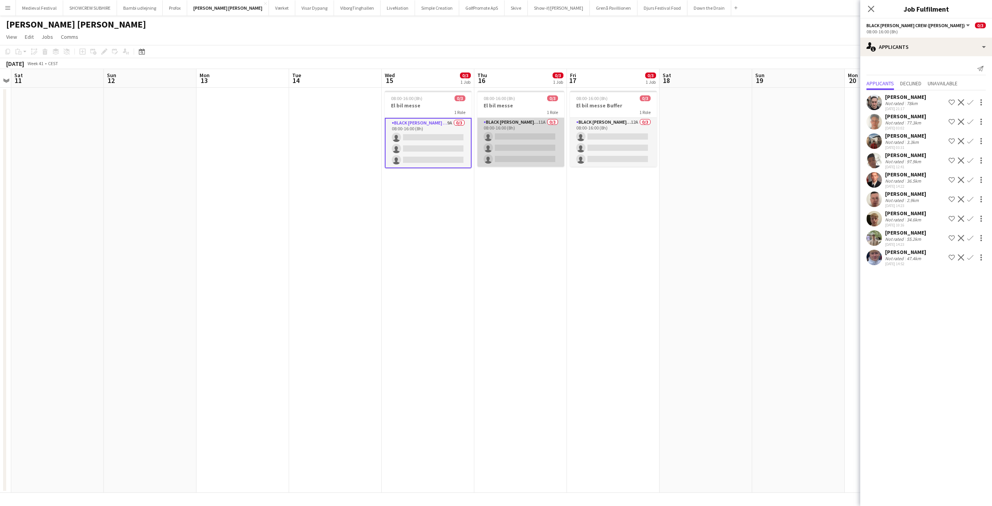
click at [533, 137] on app-card-role "Black Luna Crew (Danny) 11A 0/3 08:00-16:00 (8h) single-neutral-actions single-…" at bounding box center [520, 142] width 87 height 49
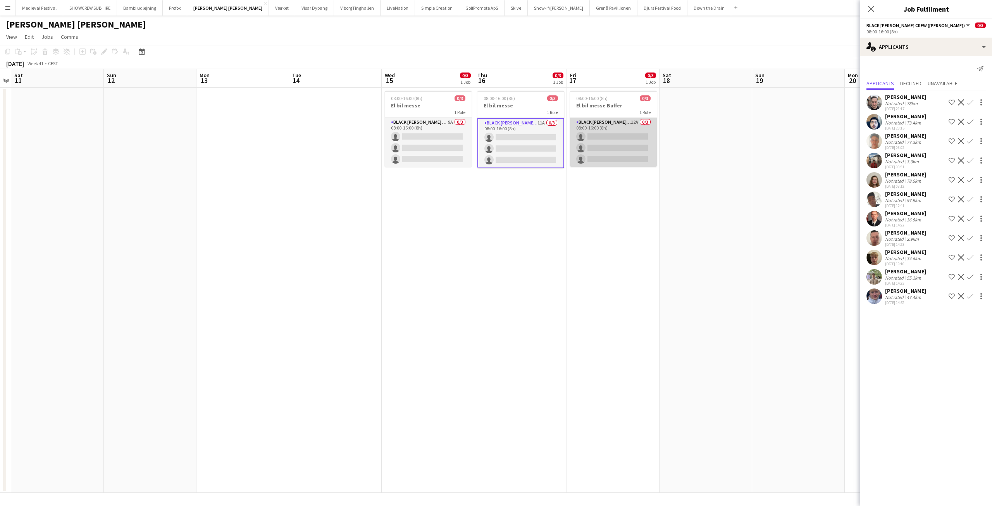
click at [634, 145] on app-card-role "Black Luna Crew (Danny) 12A 0/3 08:00-16:00 (8h) single-neutral-actions single-…" at bounding box center [613, 142] width 87 height 49
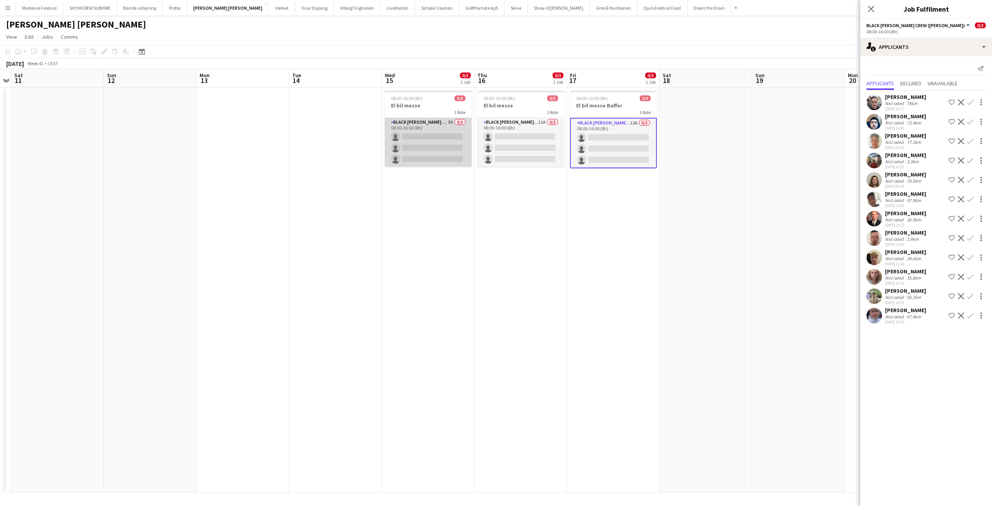
click at [468, 162] on app-card-role "Black Luna Crew (Danny) 9A 0/3 08:00-16:00 (8h) single-neutral-actions single-n…" at bounding box center [428, 142] width 87 height 49
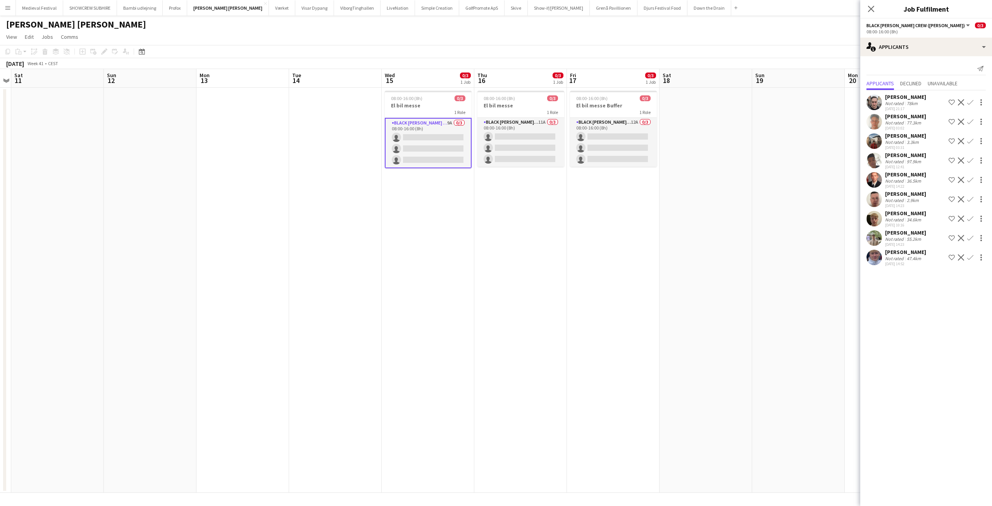
click at [882, 143] on div "Jorens Osipovs Not rated 3.3km 01-10-2025 03:31 Shortlist crew Decline Confirm" at bounding box center [926, 141] width 132 height 18
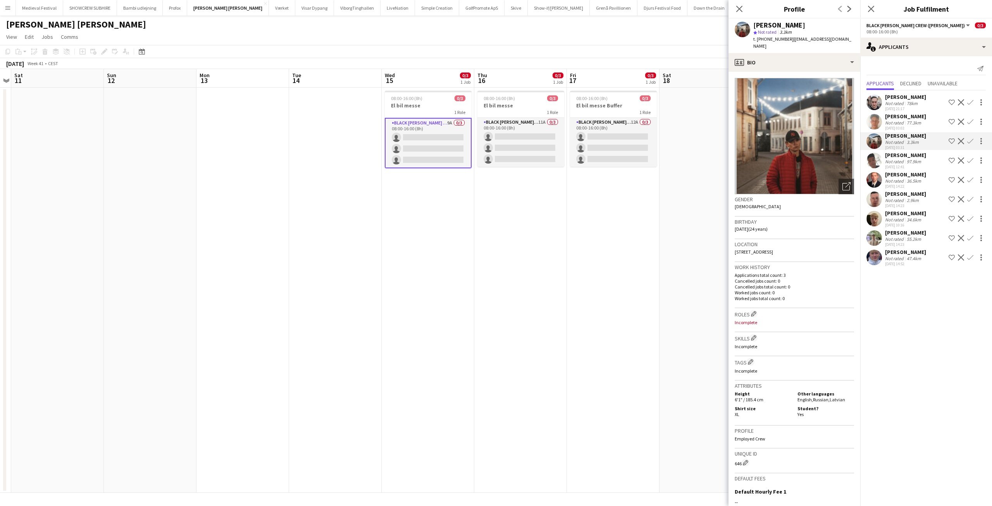
click at [559, 232] on app-date-cell "08:00-16:00 (8h) 0/3 El bil messe 1 Role Black Luna Crew (Danny) 11A 0/3 08:00-…" at bounding box center [520, 290] width 93 height 405
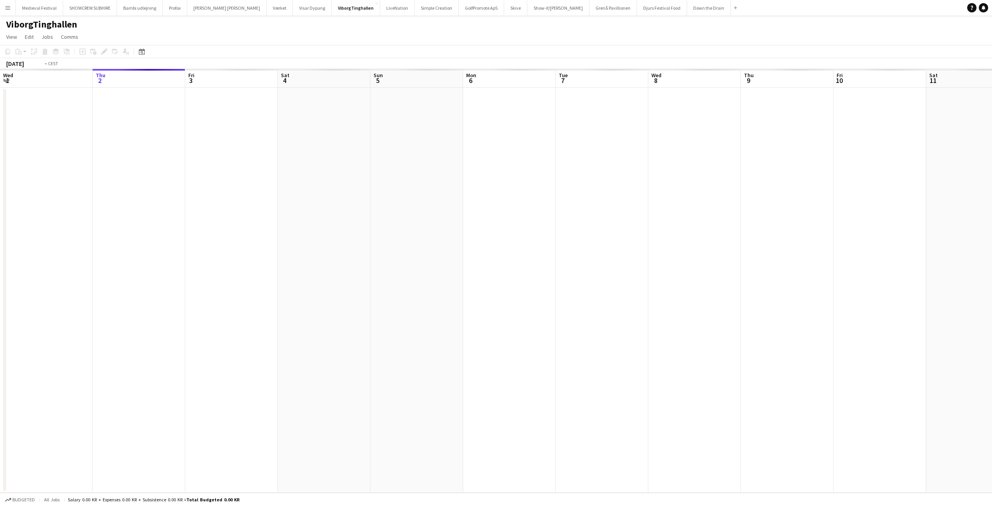
scroll to position [0, 267]
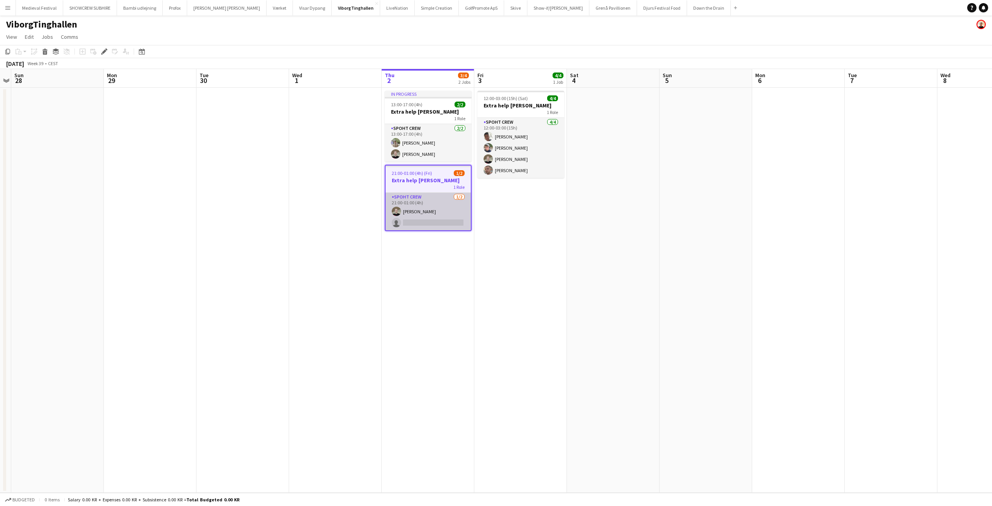
click at [429, 224] on app-card-role "Spoht Crew [DATE] 21:00-01:00 (4h) [PERSON_NAME] single-neutral-actions" at bounding box center [427, 212] width 85 height 38
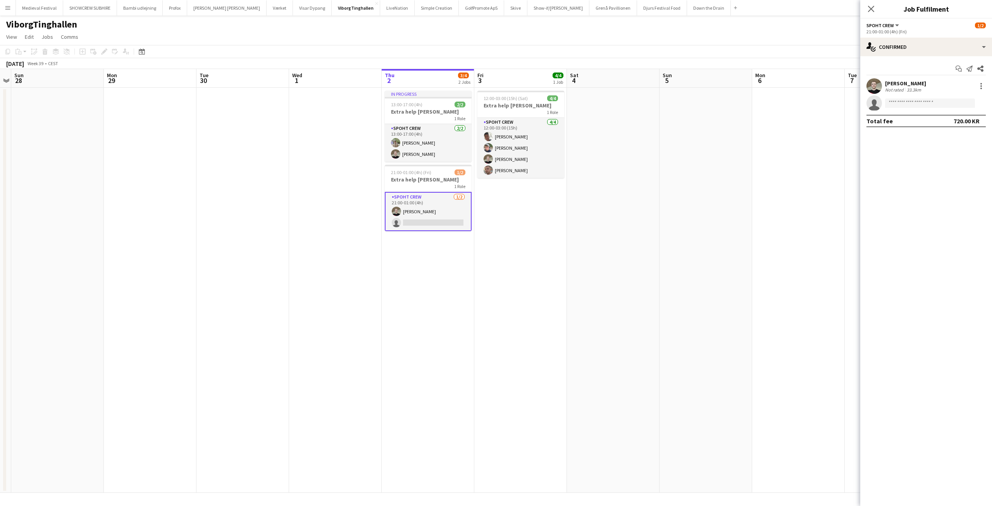
click at [931, 97] on app-invite-slot "single-neutral-actions" at bounding box center [926, 102] width 132 height 15
click at [922, 101] on input at bounding box center [930, 102] width 90 height 9
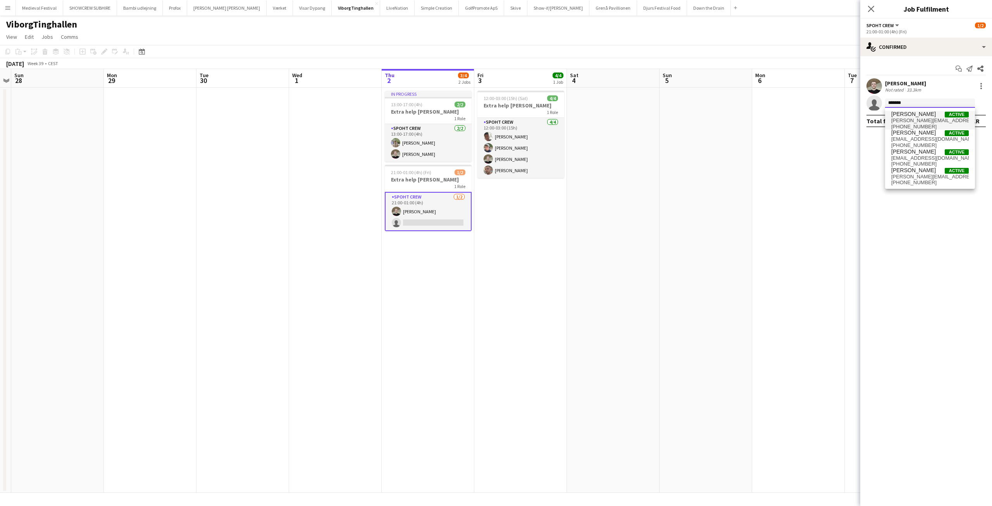
type input "*******"
click at [913, 113] on span "[PERSON_NAME]" at bounding box center [913, 114] width 45 height 7
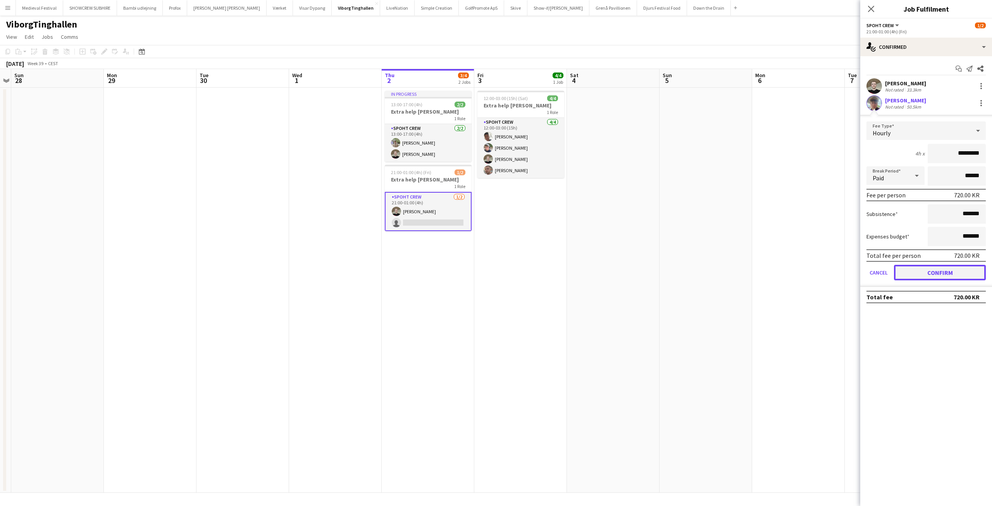
click at [941, 271] on button "Confirm" at bounding box center [940, 272] width 92 height 15
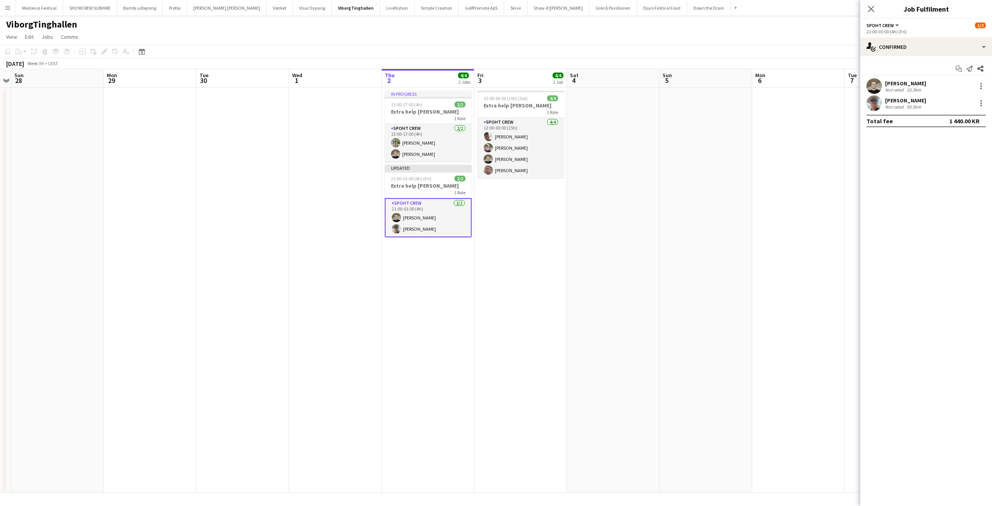
click at [805, 185] on app-date-cell at bounding box center [798, 290] width 93 height 405
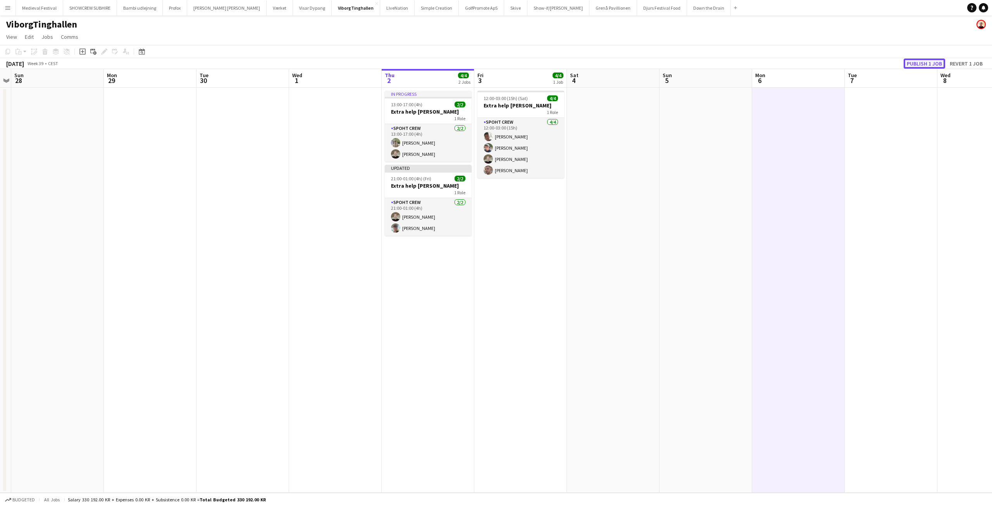
click at [917, 64] on button "Publish 1 job" at bounding box center [923, 63] width 41 height 10
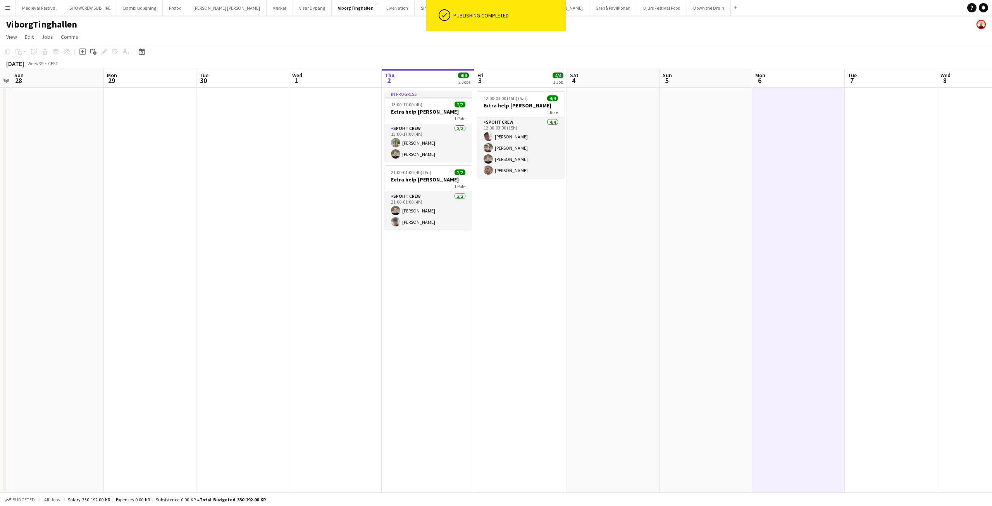
click at [657, 165] on app-date-cell at bounding box center [613, 290] width 93 height 405
